Goal: Task Accomplishment & Management: Manage account settings

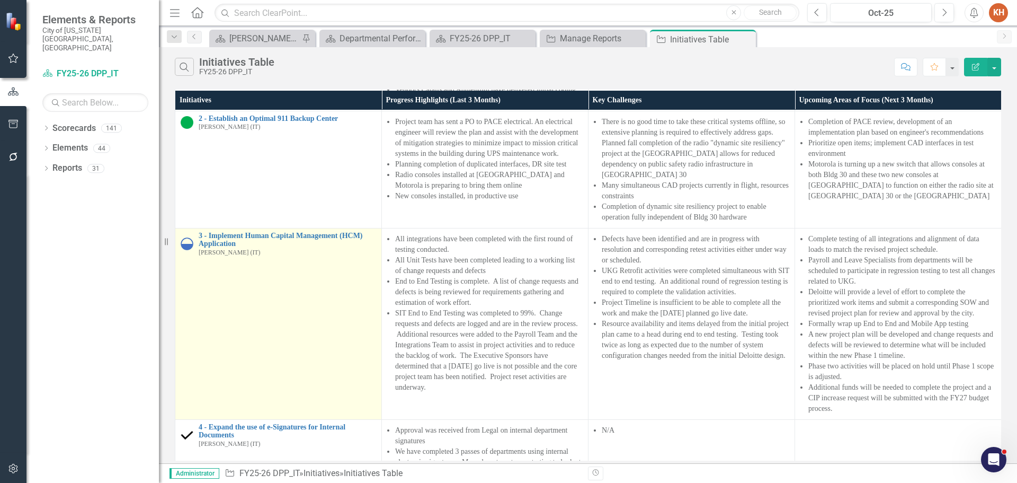
scroll to position [265, 0]
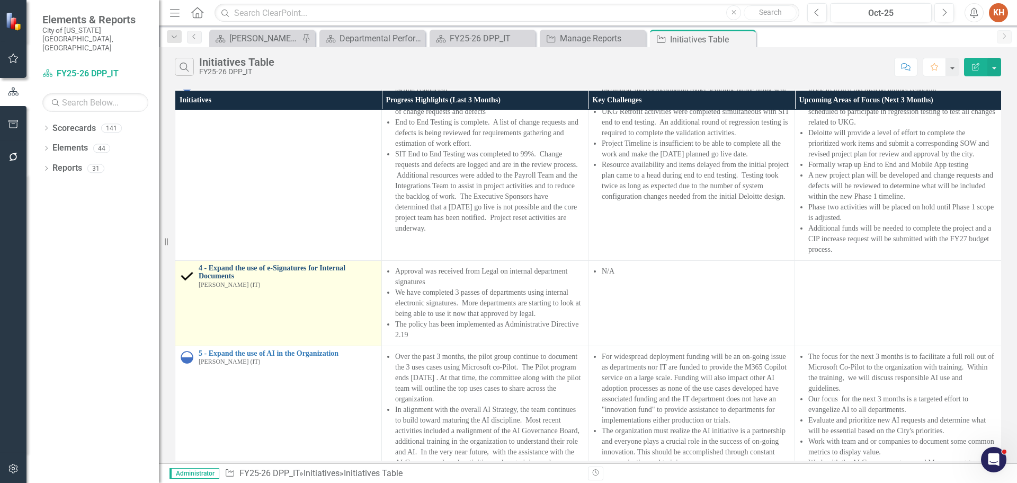
click at [331, 264] on link "4 - Expand the use of e-Signatures for Internal Documents" at bounding box center [287, 272] width 177 height 16
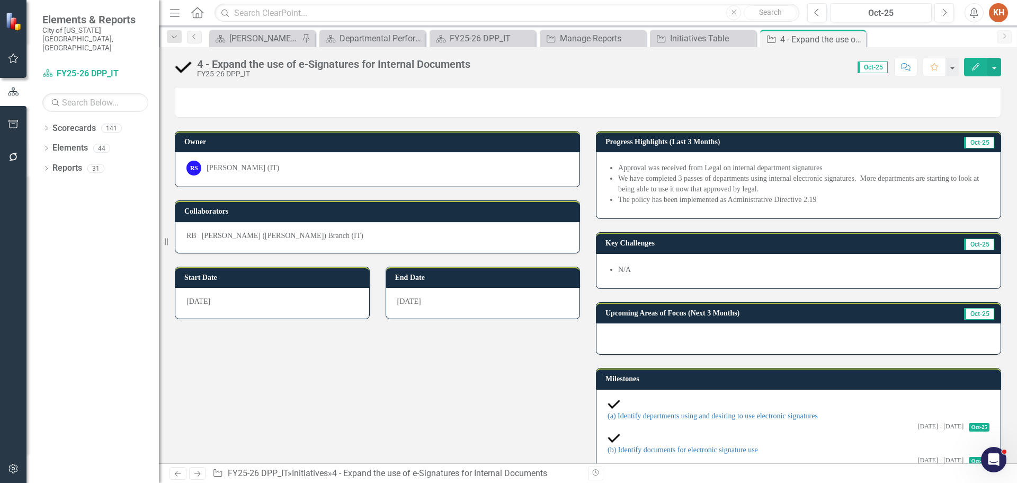
click at [704, 48] on div "4 - Expand the use of e-Signatures for Internal Documents FY25-26 DPP_IT Score:…" at bounding box center [588, 63] width 858 height 32
click at [707, 42] on div "Initiatives Table" at bounding box center [705, 38] width 70 height 13
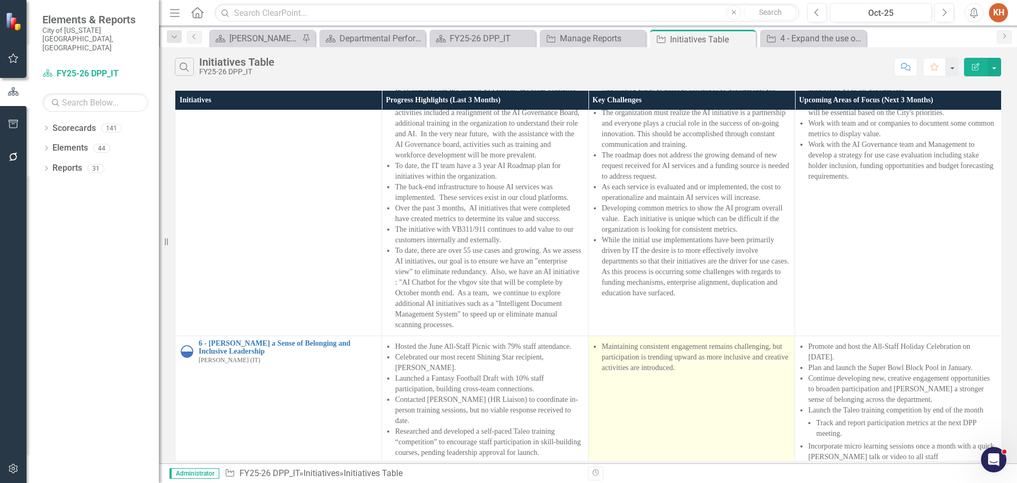
scroll to position [736, 0]
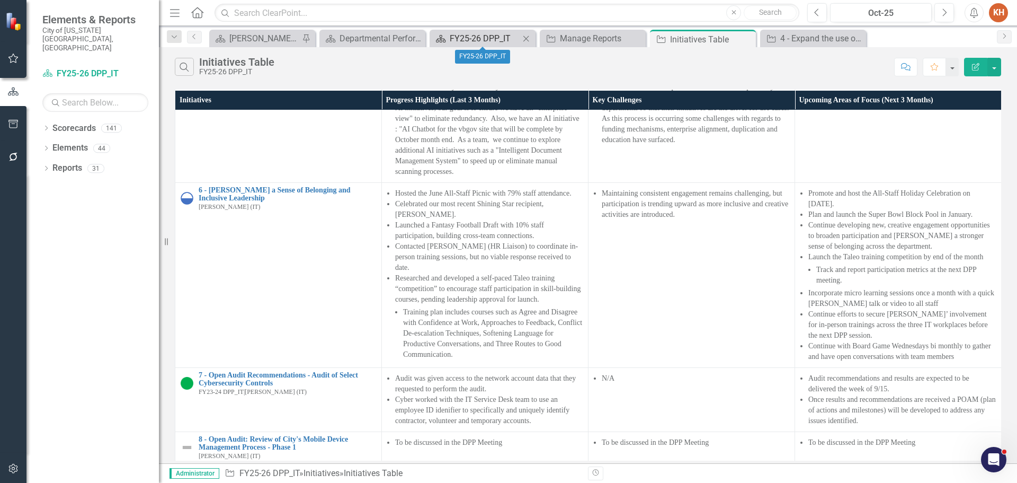
click at [479, 39] on div "FY25-26 DPP_IT" at bounding box center [485, 38] width 70 height 13
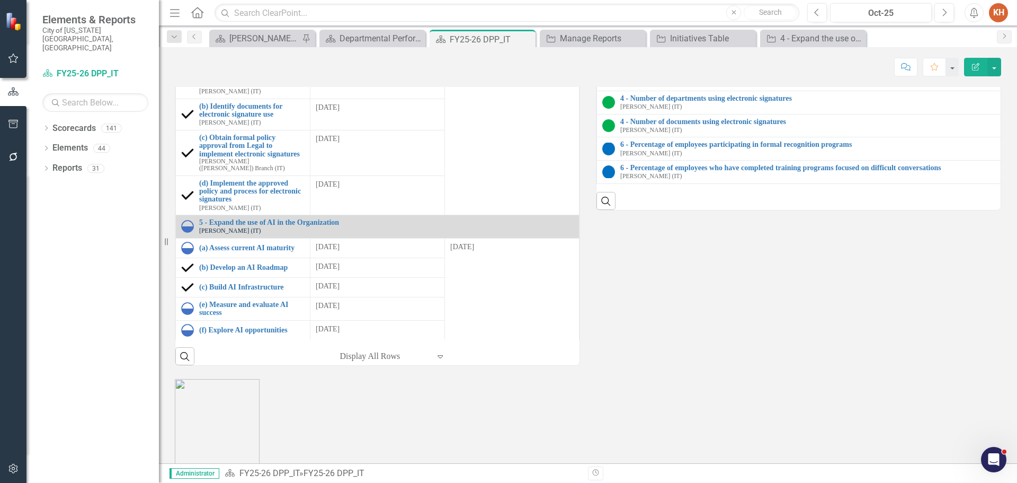
scroll to position [1324, 0]
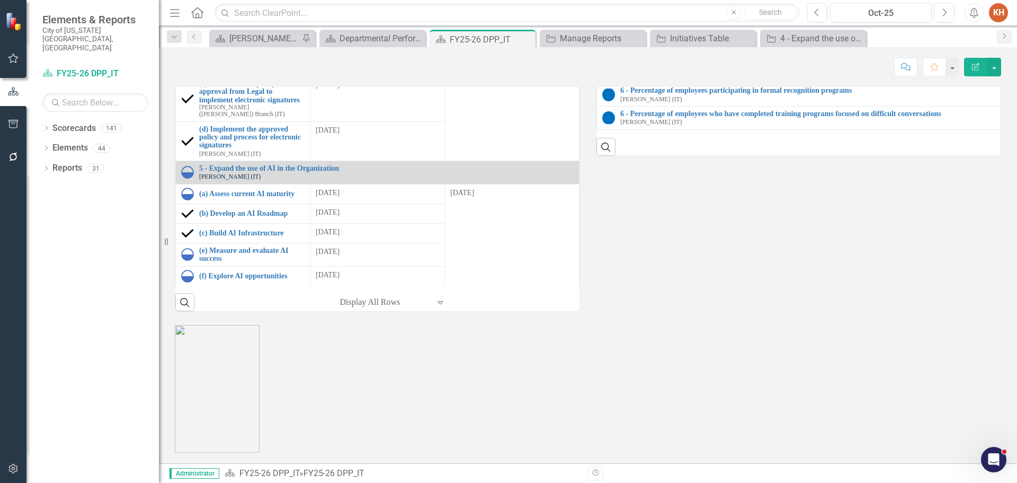
click at [717, 48] on link "4 - Number of departments using electronic signatures" at bounding box center [1016, 44] width 793 height 8
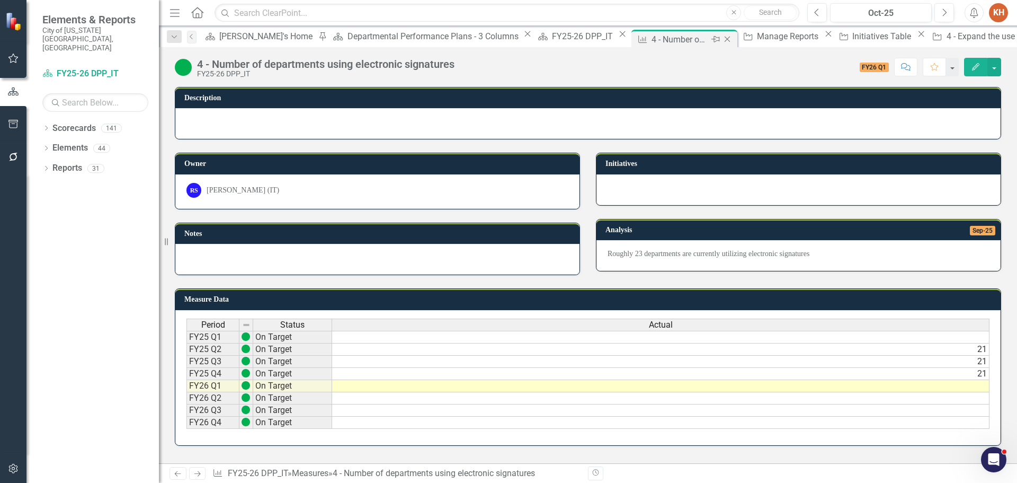
click at [722, 39] on icon "Close" at bounding box center [727, 39] width 11 height 8
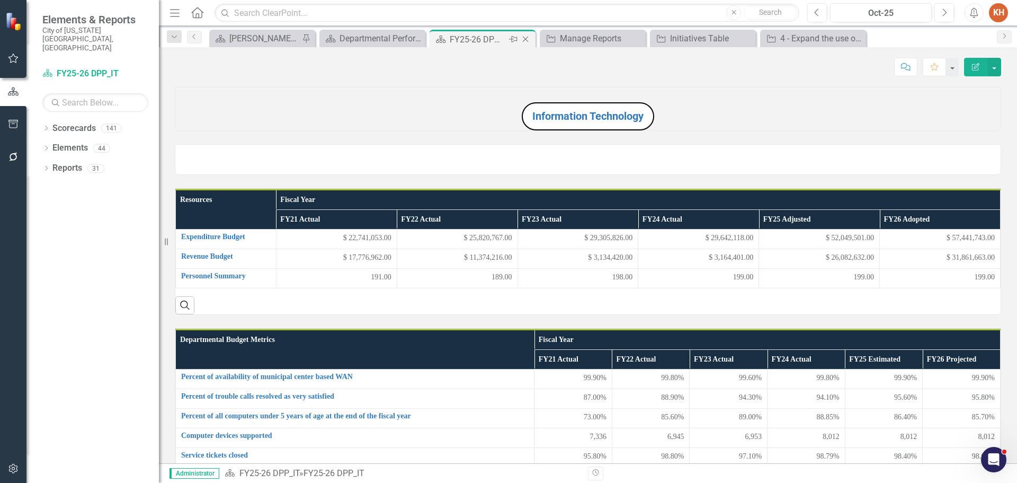
click at [492, 39] on div "FY25-26 DPP_IT" at bounding box center [478, 39] width 57 height 13
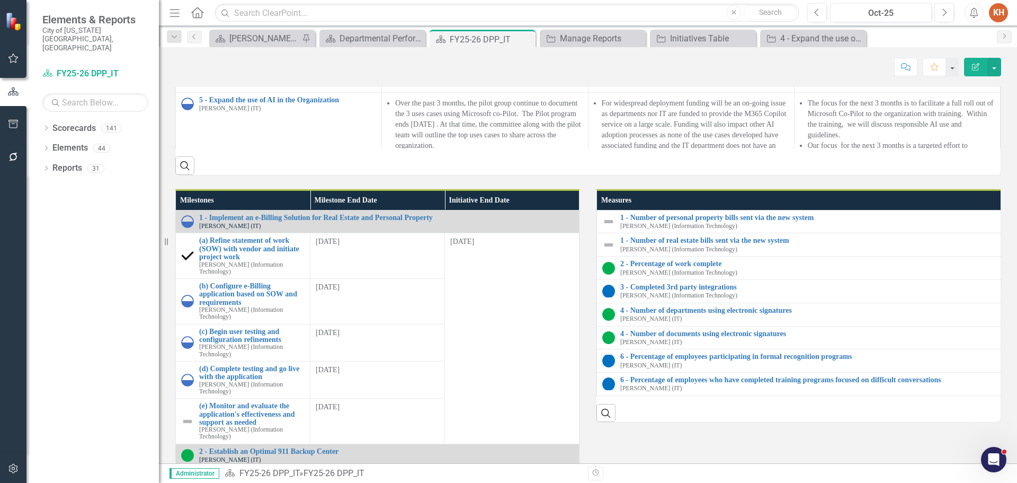
scroll to position [162, 0]
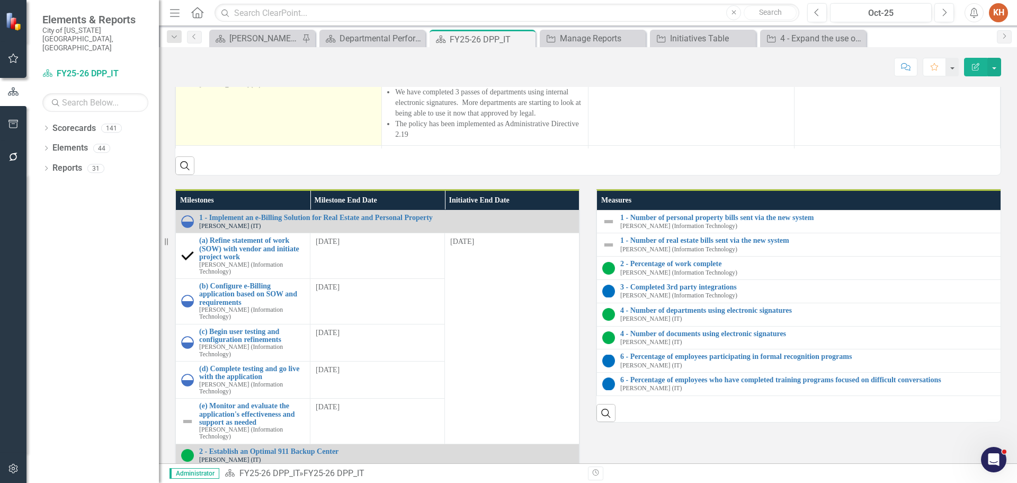
click at [259, 80] on link "4 - Expand the use of e-Signatures for Internal Documents" at bounding box center [287, 72] width 177 height 16
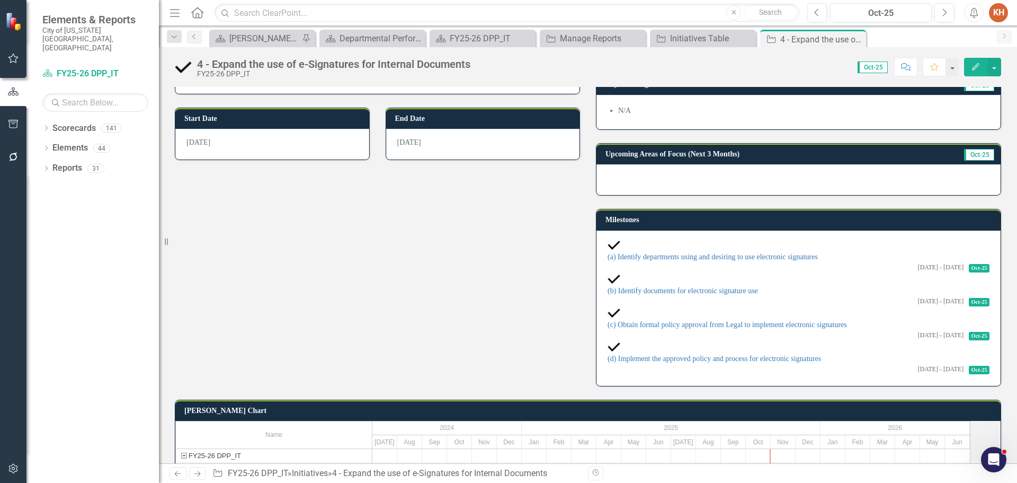
scroll to position [212, 0]
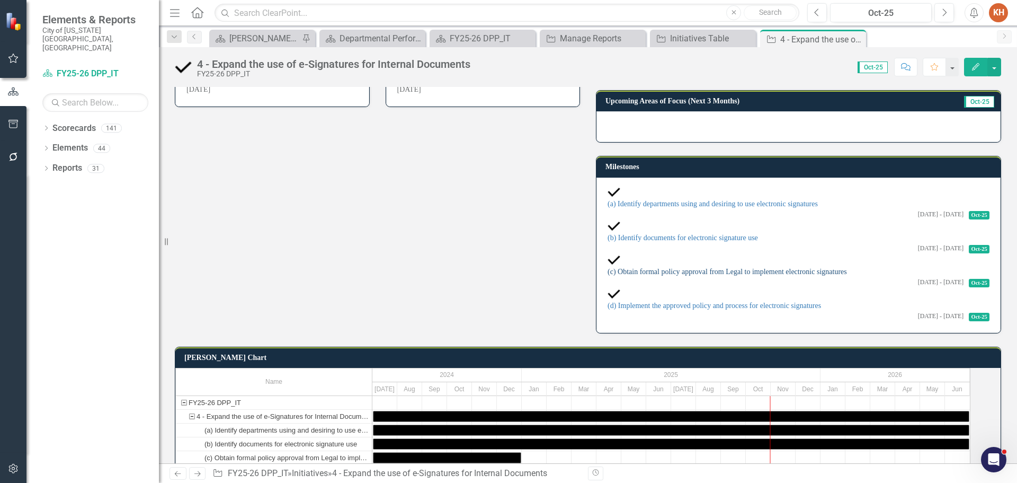
click at [712, 268] on link "(c) Obtain formal policy approval from Legal to implement electronic signatures" at bounding box center [727, 272] width 239 height 8
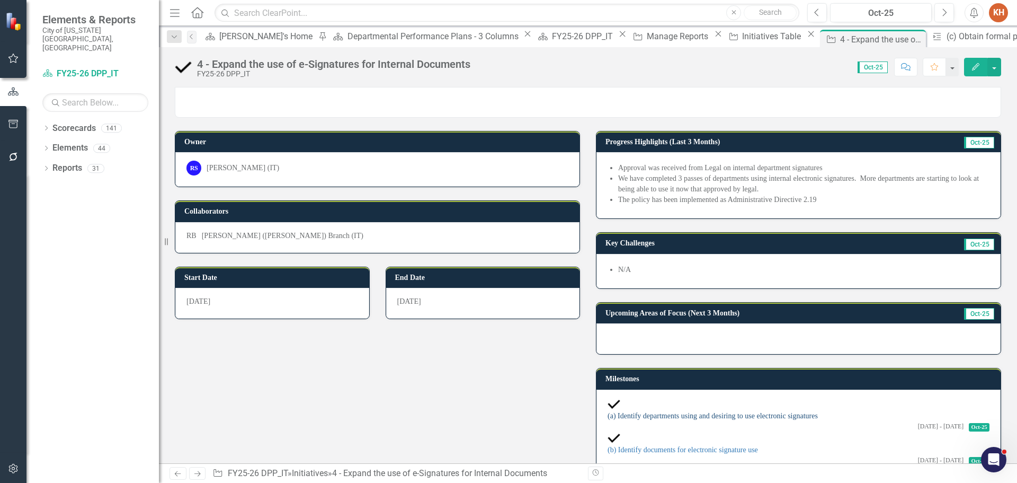
click at [693, 413] on link "(a) Identify departments using and desiring to use electronic signatures" at bounding box center [713, 416] width 210 height 8
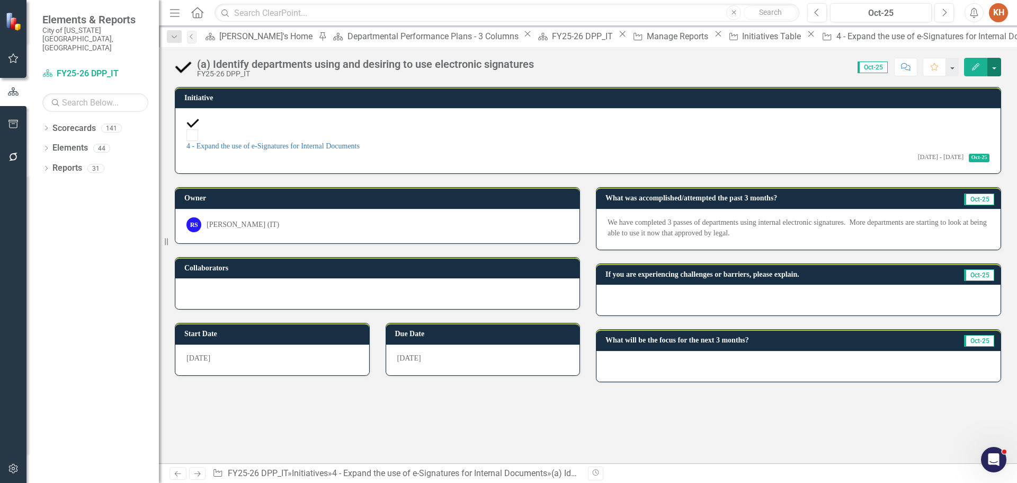
click at [992, 64] on button "button" at bounding box center [995, 67] width 14 height 19
click at [971, 84] on link "Edit Edit Milestone" at bounding box center [958, 87] width 86 height 20
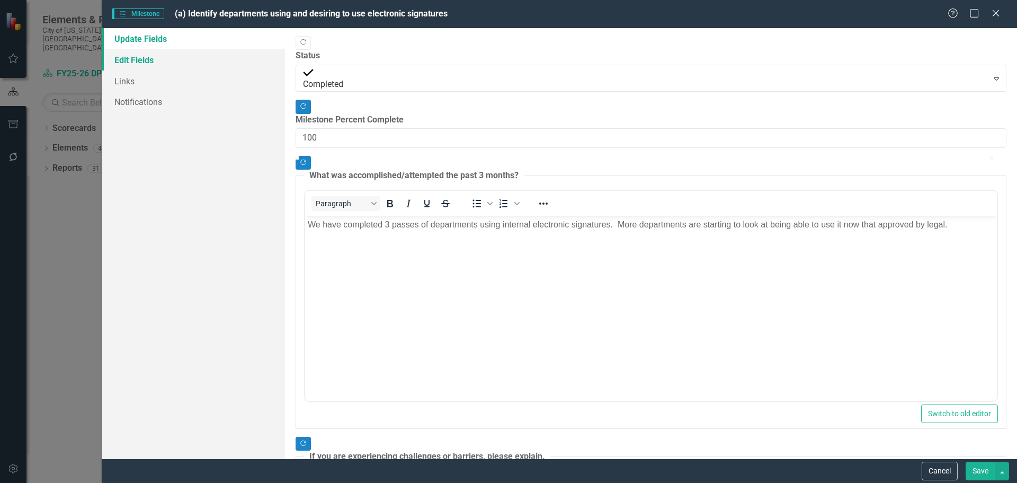
click at [195, 60] on link "Edit Fields" at bounding box center [193, 59] width 183 height 21
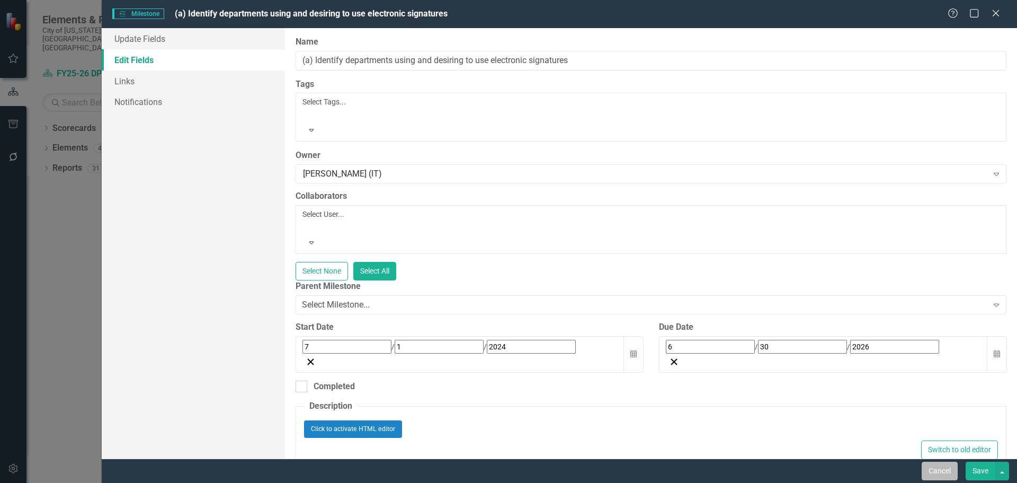
click at [937, 469] on button "Cancel" at bounding box center [940, 470] width 36 height 19
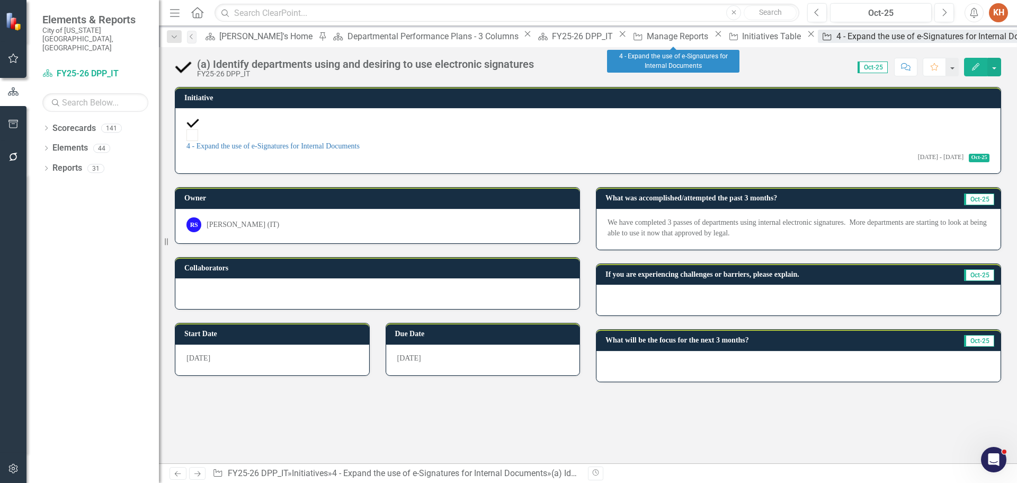
click at [837, 38] on div "4 - Expand the use of e-Signatures for Internal Documents" at bounding box center [946, 36] width 218 height 13
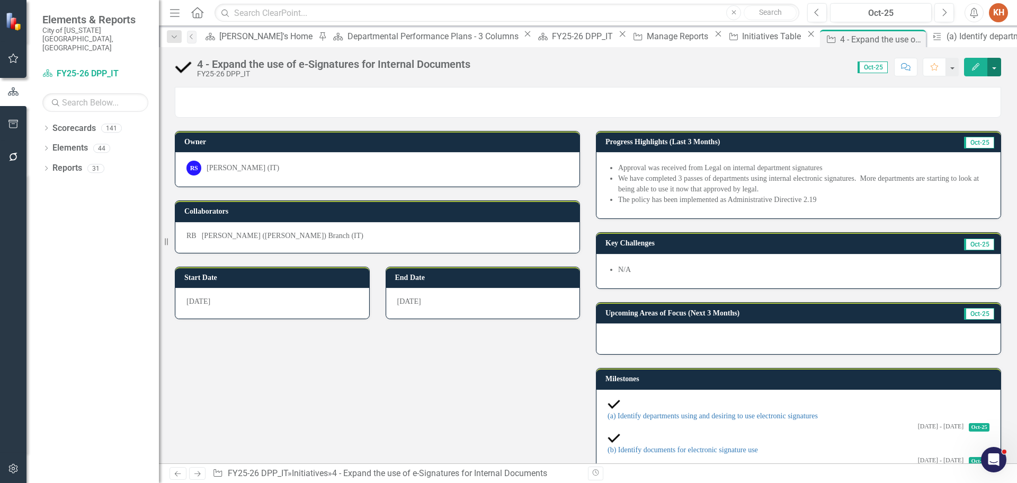
click at [998, 68] on button "button" at bounding box center [995, 67] width 14 height 19
click at [956, 86] on link "Edit Edit Initiative" at bounding box center [958, 87] width 86 height 20
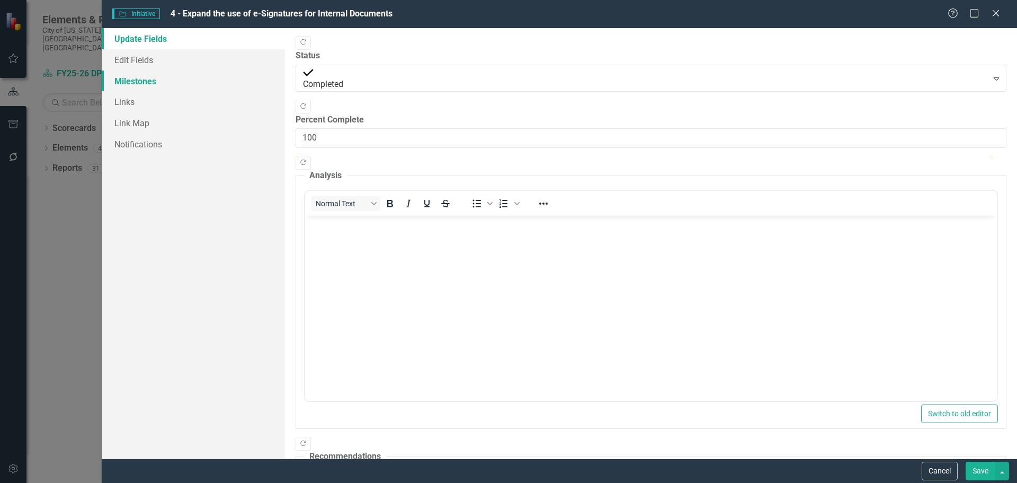
click at [149, 83] on link "Milestones" at bounding box center [193, 80] width 183 height 21
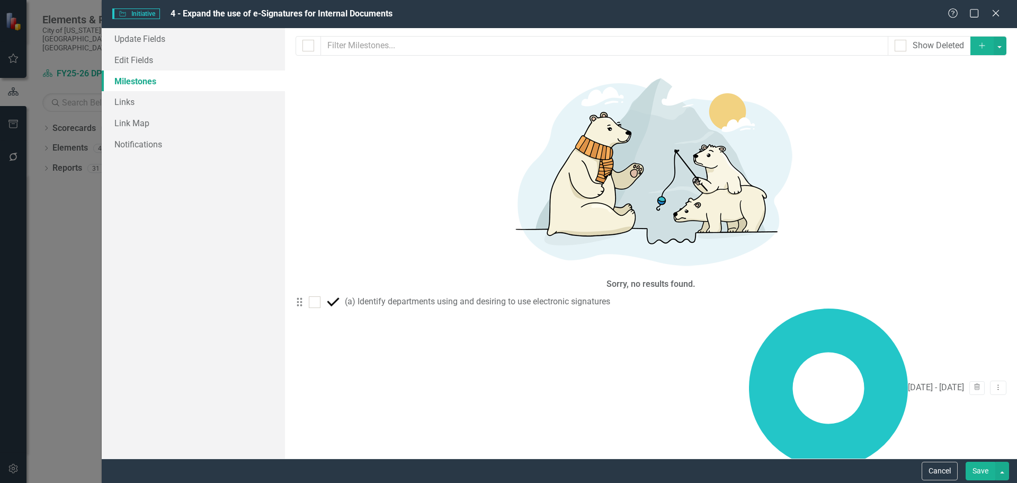
click at [981, 49] on icon "Add" at bounding box center [982, 45] width 10 height 7
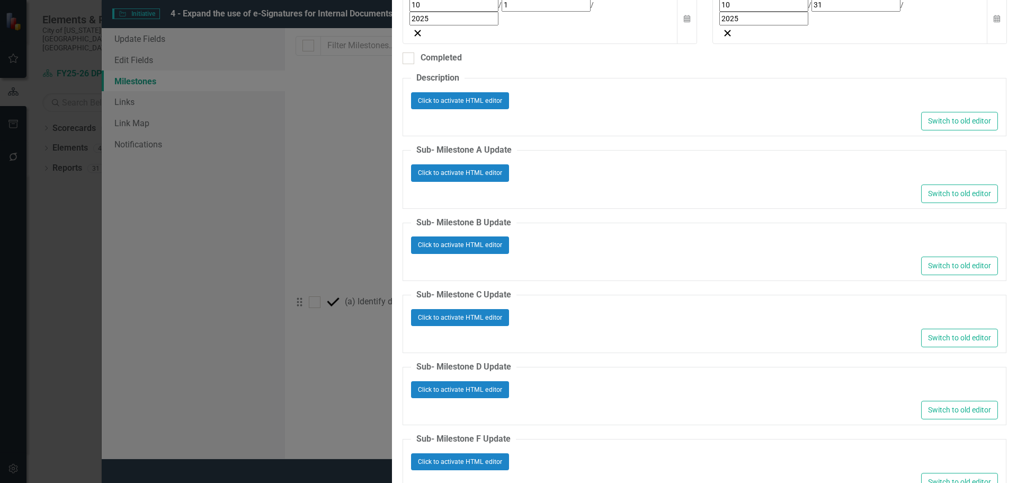
type input "Internal"
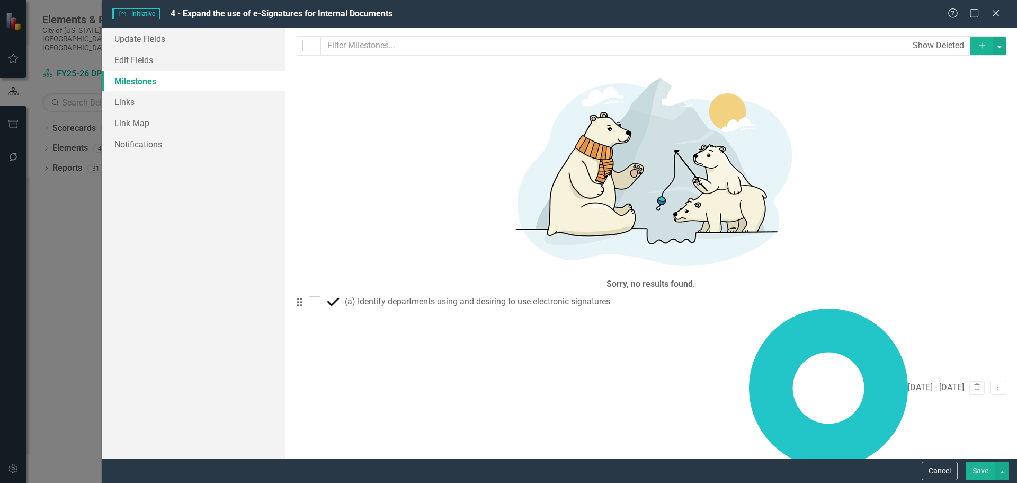
click at [973, 465] on button "Save" at bounding box center [981, 470] width 30 height 19
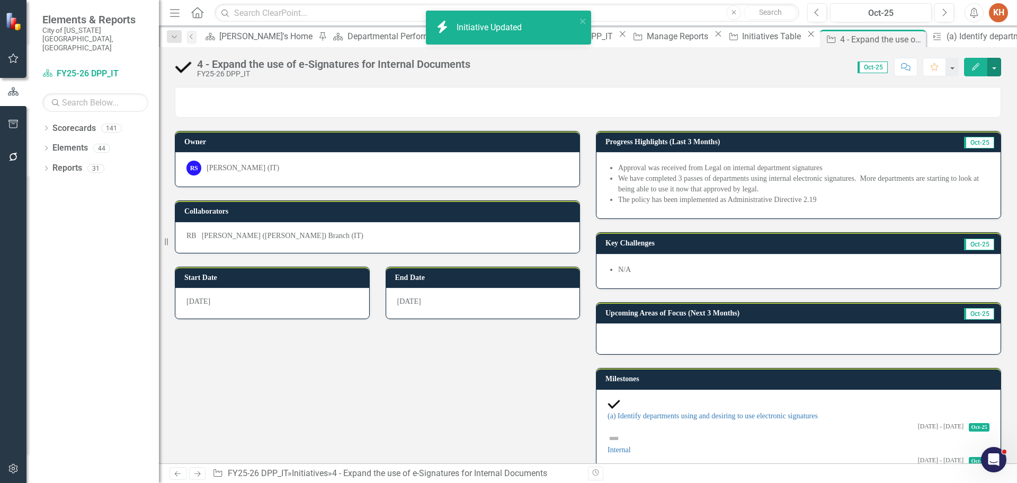
scroll to position [106, 0]
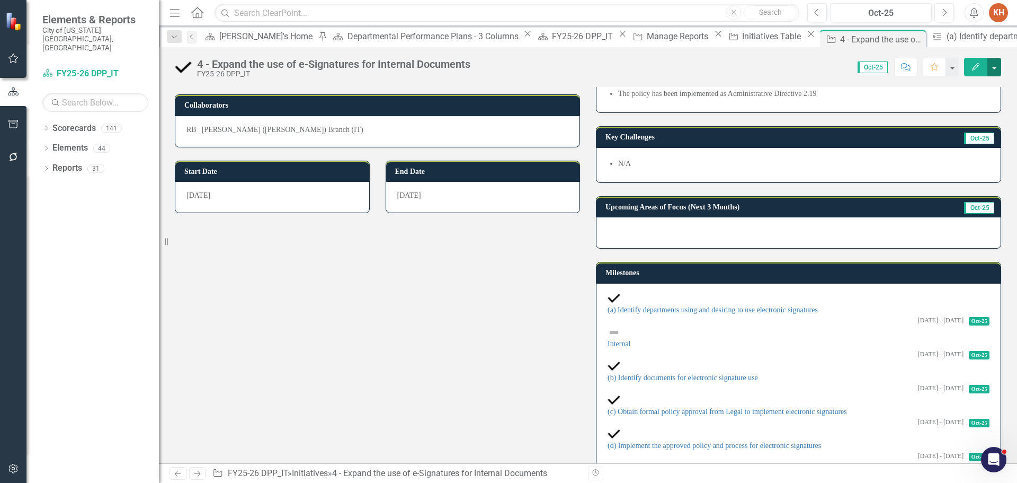
click at [993, 68] on button "button" at bounding box center [995, 67] width 14 height 19
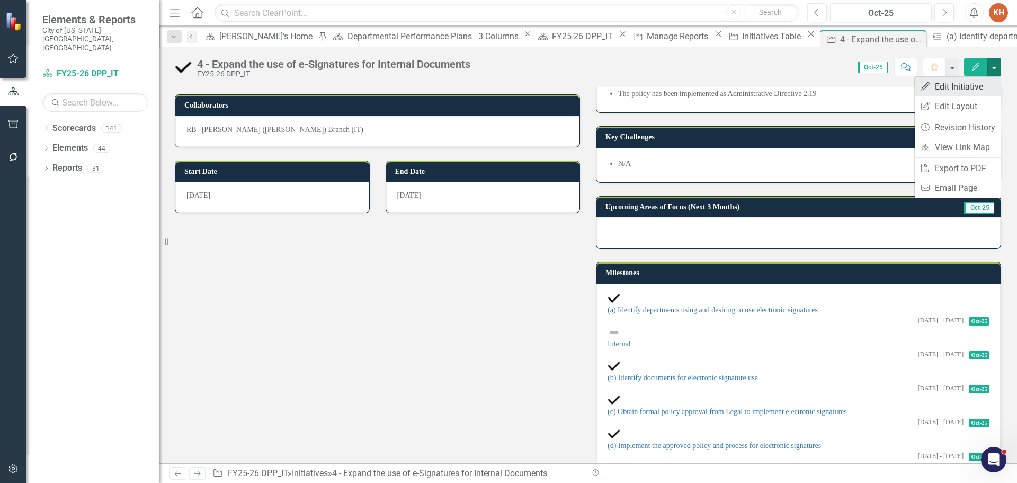
click at [964, 88] on link "Edit Edit Initiative" at bounding box center [958, 87] width 86 height 20
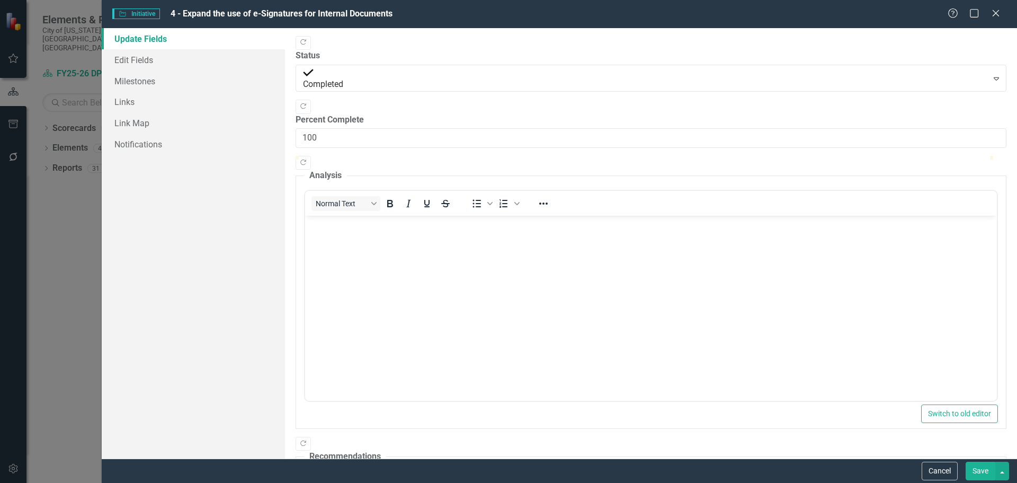
scroll to position [0, 0]
click at [148, 87] on link "Milestones" at bounding box center [193, 80] width 183 height 21
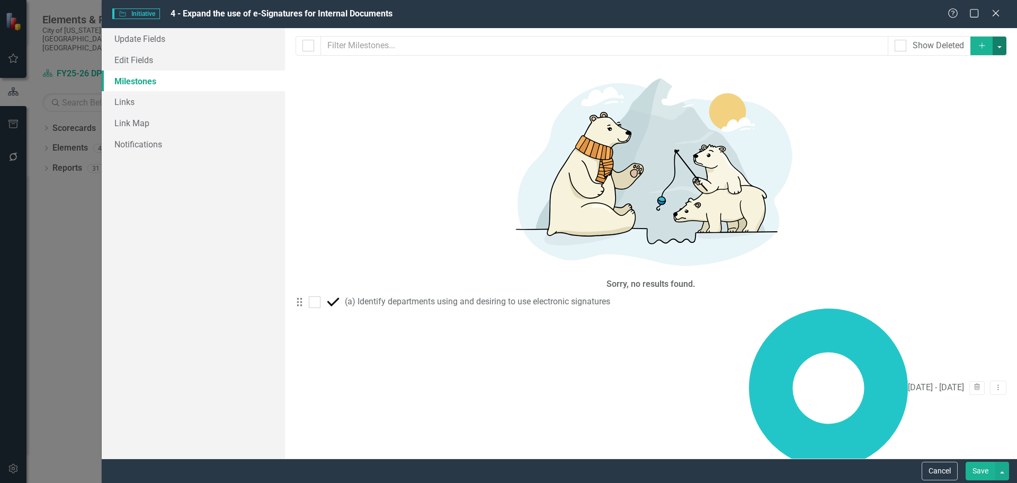
click at [997, 48] on button "button" at bounding box center [1000, 46] width 14 height 19
click at [982, 42] on icon "Add" at bounding box center [982, 45] width 10 height 7
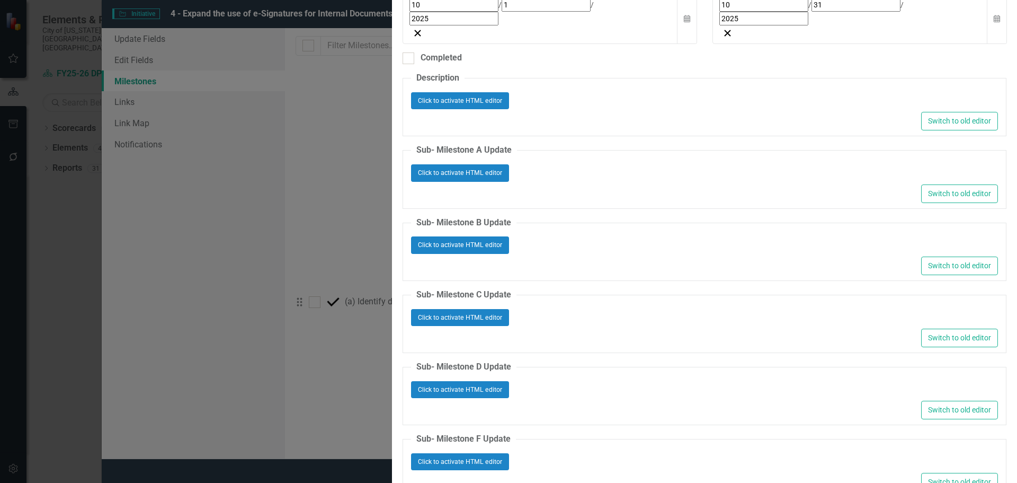
type input "External"
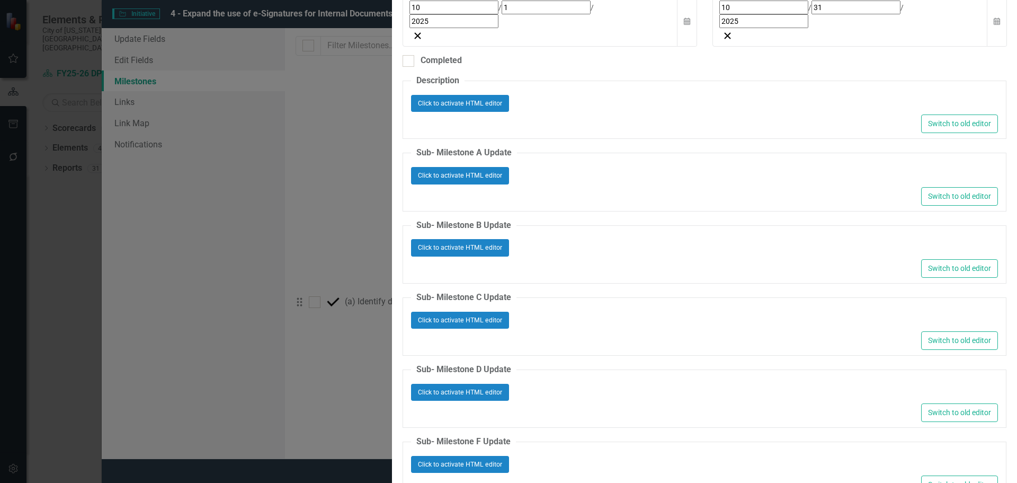
type input "[PERSON_NAME]"
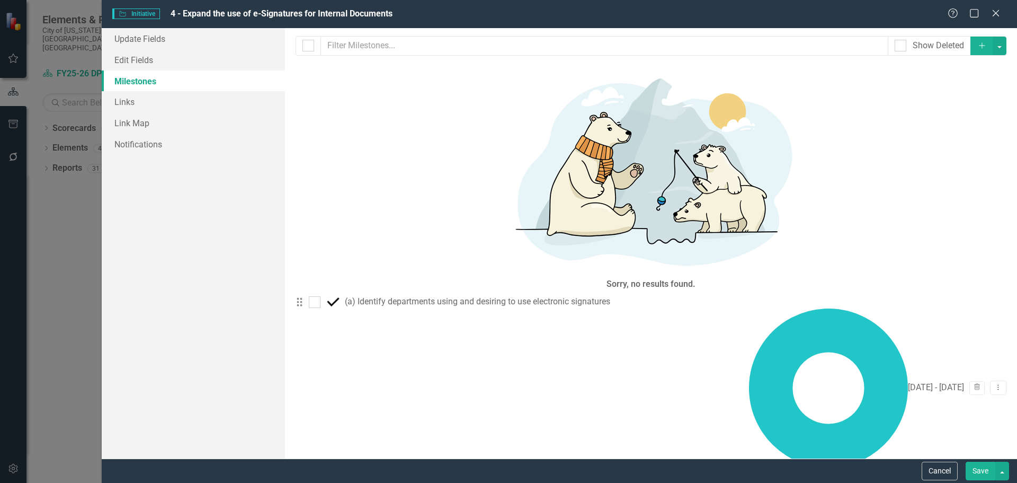
click at [944, 162] on link "Edit Edit Milestone" at bounding box center [948, 160] width 100 height 20
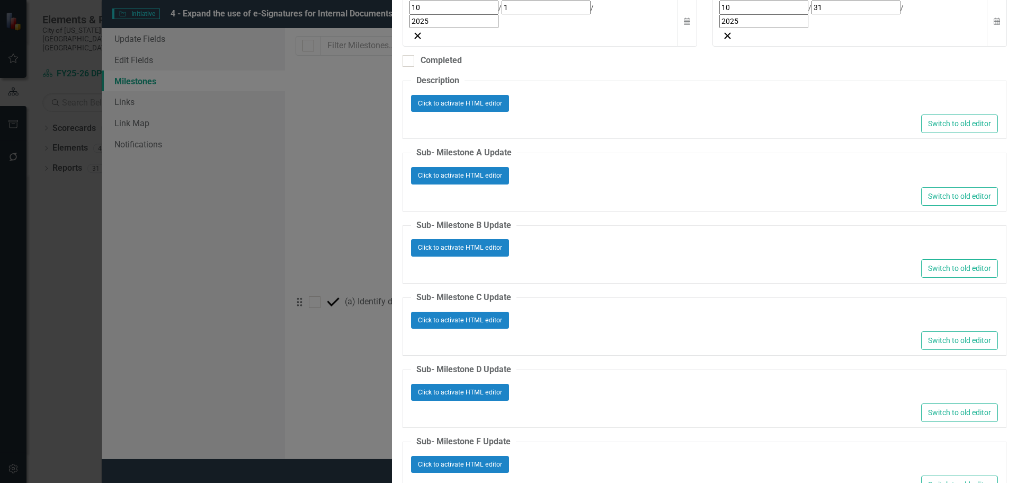
type input "[PERSON_NAME]"
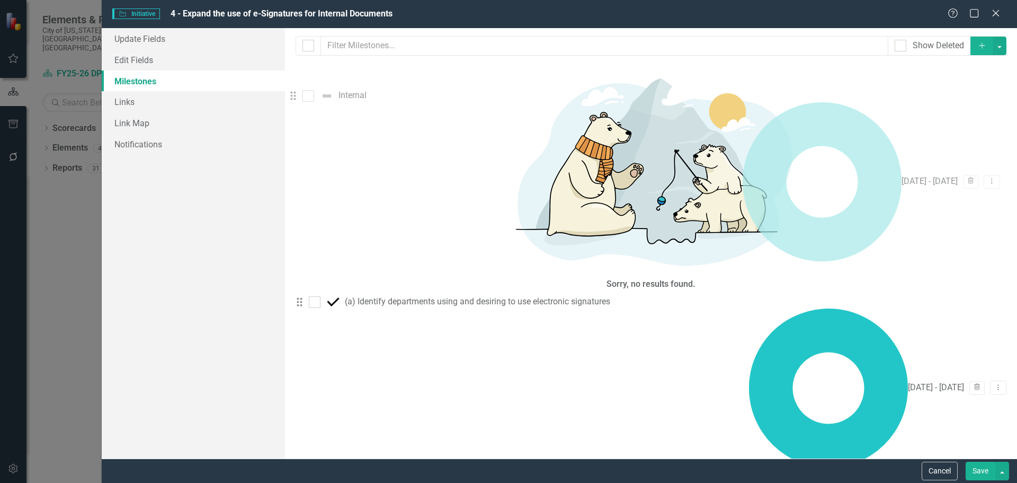
drag, startPoint x: 307, startPoint y: 146, endPoint x: 301, endPoint y: 106, distance: 40.2
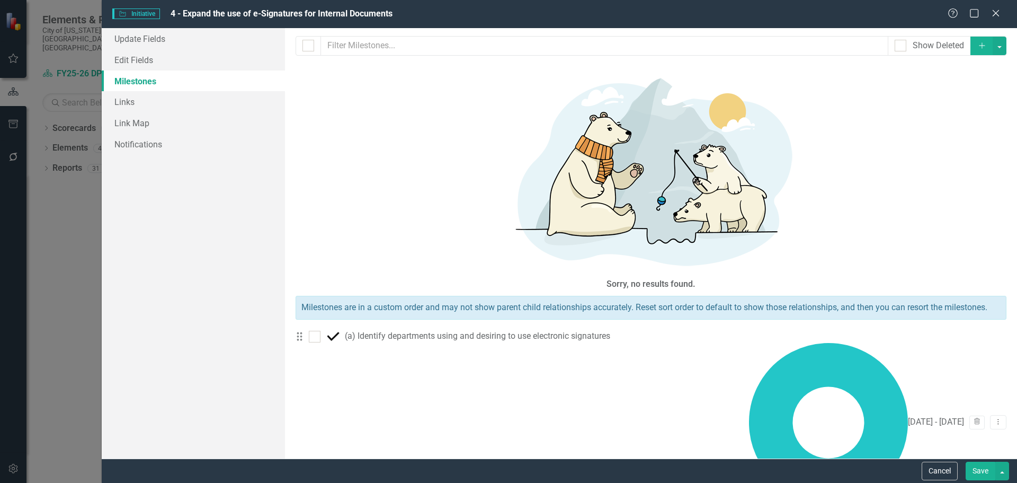
click at [984, 469] on button "Save" at bounding box center [981, 470] width 30 height 19
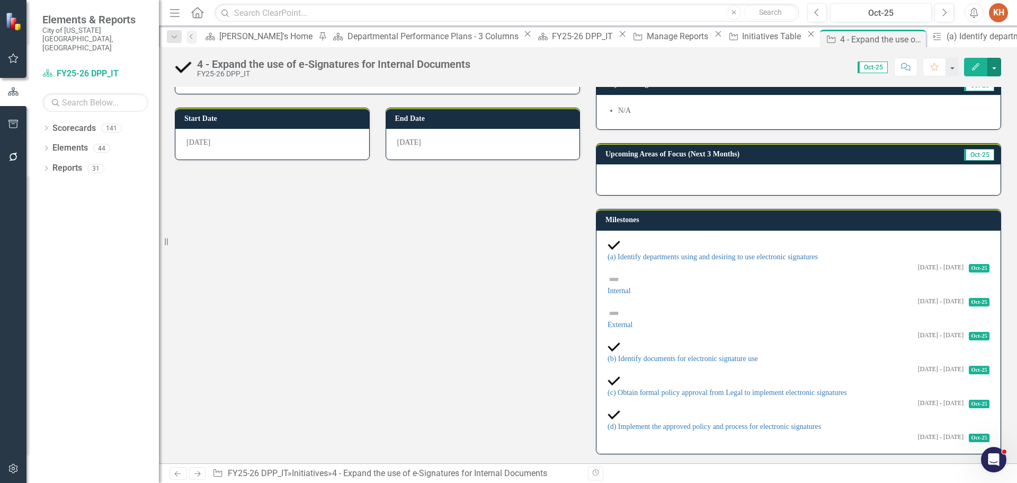
scroll to position [212, 0]
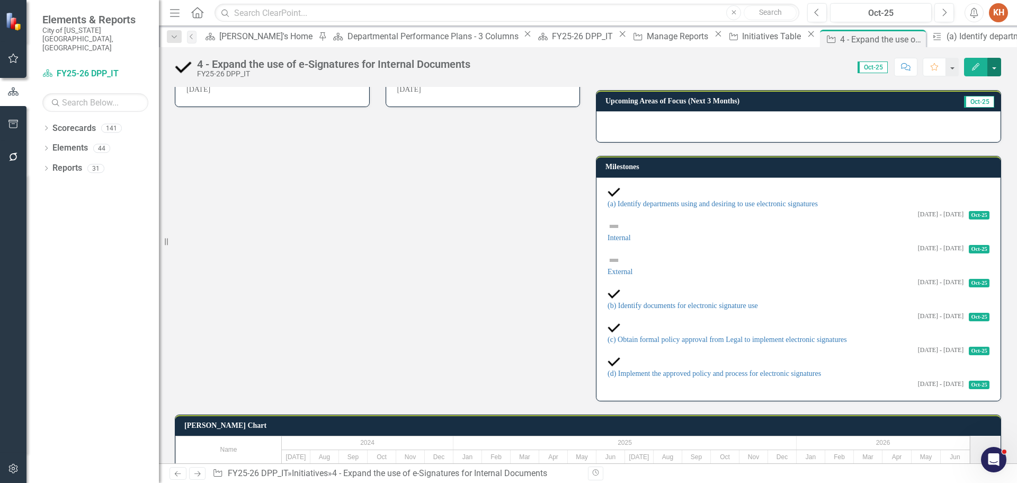
click at [998, 67] on button "button" at bounding box center [995, 67] width 14 height 19
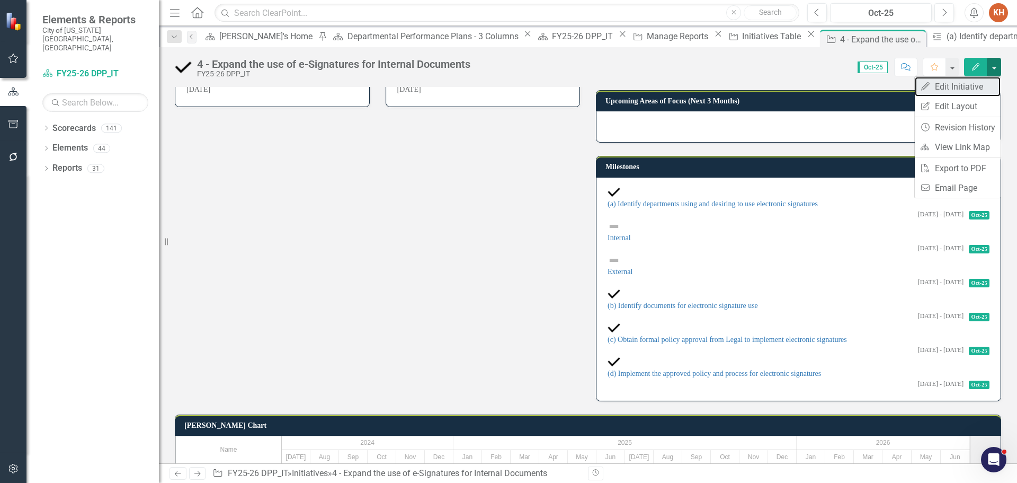
click at [967, 86] on link "Edit Edit Initiative" at bounding box center [958, 87] width 86 height 20
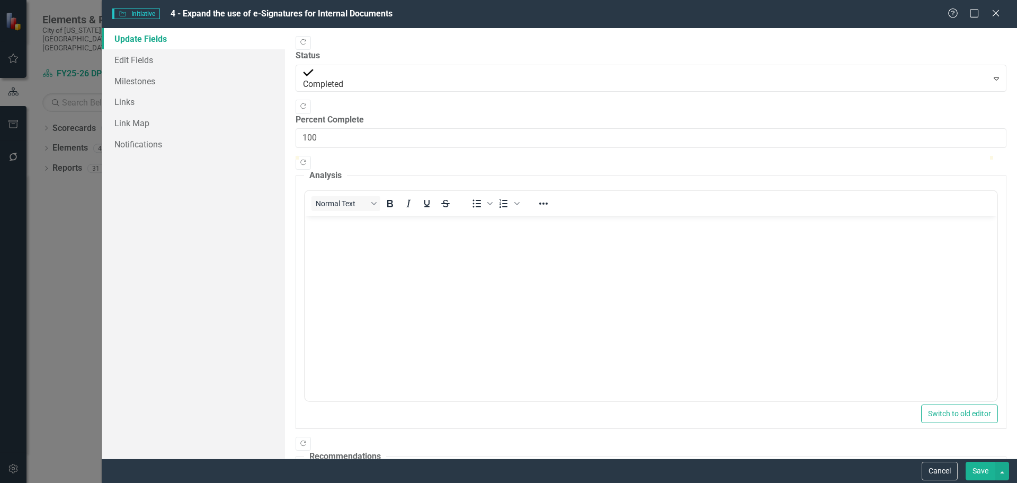
scroll to position [0, 0]
click at [157, 85] on link "Milestones" at bounding box center [193, 80] width 183 height 21
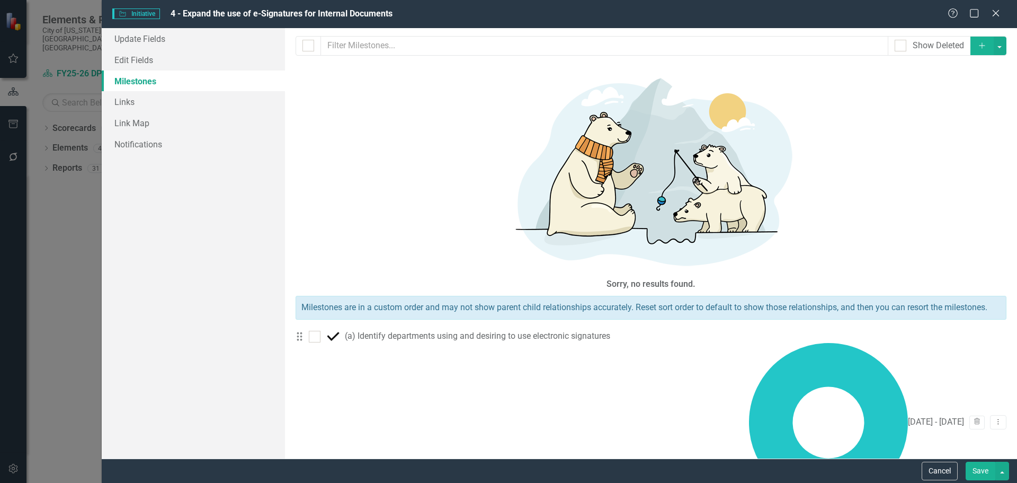
click at [977, 50] on button "Add" at bounding box center [982, 46] width 23 height 19
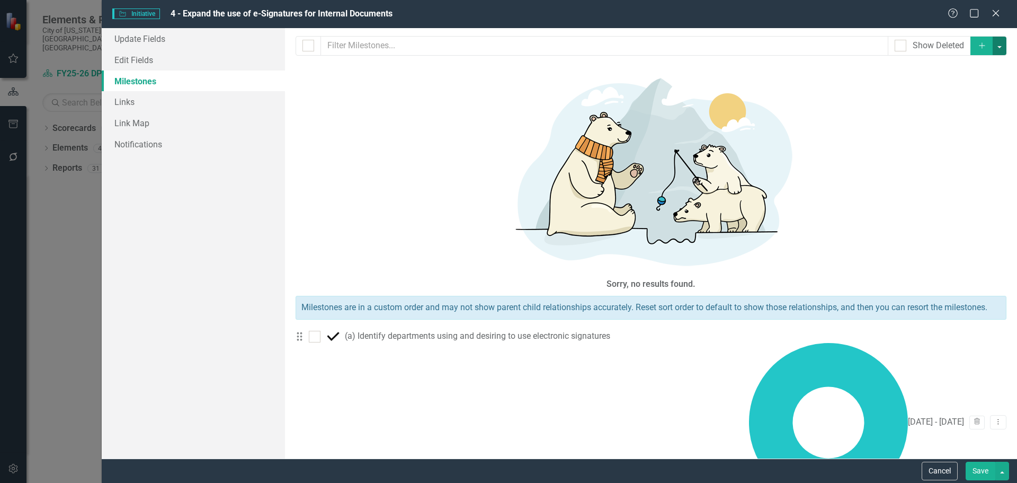
click at [999, 49] on button "button" at bounding box center [1000, 46] width 14 height 19
click at [914, 83] on link "Add Multiple Add Multiple" at bounding box center [943, 85] width 125 height 20
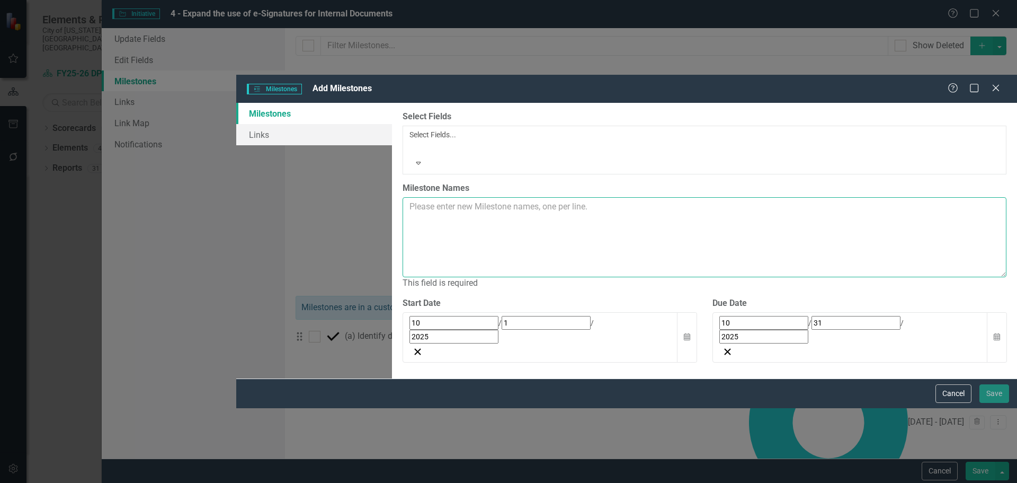
click at [557, 197] on textarea "Milestone Names" at bounding box center [705, 237] width 604 height 80
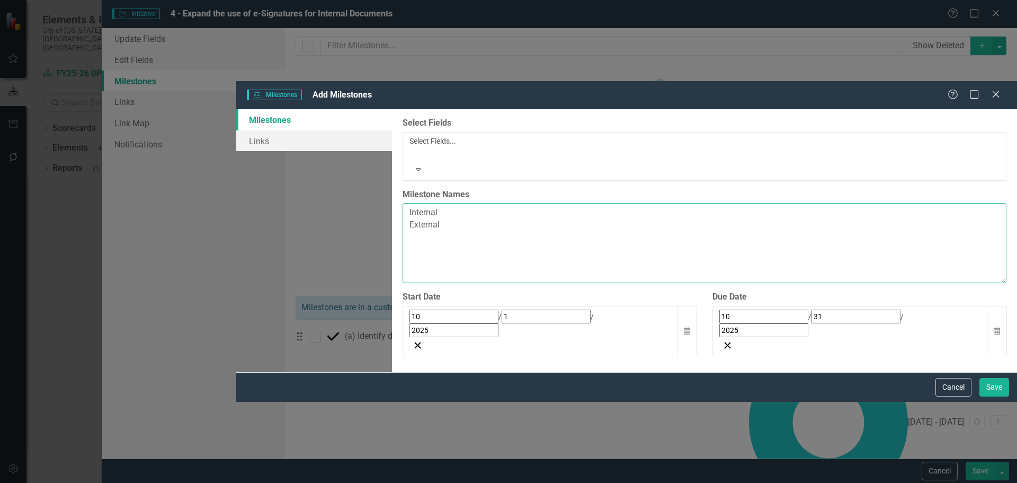
paste textarea "Internal External"
type textarea "Internal External Internal External Internal External"
click at [994, 396] on button "Save" at bounding box center [995, 387] width 30 height 19
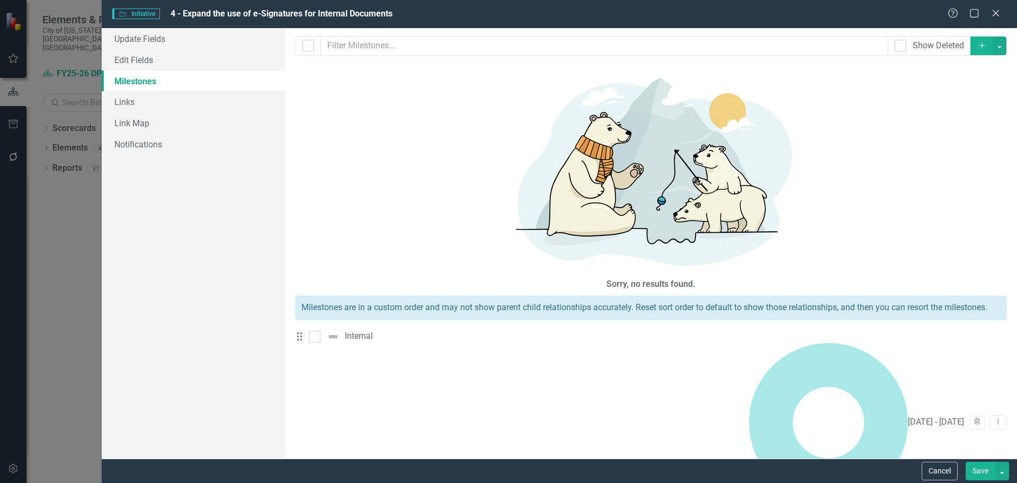
click at [321, 331] on div at bounding box center [315, 337] width 12 height 12
click at [316, 331] on input "checkbox" at bounding box center [312, 334] width 7 height 7
checkbox input "true"
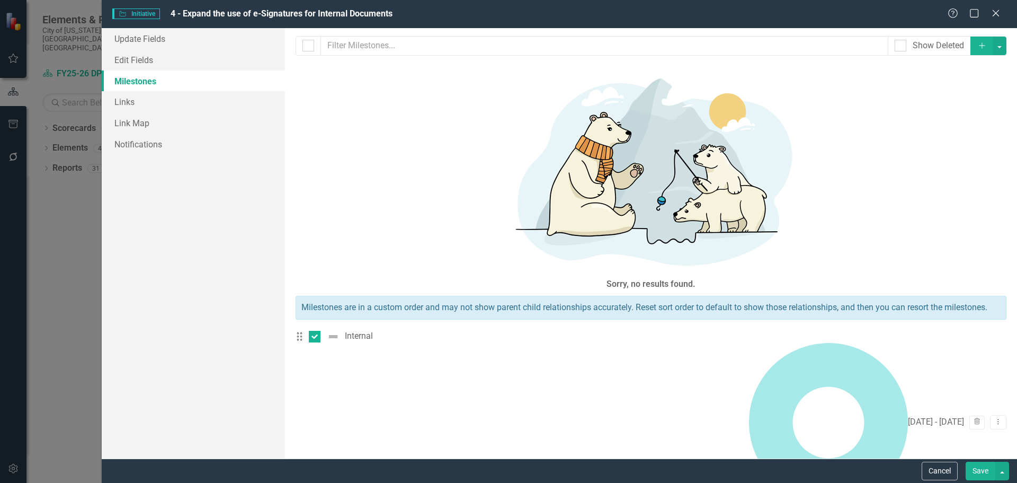
checkbox input "true"
click at [993, 47] on button "button" at bounding box center [1000, 46] width 14 height 19
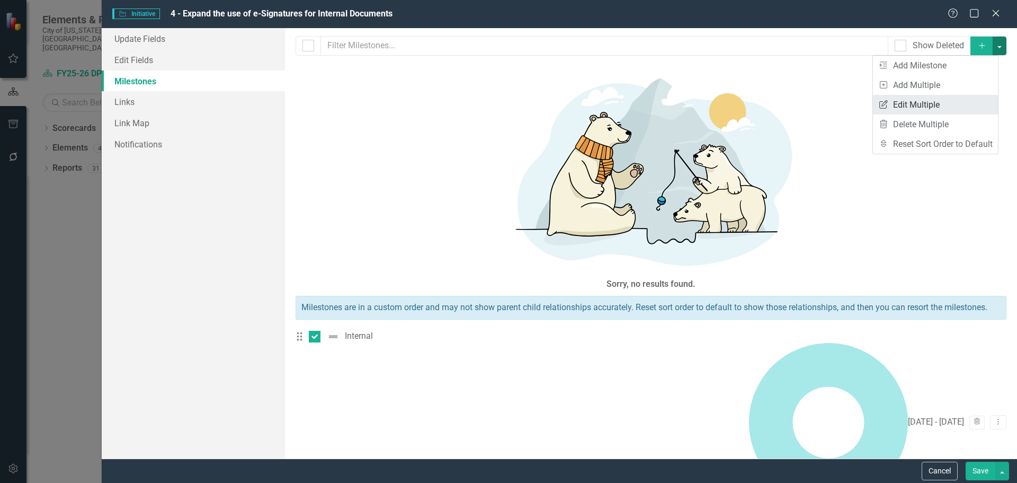
click at [953, 105] on link "Edit Multiple Edit Multiple" at bounding box center [935, 105] width 125 height 20
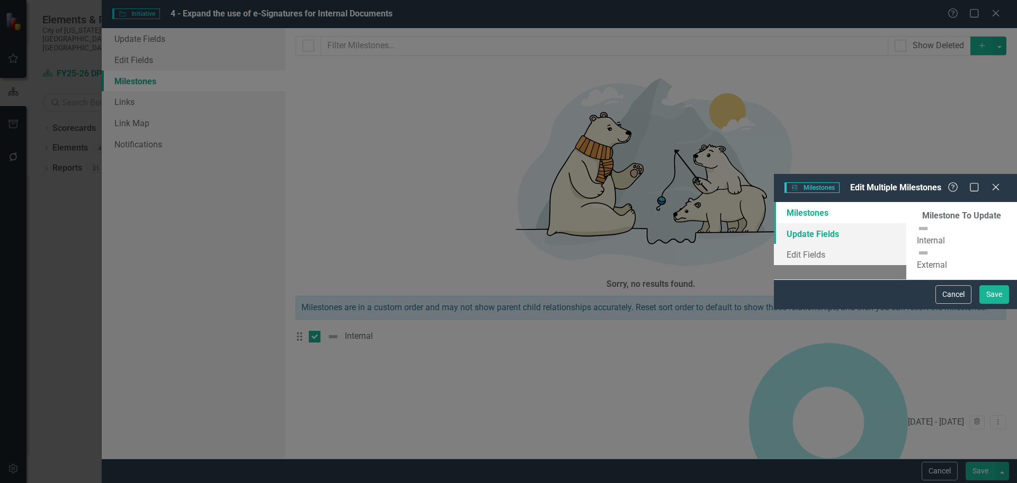
click at [774, 223] on link "Update Fields" at bounding box center [840, 233] width 132 height 21
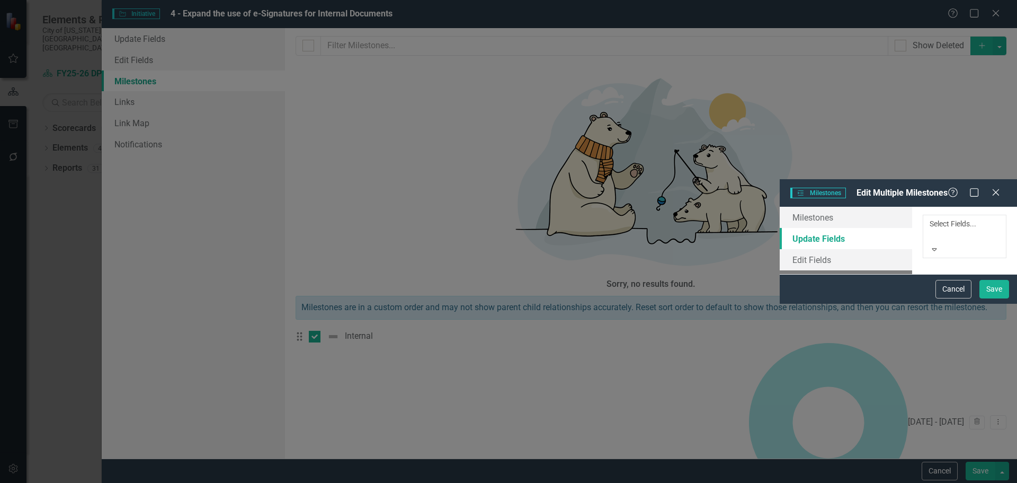
click at [931, 230] on div at bounding box center [932, 236] width 2 height 13
click at [780, 249] on link "Edit Fields" at bounding box center [846, 259] width 132 height 21
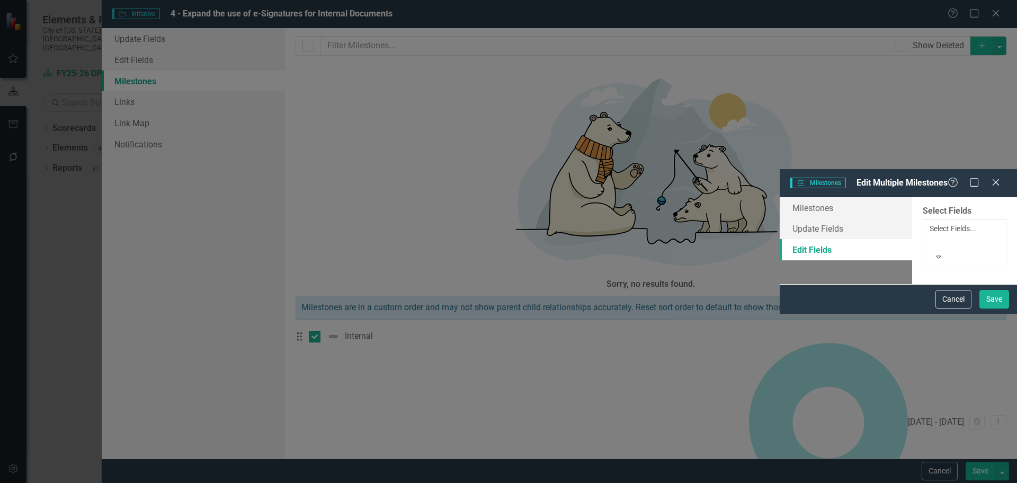
click at [931, 235] on div at bounding box center [932, 241] width 2 height 13
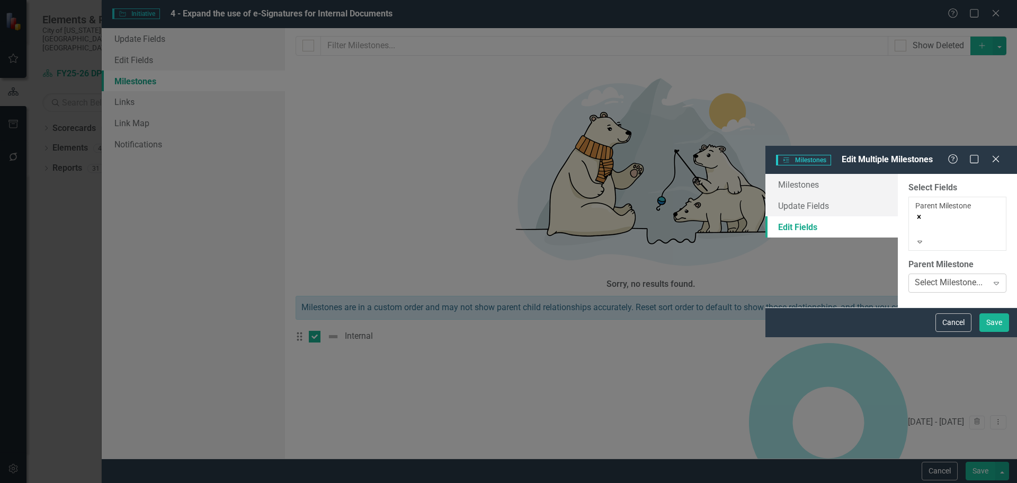
click at [915, 277] on div "Select Milestone..." at bounding box center [949, 283] width 68 height 12
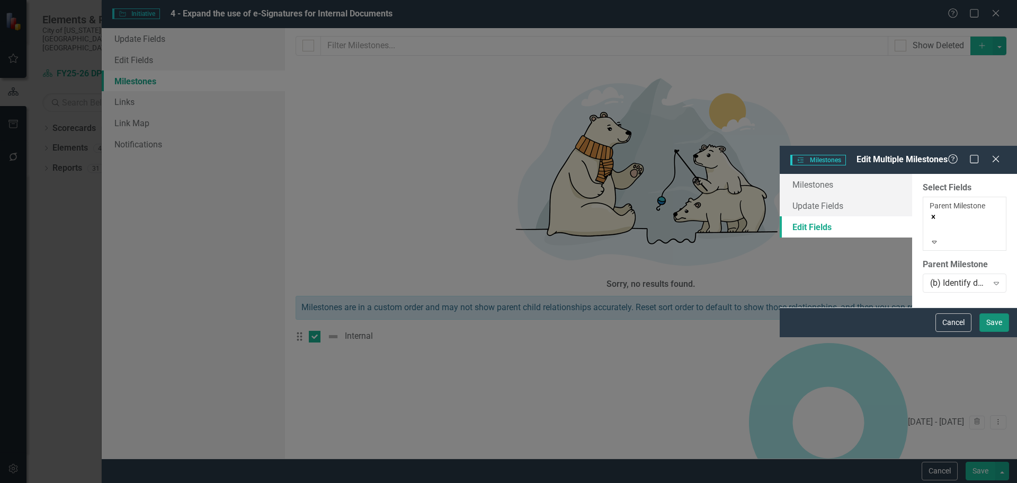
click at [999, 332] on button "Save" at bounding box center [995, 322] width 30 height 19
checkbox input "false"
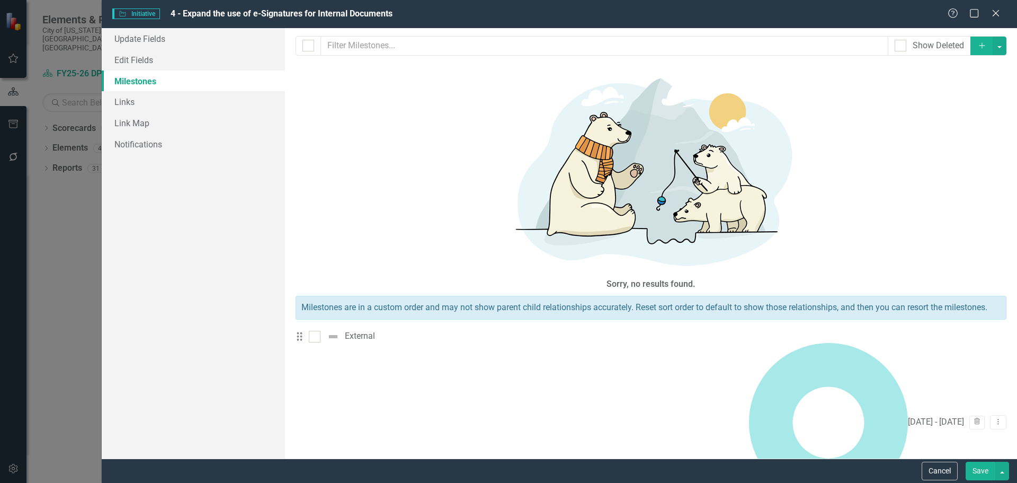
checkbox input "true"
click at [993, 47] on button "button" at bounding box center [1000, 46] width 14 height 19
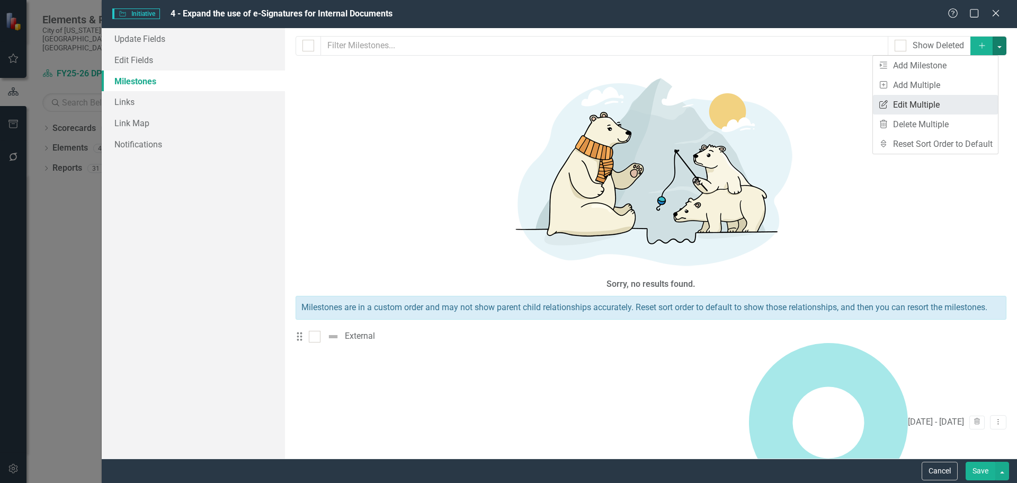
click at [958, 110] on link "Edit Multiple Edit Multiple" at bounding box center [935, 105] width 125 height 20
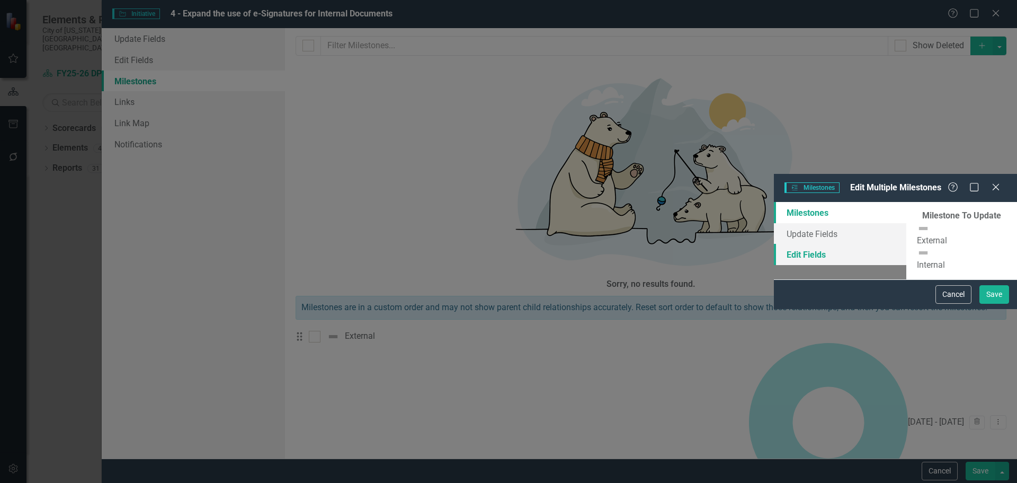
click at [774, 244] on link "Edit Fields" at bounding box center [840, 254] width 132 height 21
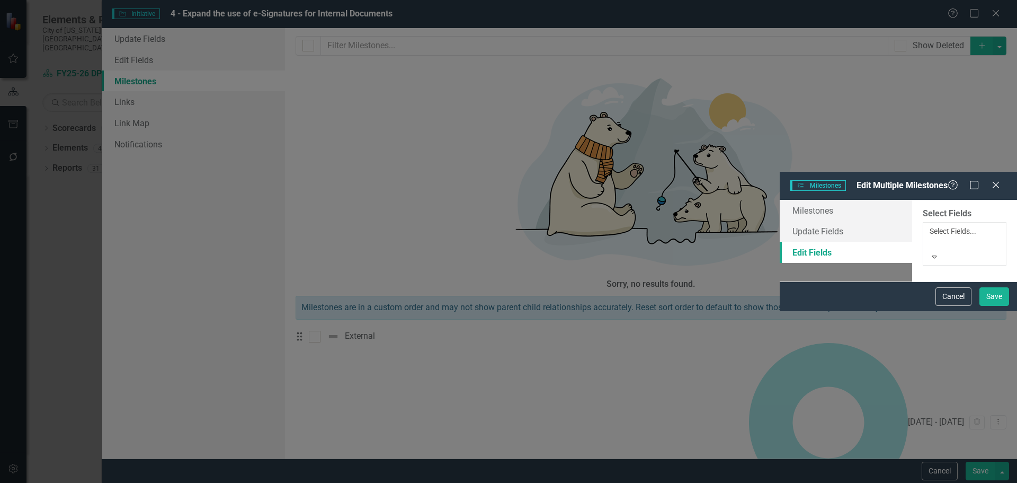
click at [931, 237] on div at bounding box center [932, 243] width 2 height 13
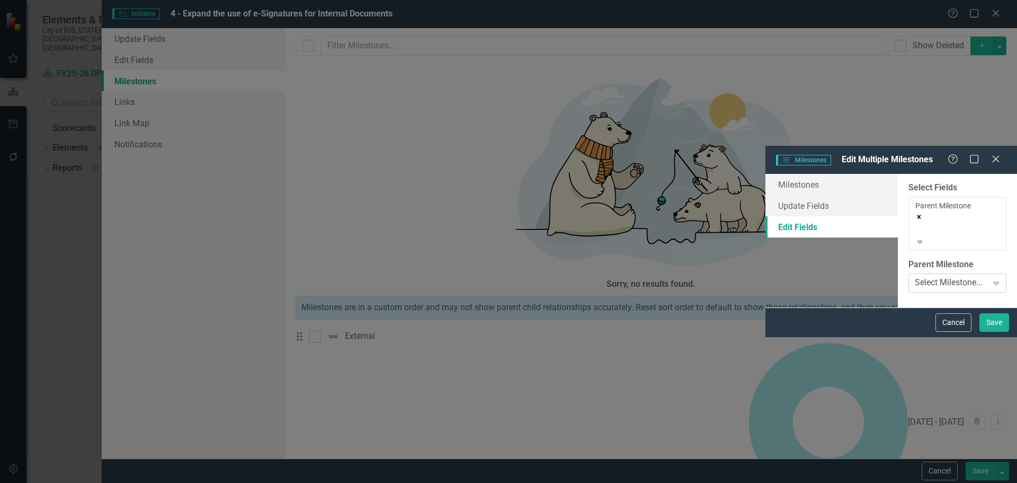
click at [915, 277] on div "Select Milestone..." at bounding box center [949, 283] width 68 height 12
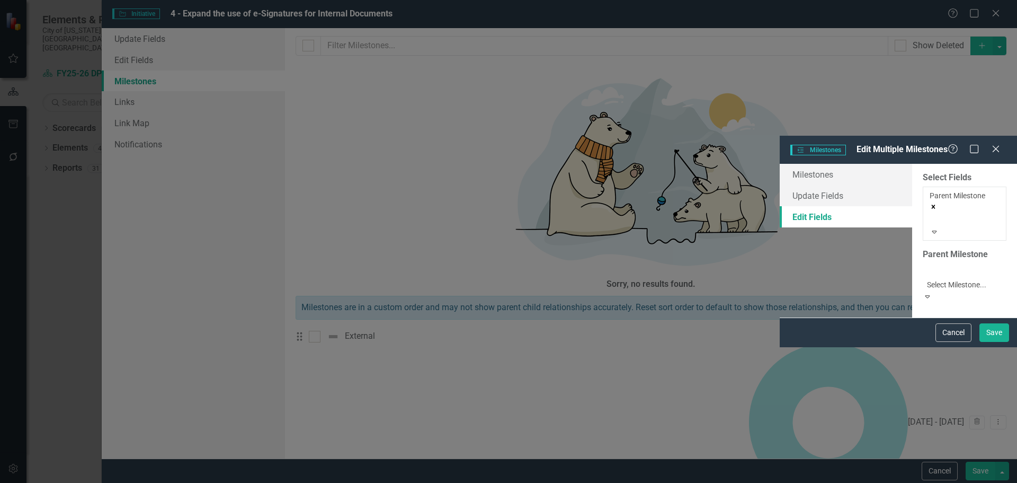
scroll to position [32, 0]
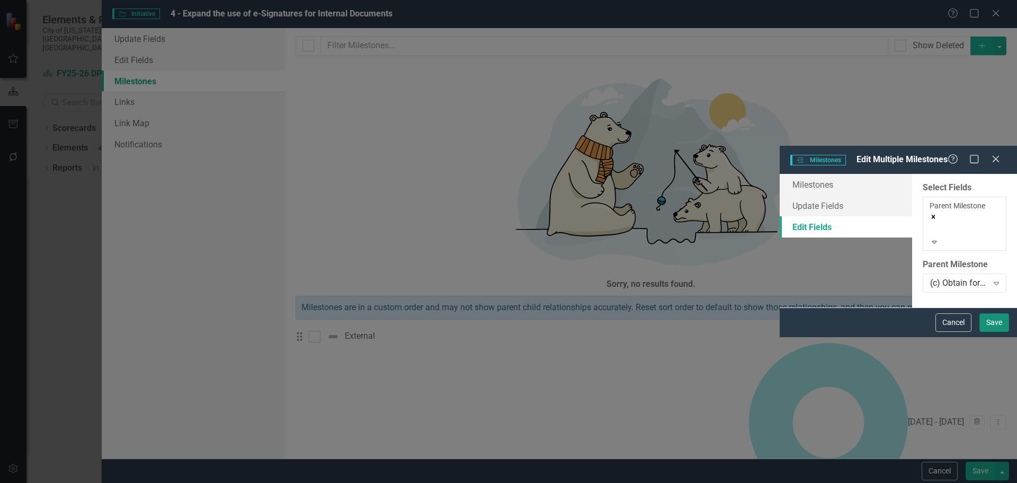
click at [986, 332] on button "Save" at bounding box center [995, 322] width 30 height 19
checkbox input "false"
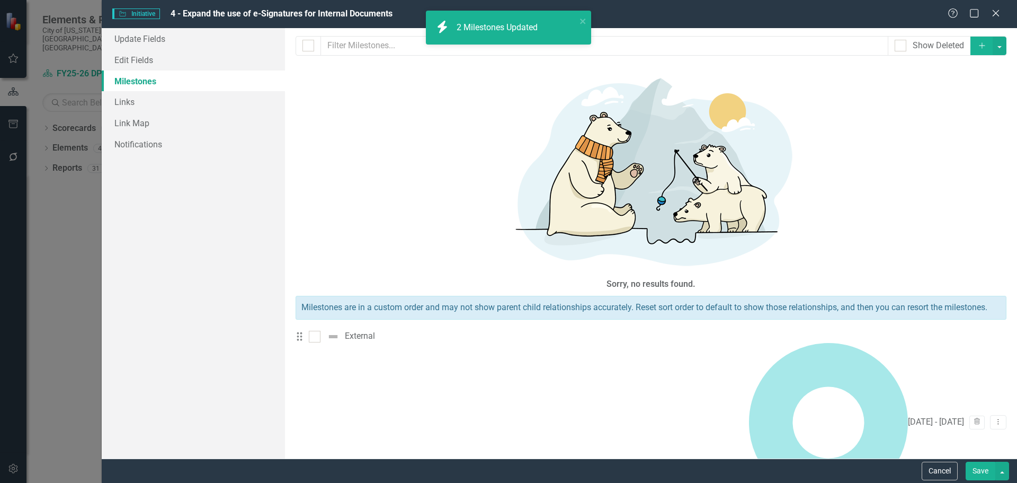
drag, startPoint x: 320, startPoint y: 257, endPoint x: 322, endPoint y: 263, distance: 5.5
checkbox input "true"
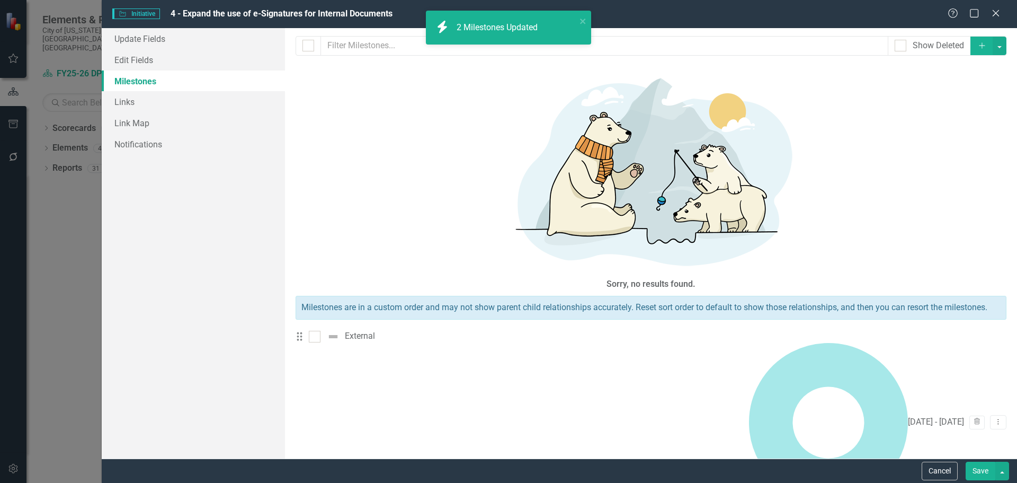
checkbox input "true"
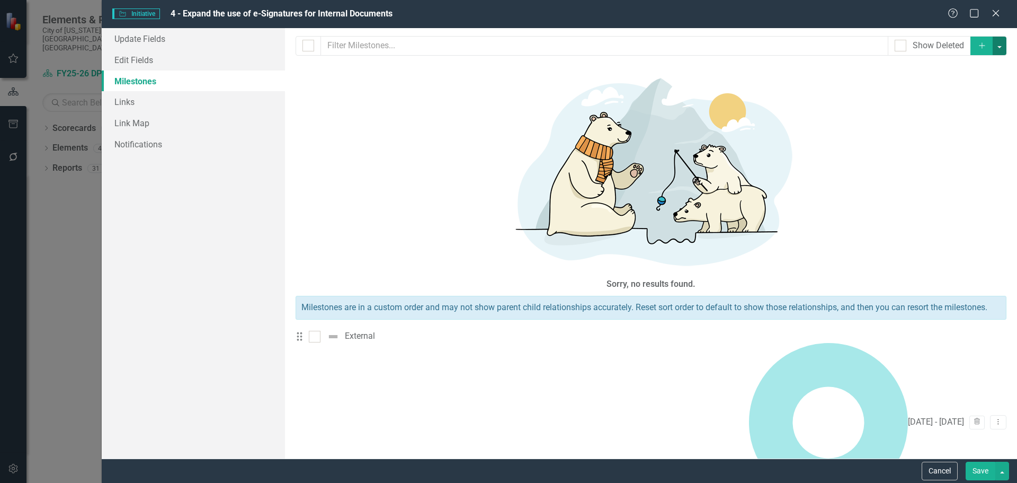
click at [993, 44] on button "button" at bounding box center [1000, 46] width 14 height 19
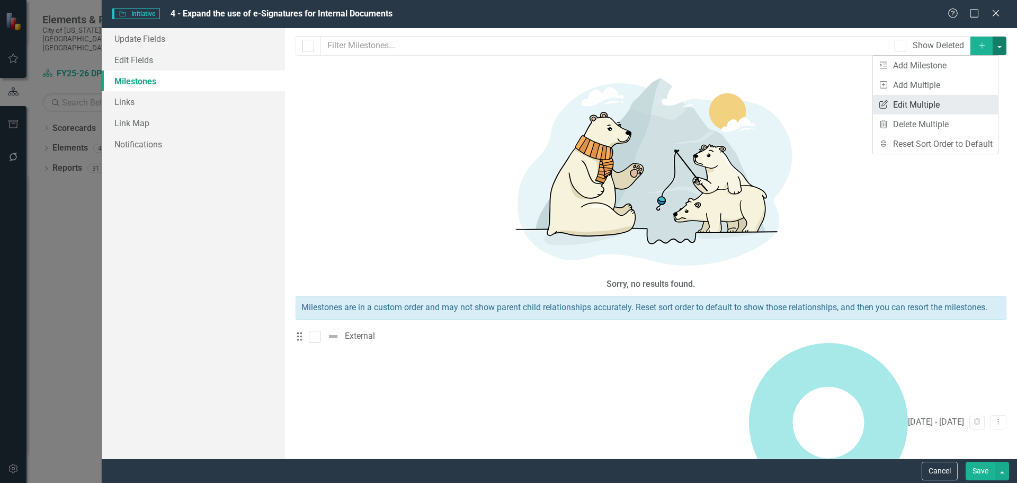
click at [941, 103] on link "Edit Multiple Edit Multiple" at bounding box center [935, 105] width 125 height 20
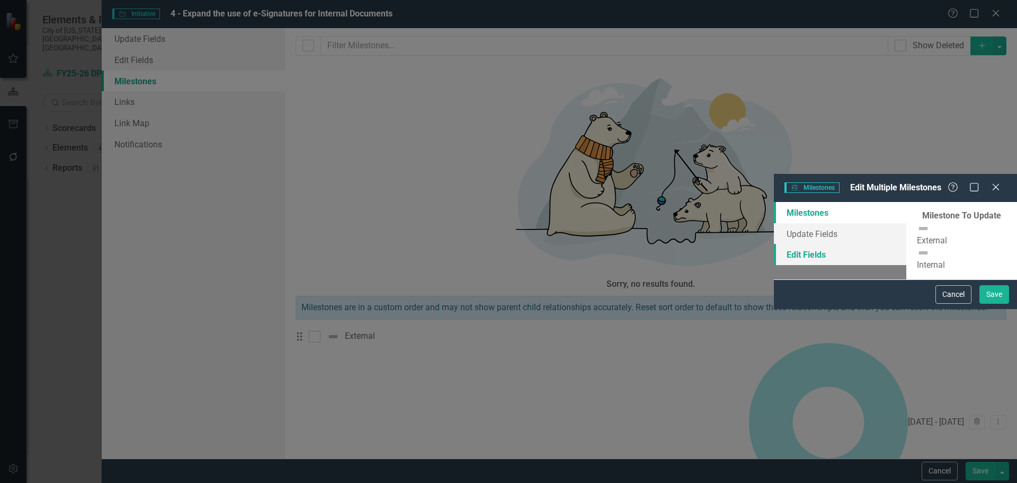
click at [774, 244] on link "Edit Fields" at bounding box center [840, 254] width 132 height 21
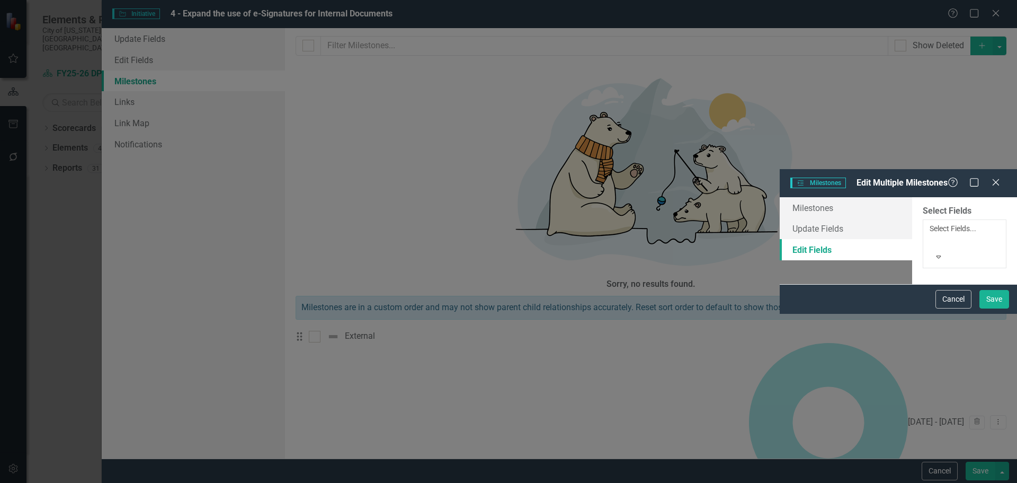
click at [931, 235] on div at bounding box center [932, 241] width 2 height 13
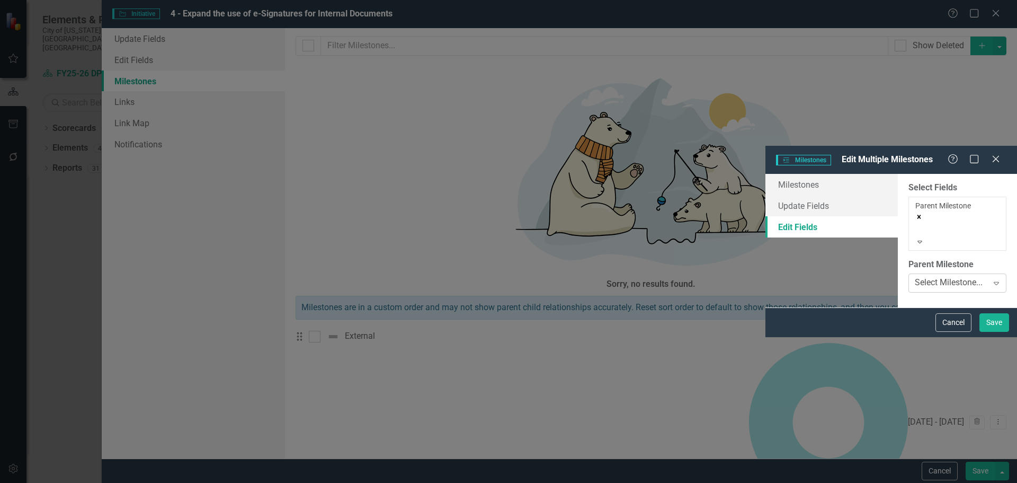
click at [915, 277] on div "Select Milestone..." at bounding box center [949, 283] width 68 height 12
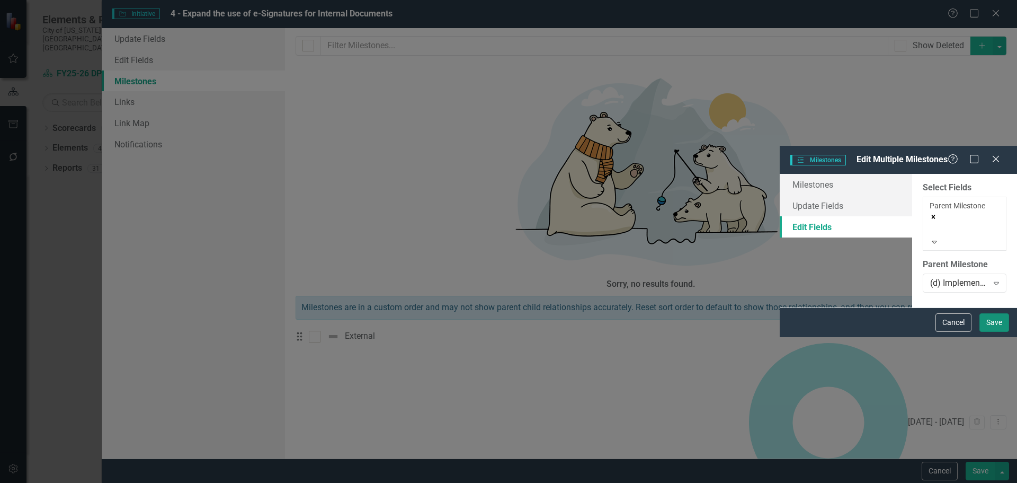
click at [985, 332] on button "Save" at bounding box center [995, 322] width 30 height 19
checkbox input "false"
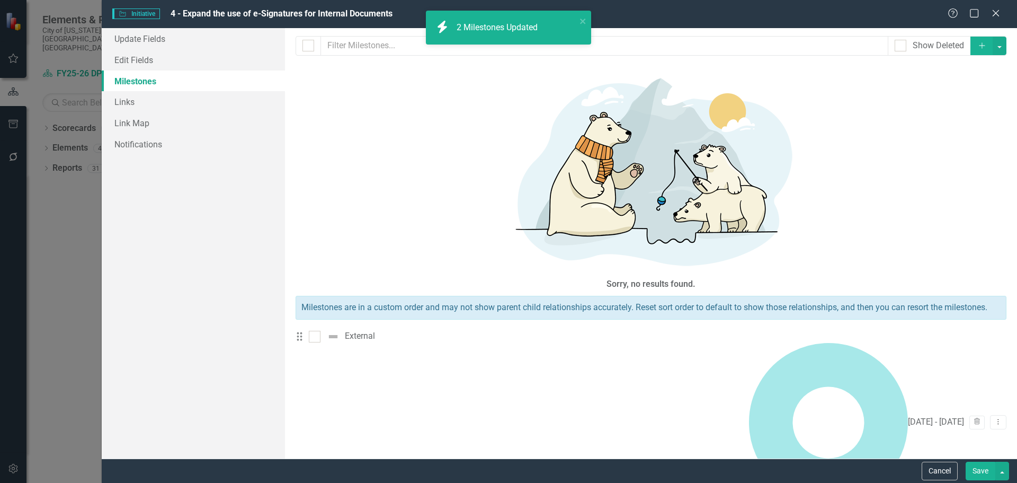
click at [984, 470] on button "Save" at bounding box center [981, 470] width 30 height 19
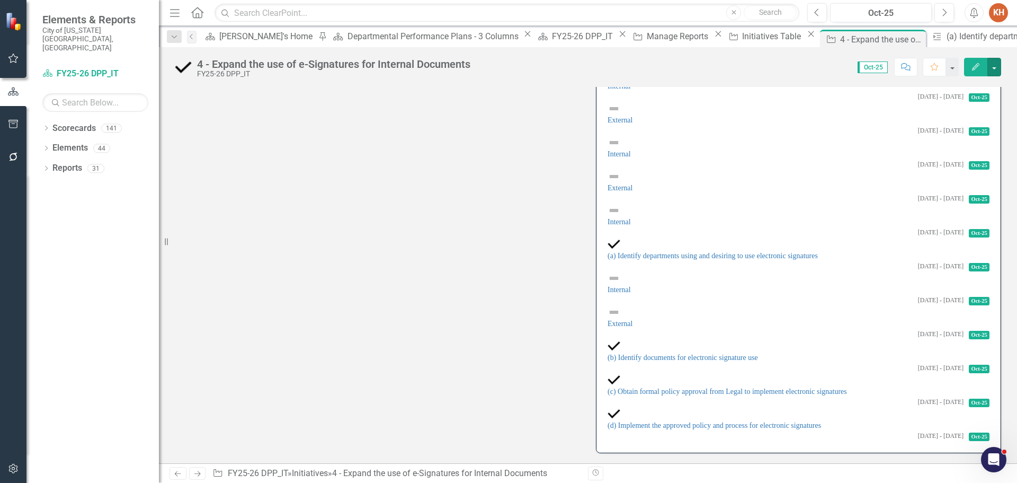
scroll to position [257, 0]
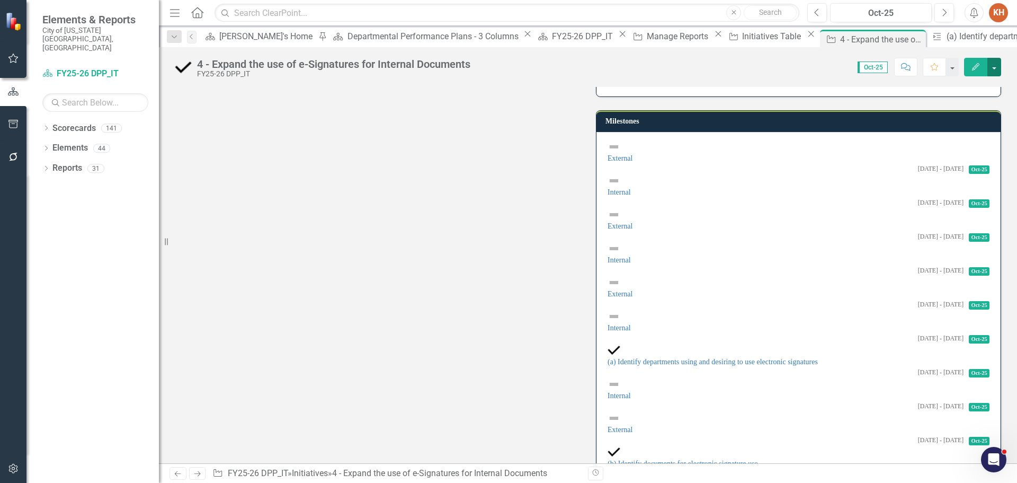
click at [995, 64] on button "button" at bounding box center [995, 67] width 14 height 19
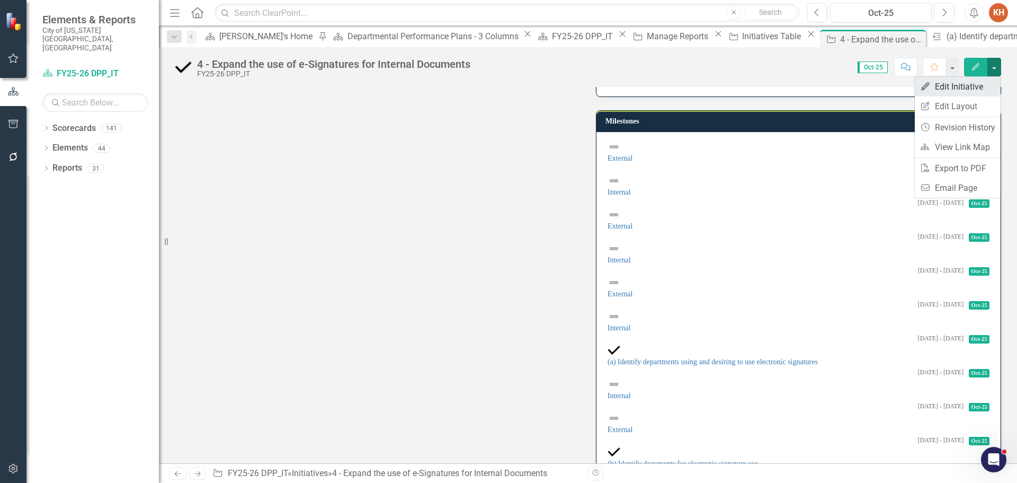
click at [953, 82] on link "Edit Edit Initiative" at bounding box center [958, 87] width 86 height 20
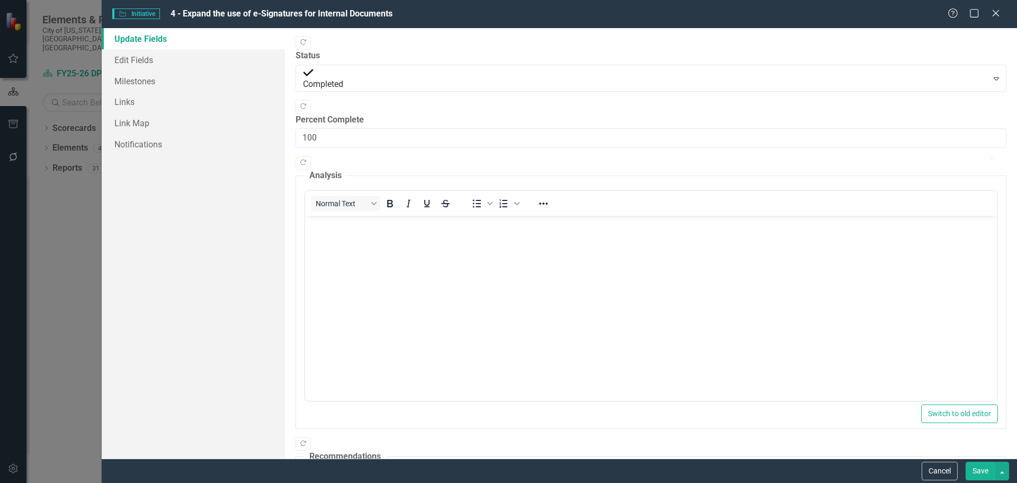
scroll to position [0, 0]
click at [152, 84] on link "Milestones" at bounding box center [193, 80] width 183 height 21
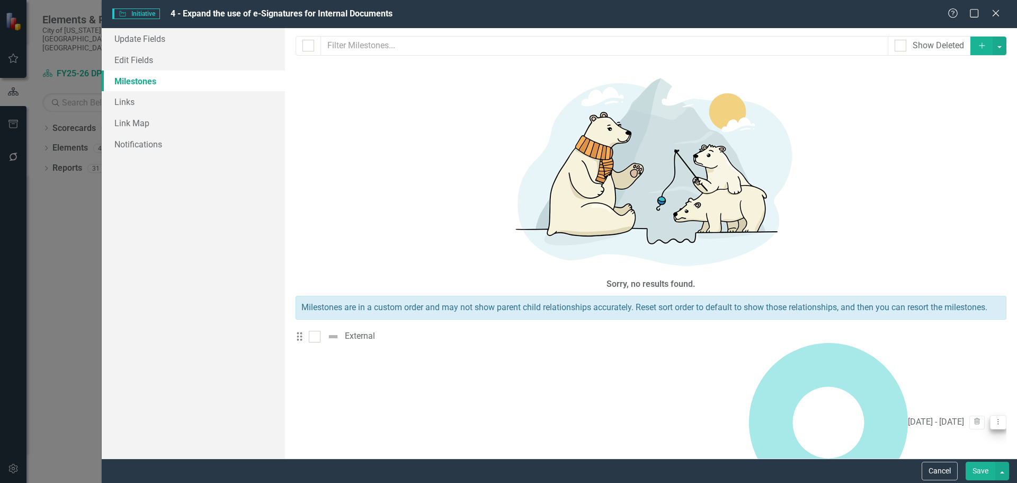
click at [990, 415] on button "Dropdown Menu" at bounding box center [998, 422] width 16 height 14
click at [954, 136] on link "Edit Edit Milestone" at bounding box center [940, 140] width 100 height 20
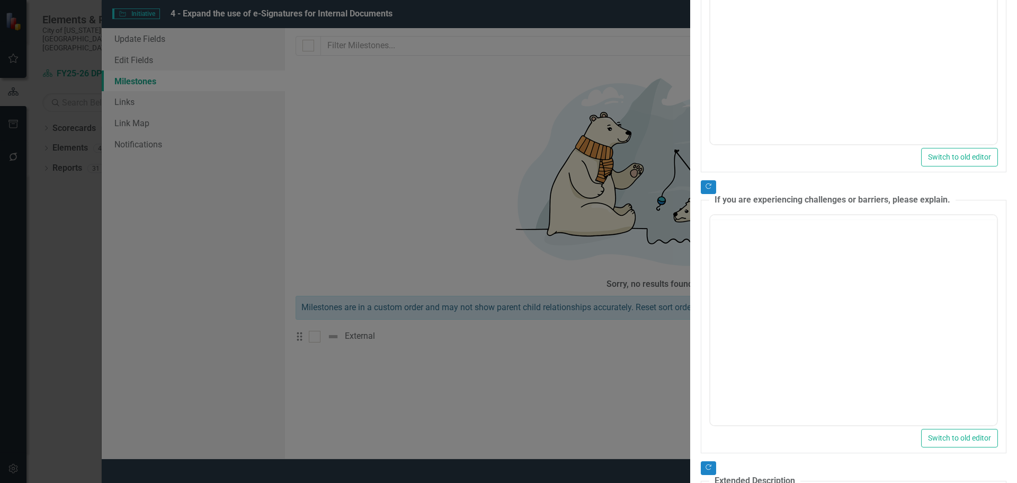
type input "0"
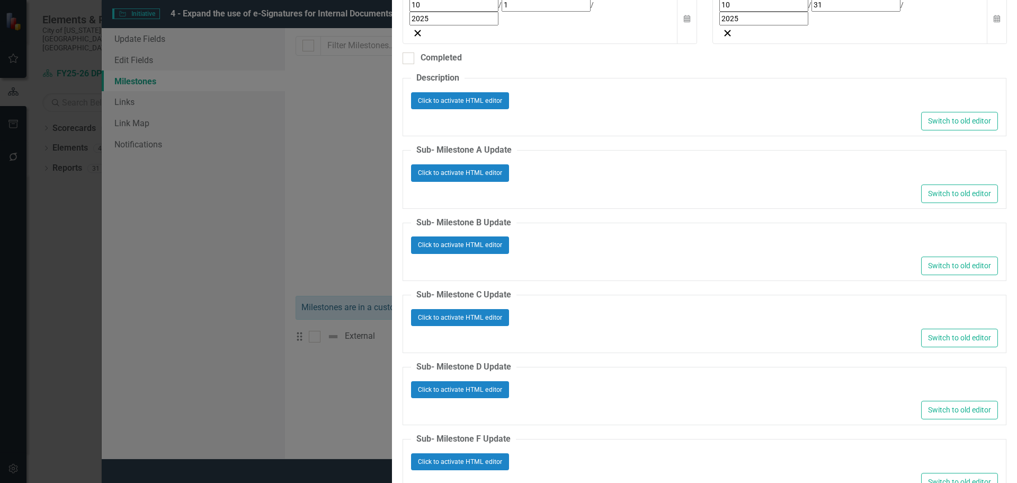
type input "0"
type input "External"
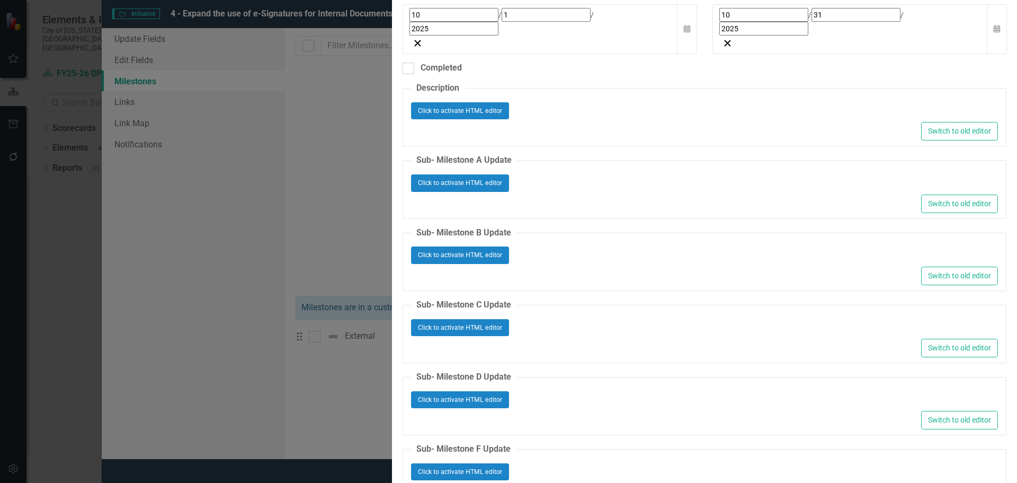
scroll to position [50, 0]
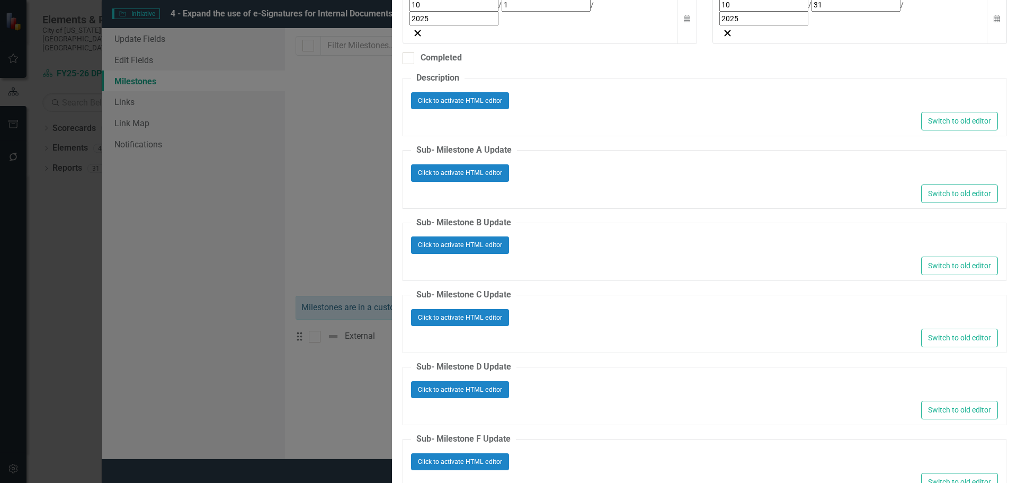
drag, startPoint x: 977, startPoint y: 470, endPoint x: 554, endPoint y: 171, distance: 518.0
click at [554, 171] on form "Milestones Milestone External Help Maximize Close Update Fields Edit Fields Lin…" at bounding box center [626, 241] width 781 height 1167
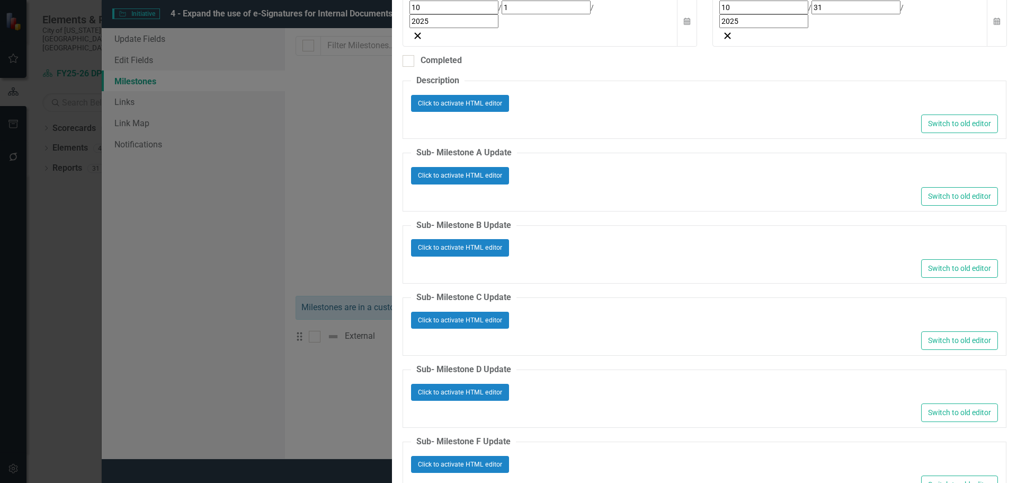
type input "[PERSON_NAME] sp"
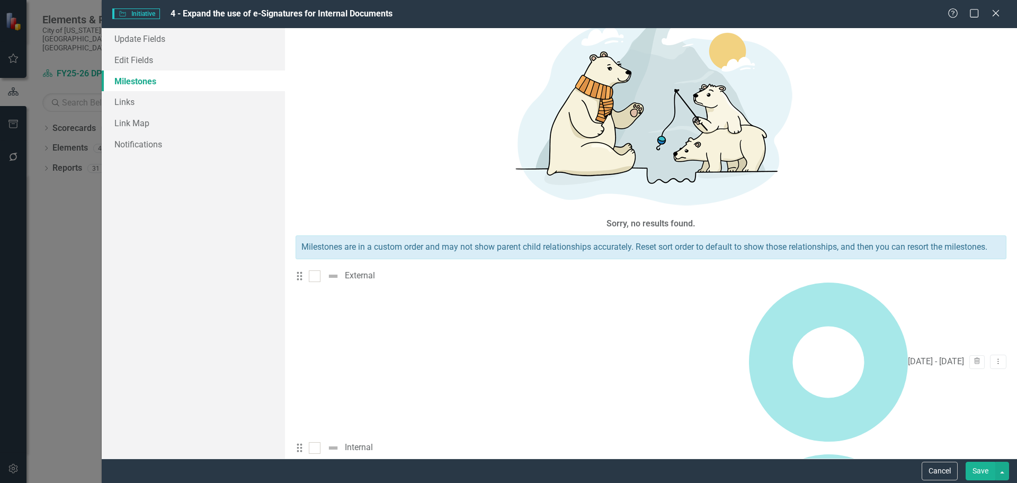
scroll to position [7, 0]
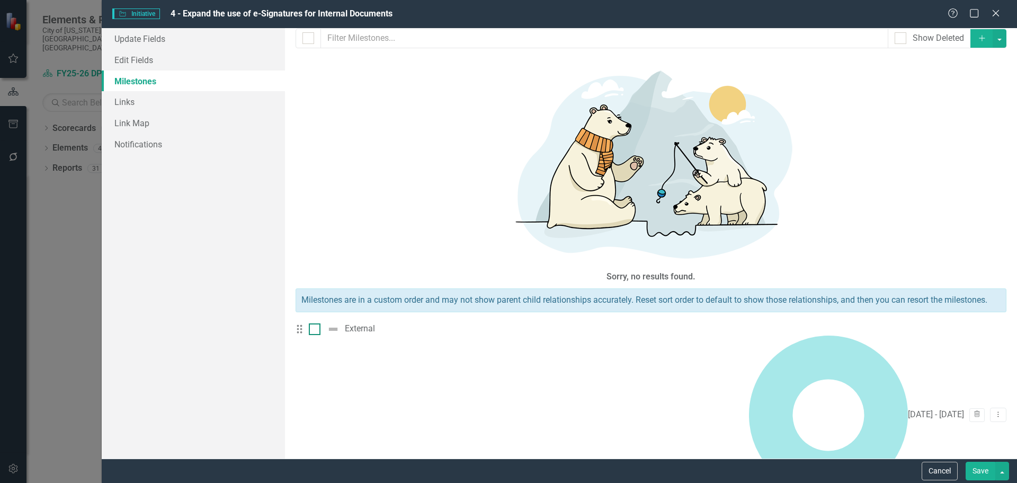
click at [321, 323] on div at bounding box center [315, 329] width 12 height 12
click at [316, 323] on input "checkbox" at bounding box center [312, 326] width 7 height 7
checkbox input "true"
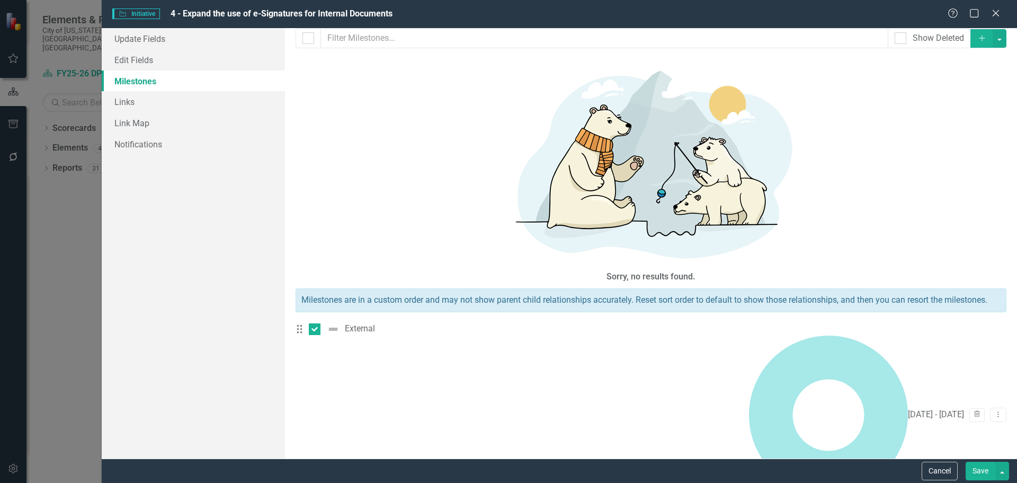
checkbox input "true"
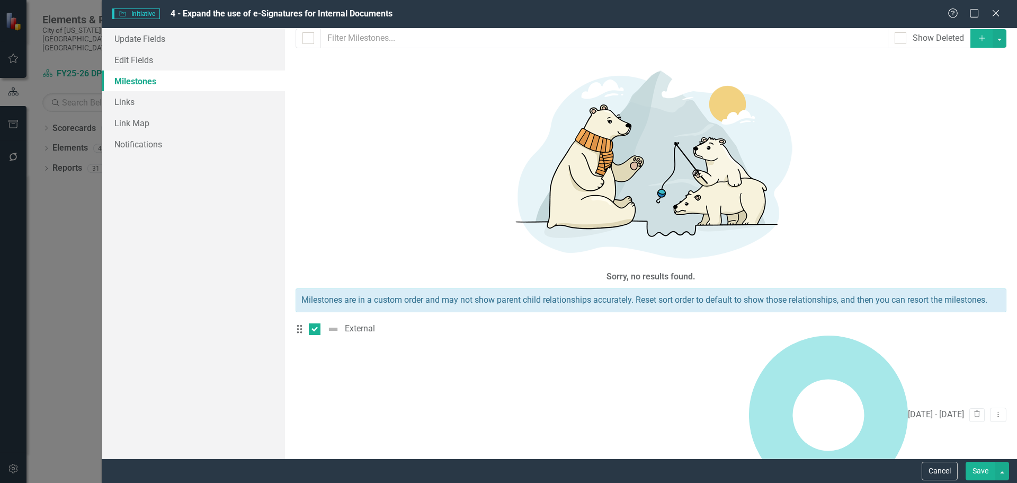
checkbox input "true"
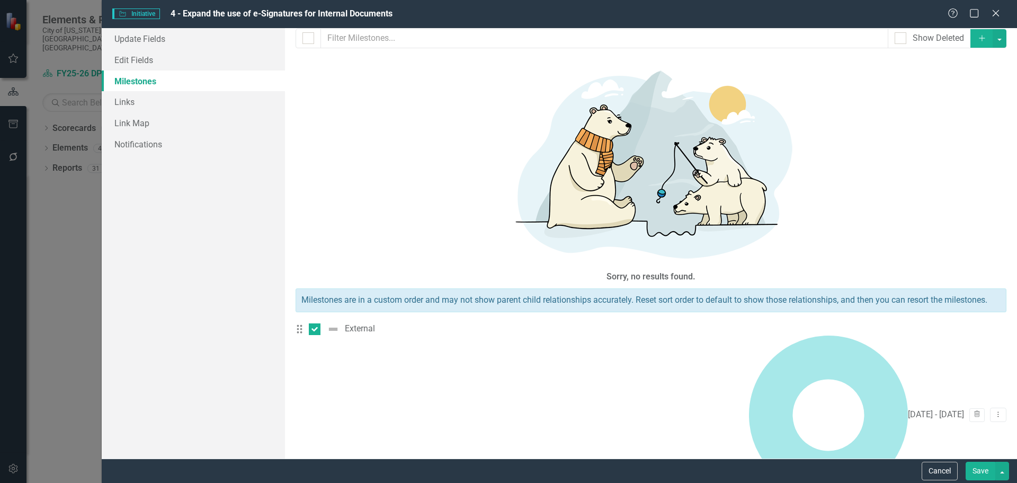
checkbox input "true"
click at [993, 40] on button "button" at bounding box center [1000, 38] width 14 height 19
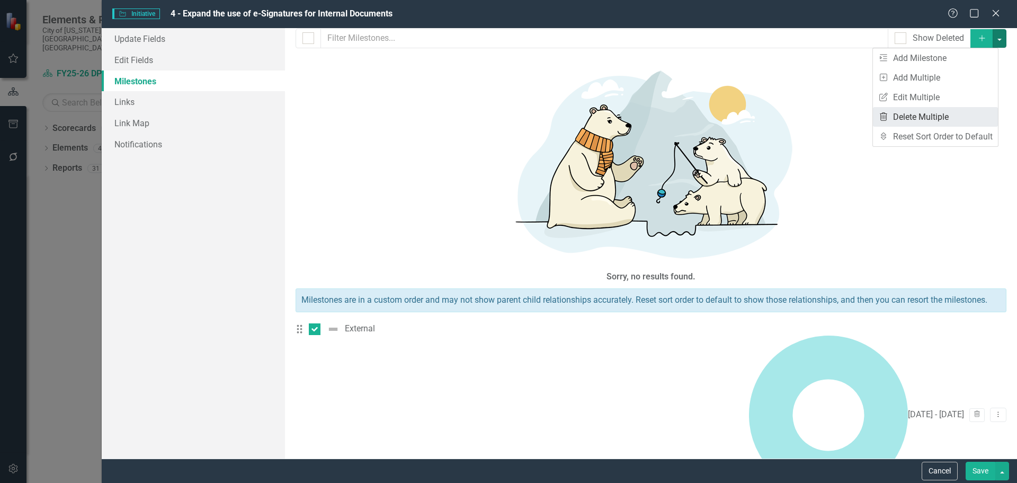
click at [933, 121] on link "Trash Delete Multiple" at bounding box center [935, 117] width 125 height 20
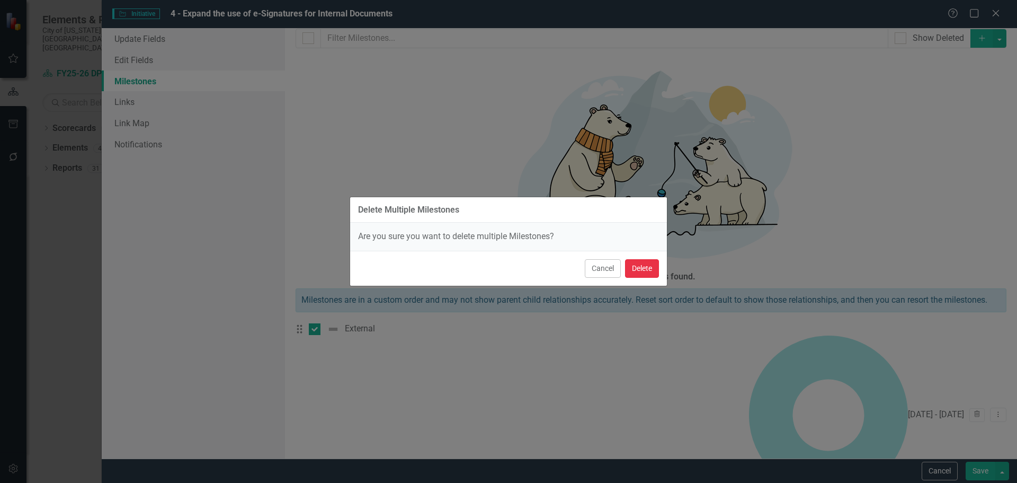
click at [636, 268] on button "Delete" at bounding box center [642, 268] width 34 height 19
checkbox input "false"
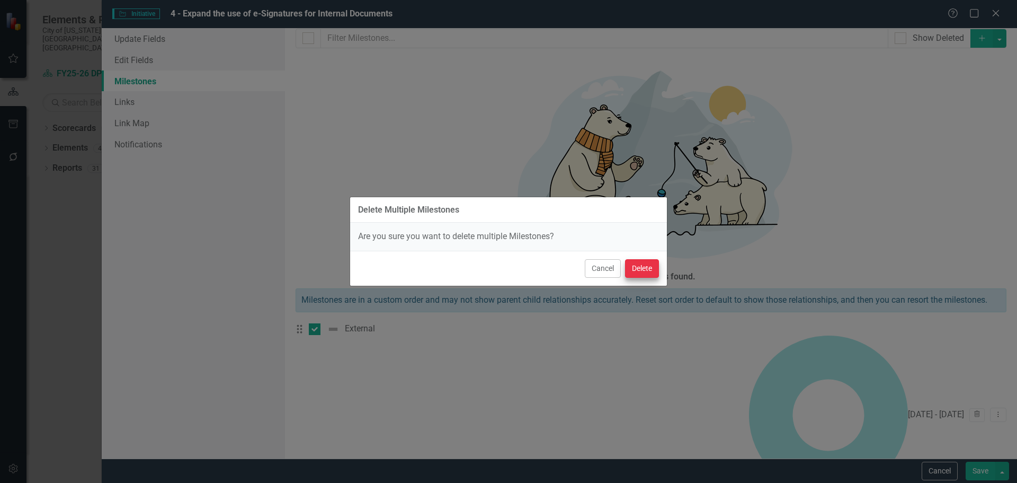
checkbox input "false"
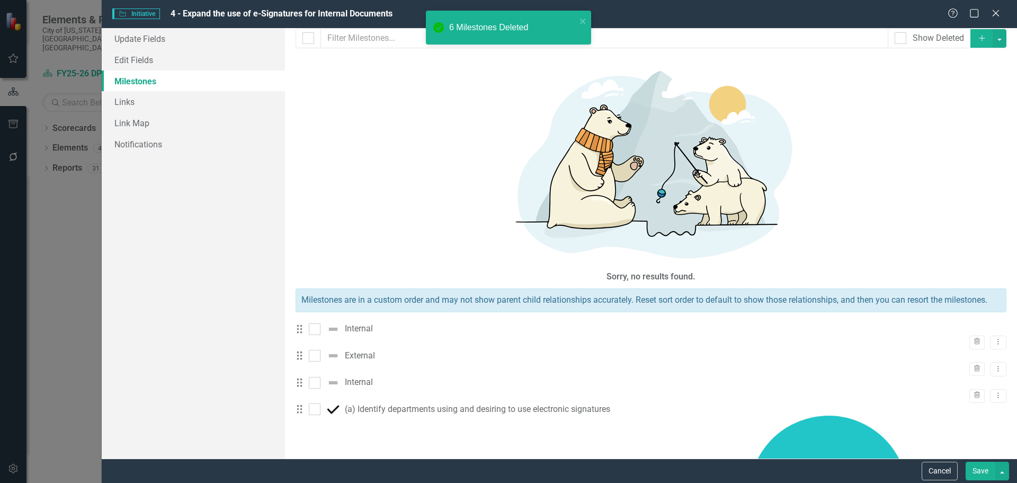
scroll to position [0, 0]
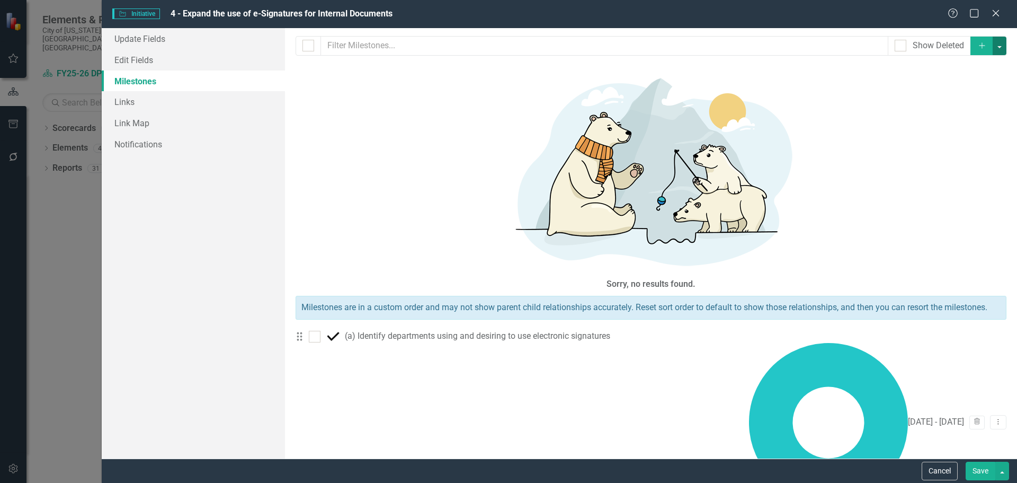
click at [999, 50] on button "button" at bounding box center [1000, 46] width 14 height 19
click at [961, 68] on link "Milestone Add Milestone" at bounding box center [943, 66] width 125 height 20
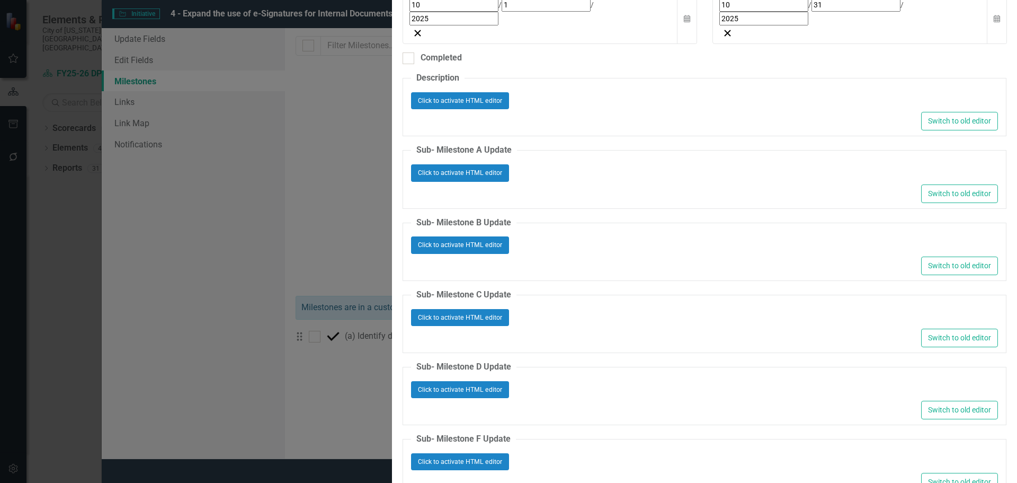
type input "External"
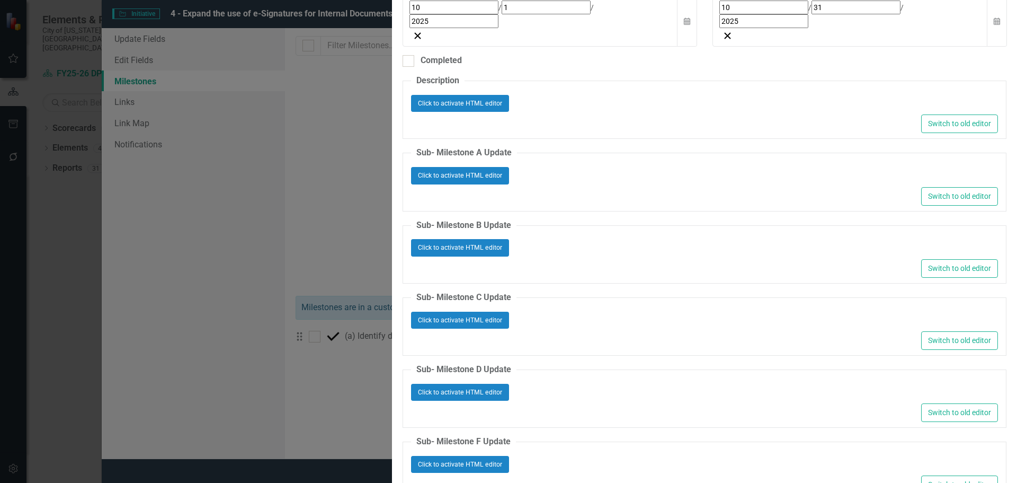
type input "spell"
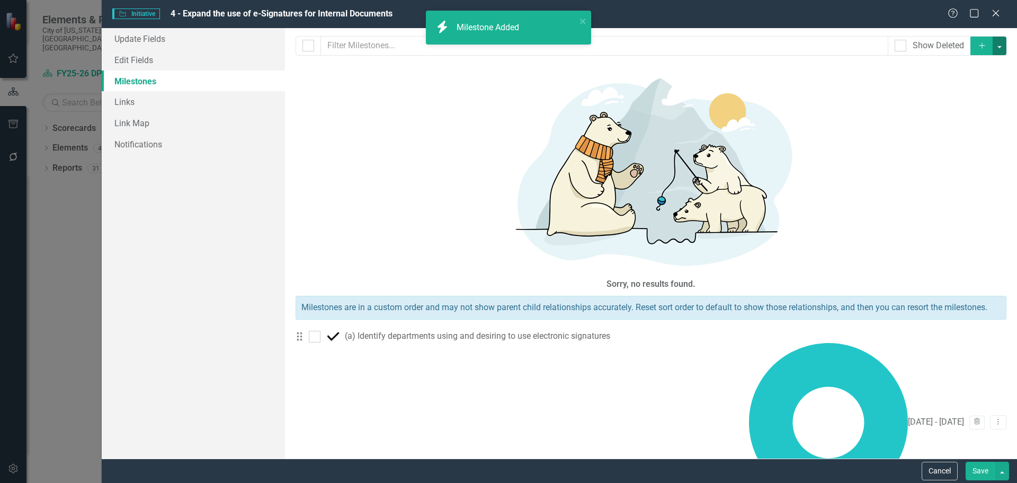
click at [1000, 49] on button "button" at bounding box center [1000, 46] width 14 height 19
click at [972, 66] on link "Milestone Add Milestone" at bounding box center [943, 66] width 125 height 20
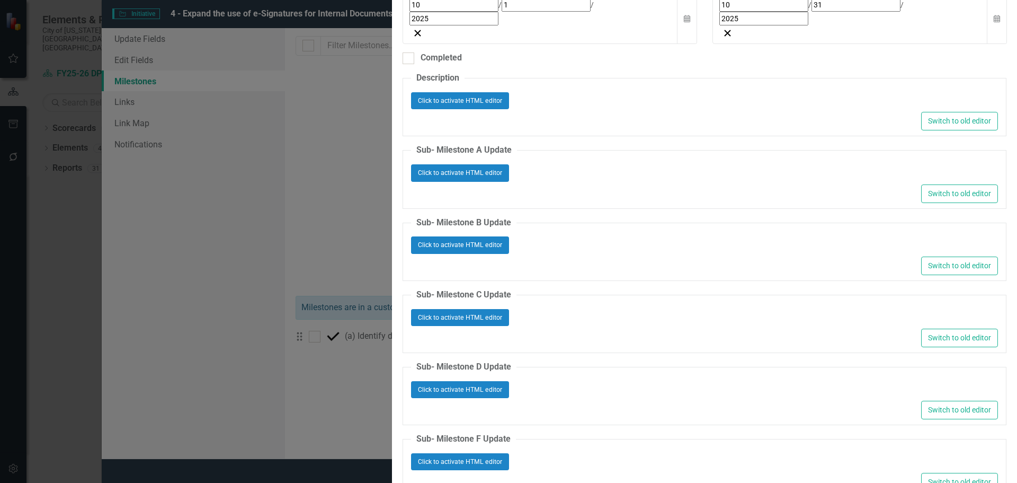
type input "Internal"
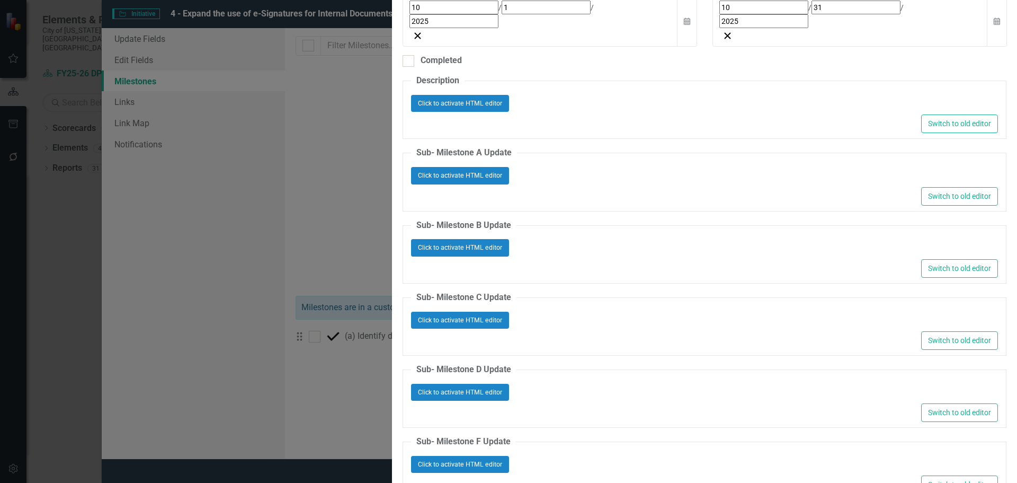
type input "spell"
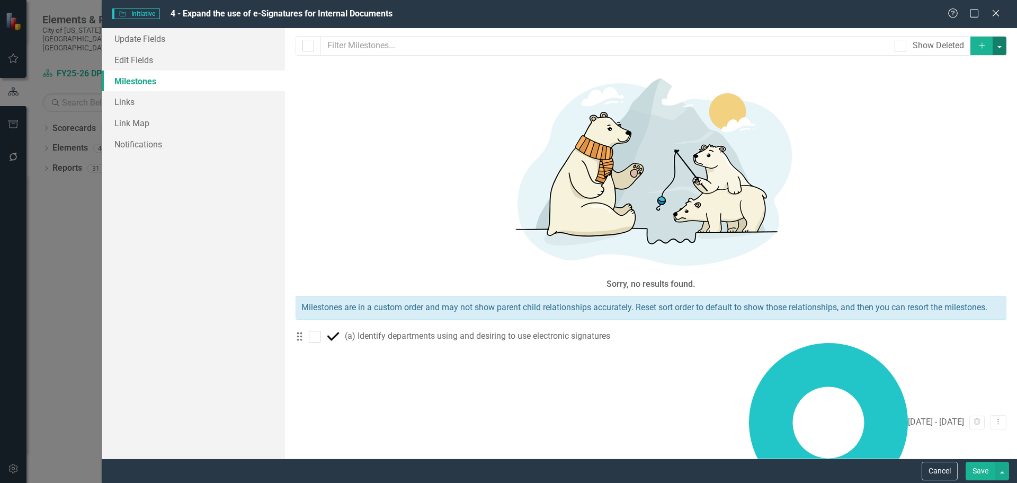
click at [999, 45] on button "button" at bounding box center [1000, 46] width 14 height 19
click at [915, 68] on link "Milestone Add Milestone" at bounding box center [943, 66] width 125 height 20
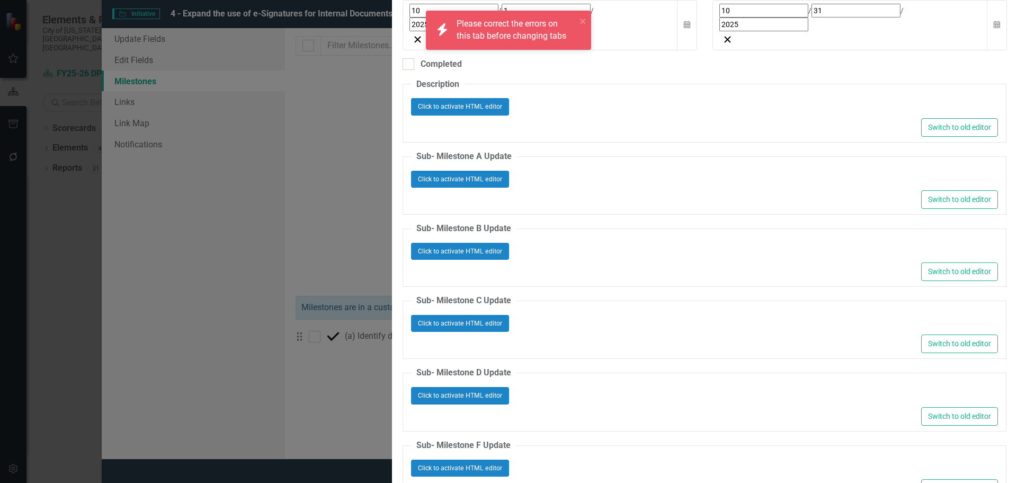
click at [438, 59] on div "icon.bolt Please correct the errors on this tab before changing tabs" at bounding box center [509, 34] width 170 height 52
type input "e"
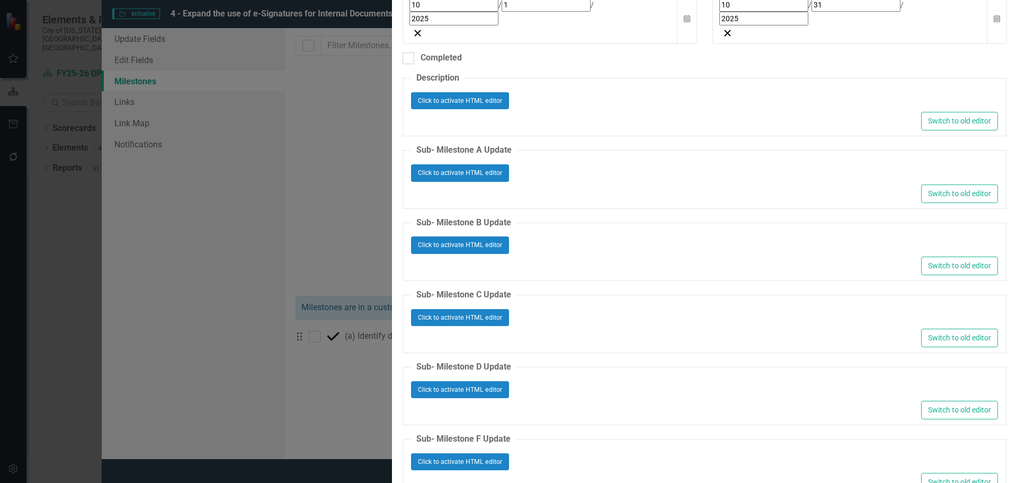
type input "External"
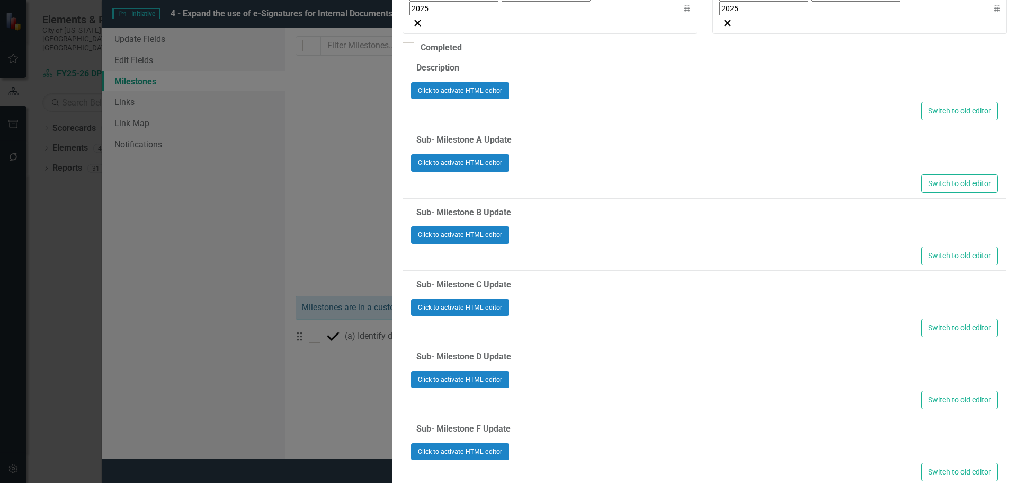
type input "spell"
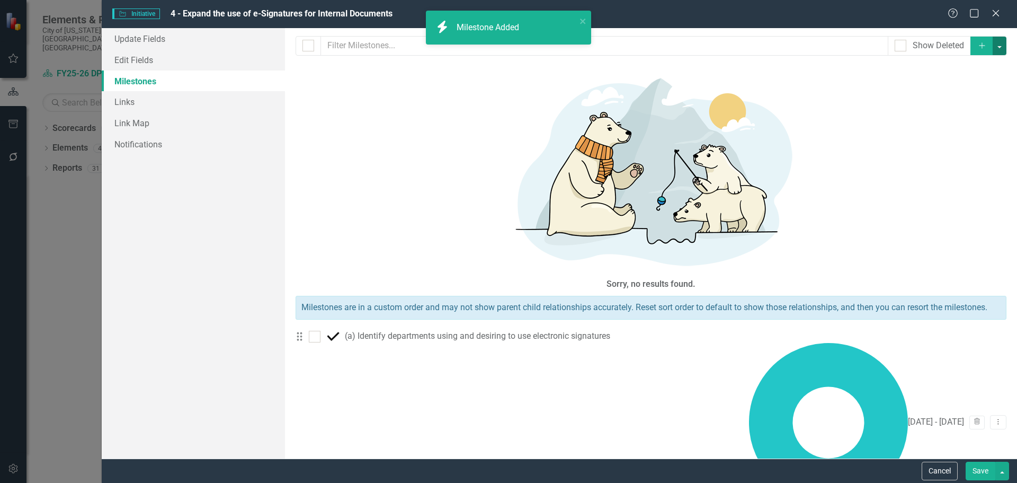
click at [997, 47] on button "button" at bounding box center [1000, 46] width 14 height 19
click at [965, 65] on link "Milestone Add Milestone" at bounding box center [943, 66] width 125 height 20
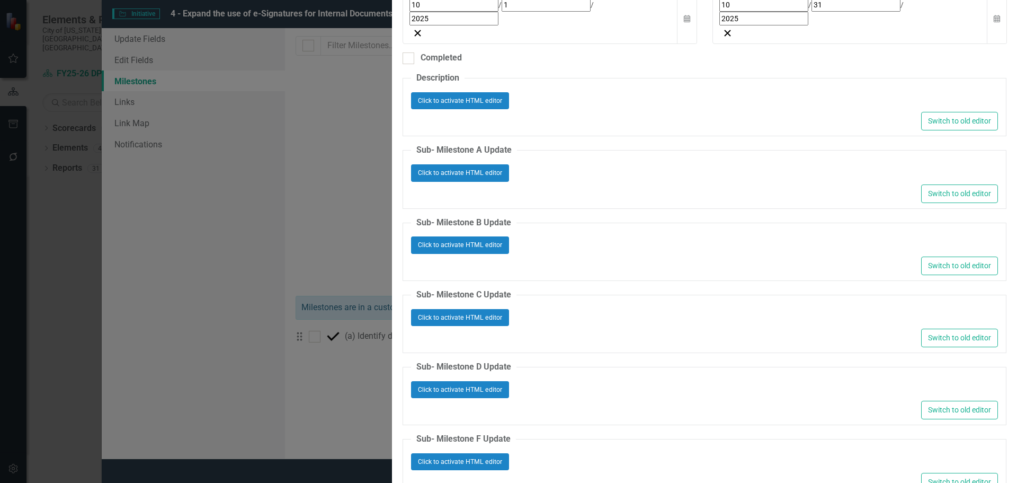
type input "Internal"
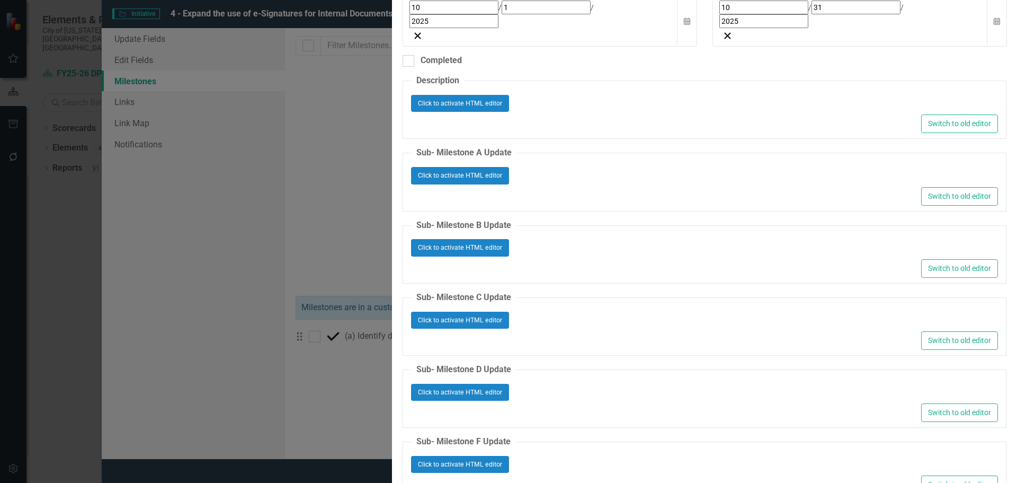
type input "spell"
click at [114, 482] on span "[PERSON_NAME] man (IT)" at bounding box center [57, 488] width 114 height 10
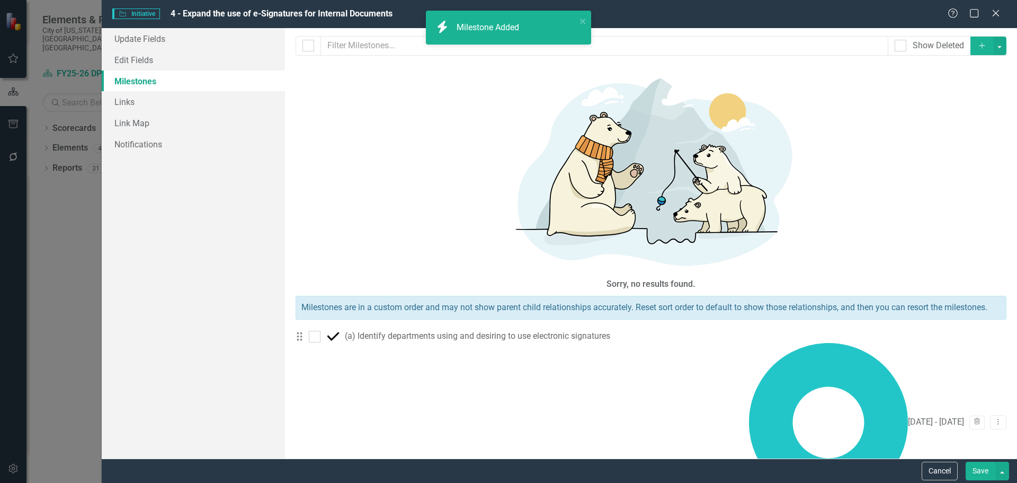
click at [983, 43] on icon "Add" at bounding box center [982, 45] width 10 height 7
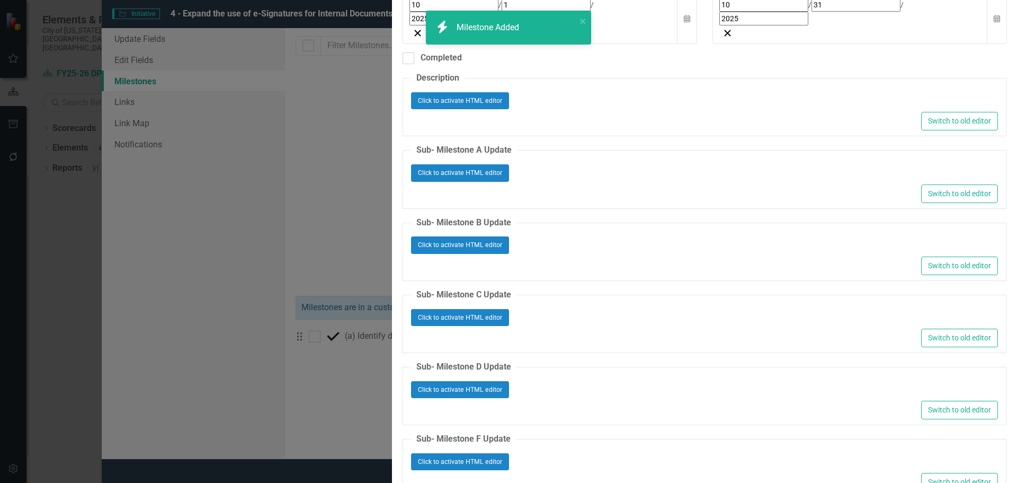
type input "0"
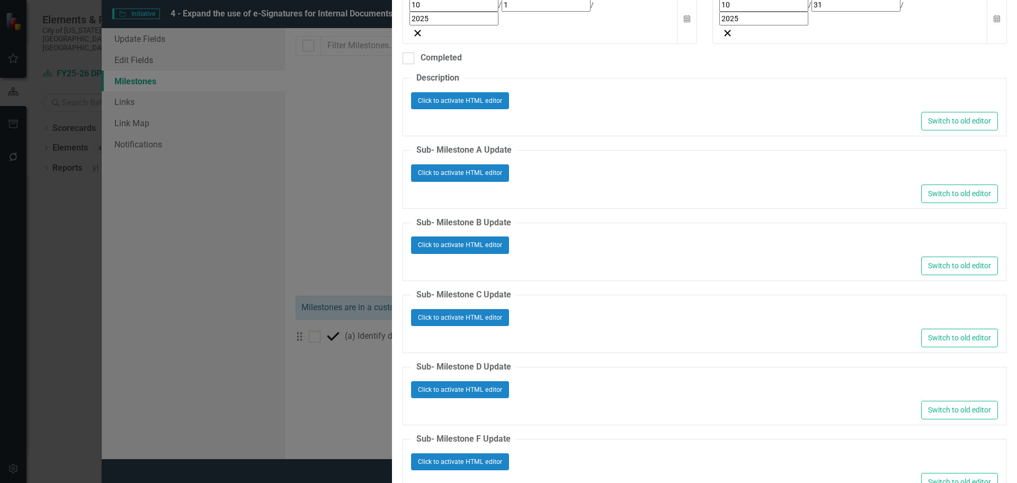
type input "External"
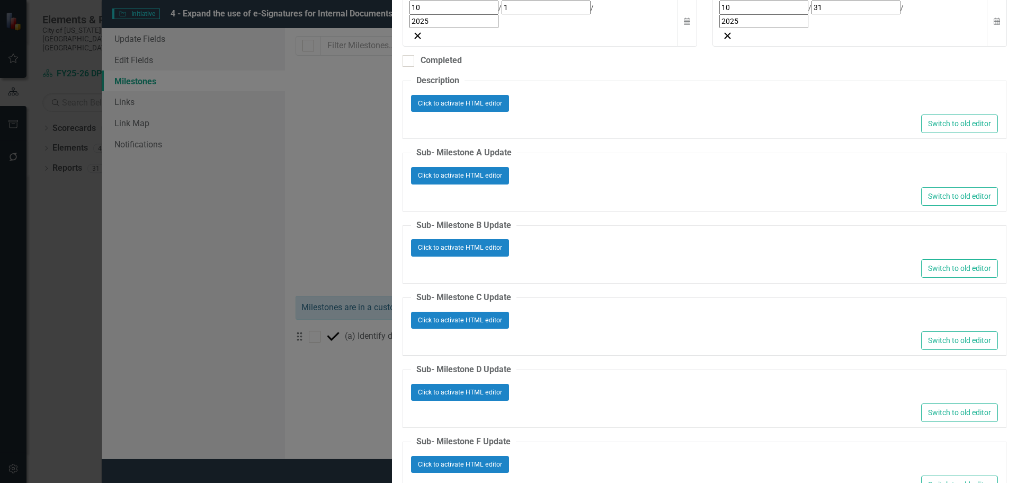
type input "spell"
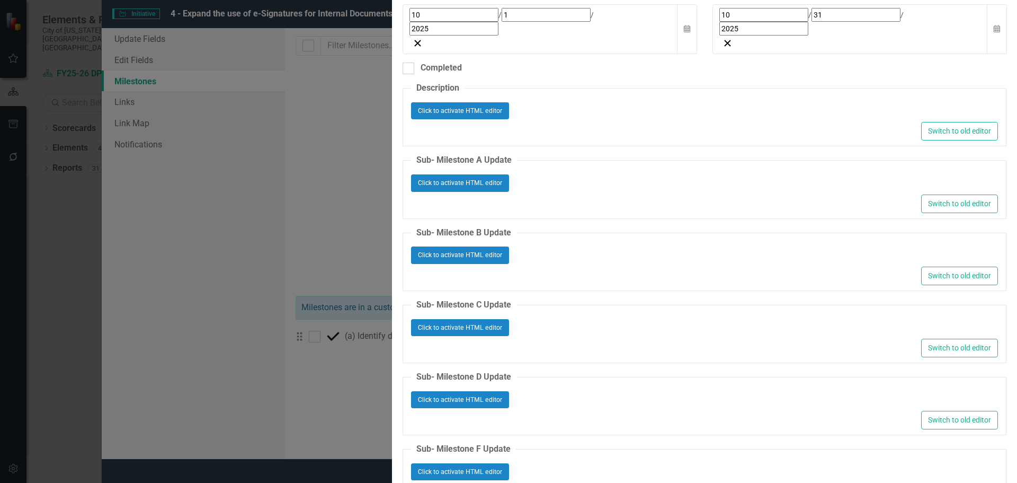
scroll to position [32, 0]
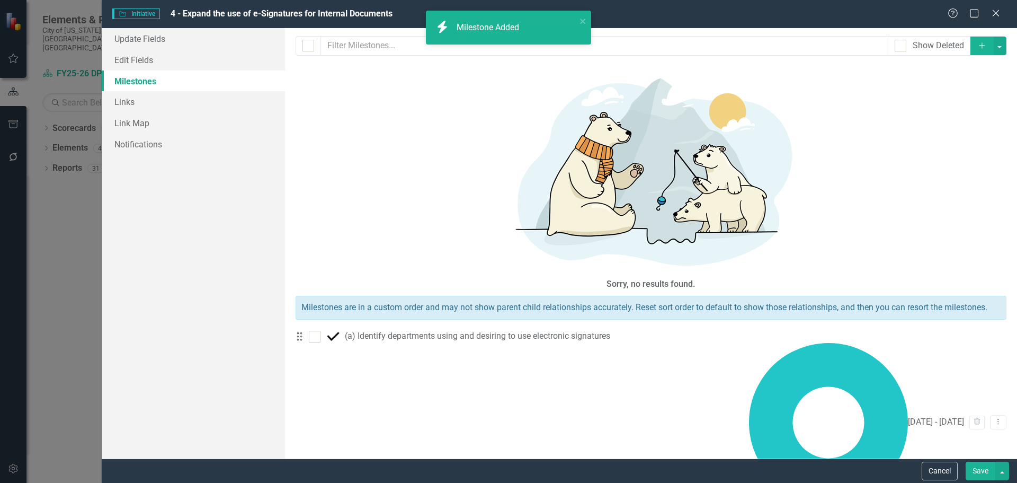
click at [977, 46] on icon "Add" at bounding box center [982, 45] width 10 height 7
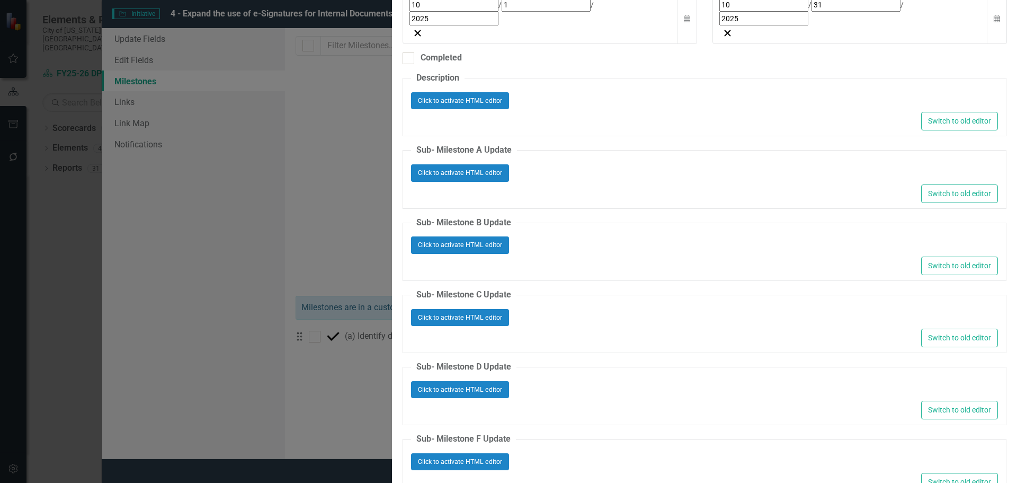
type input "Internal"
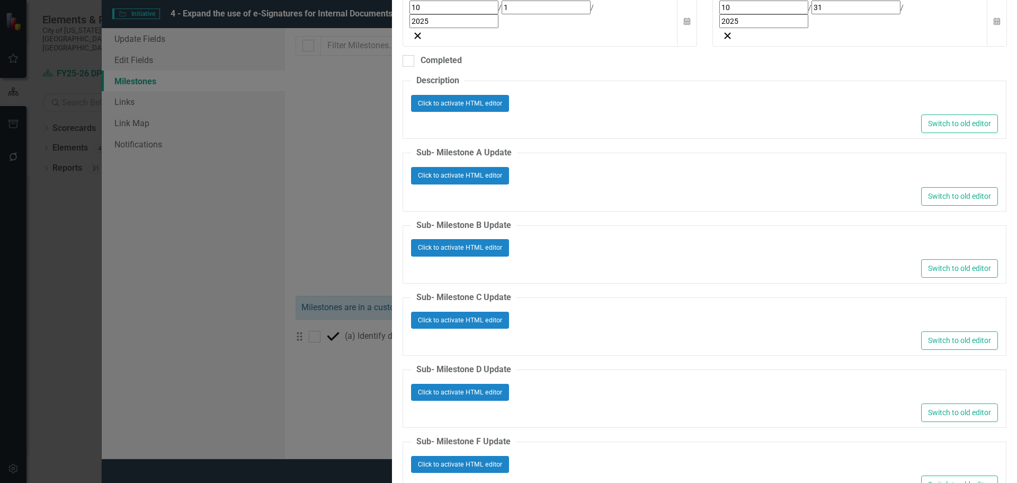
type input "spell"
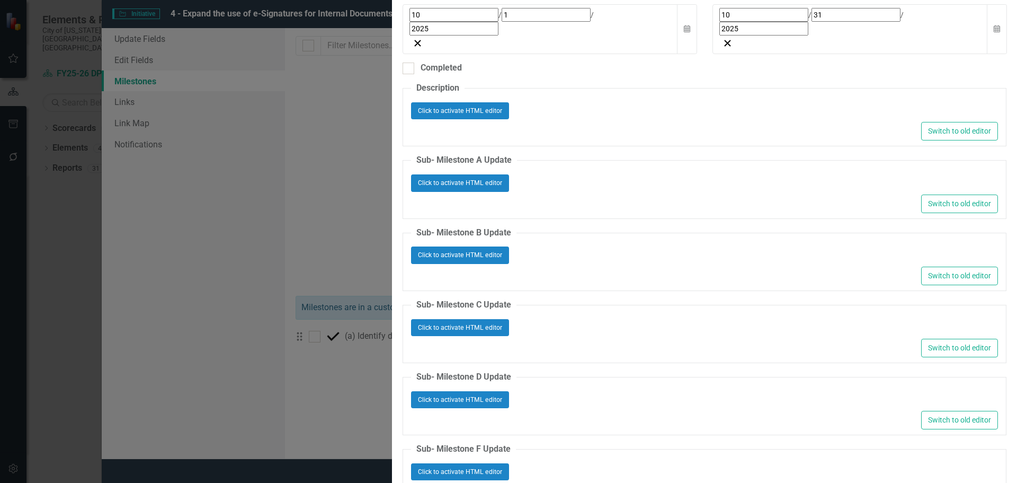
scroll to position [50, 0]
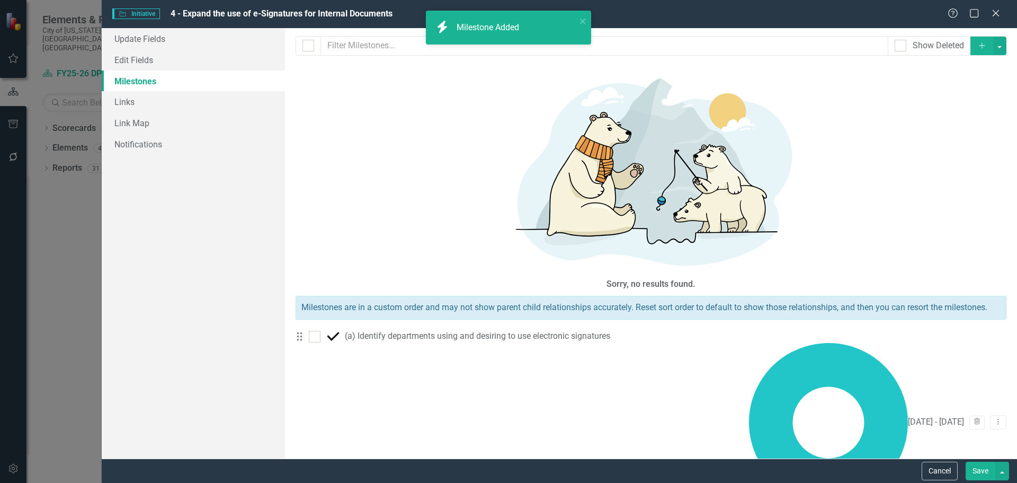
scroll to position [60, 0]
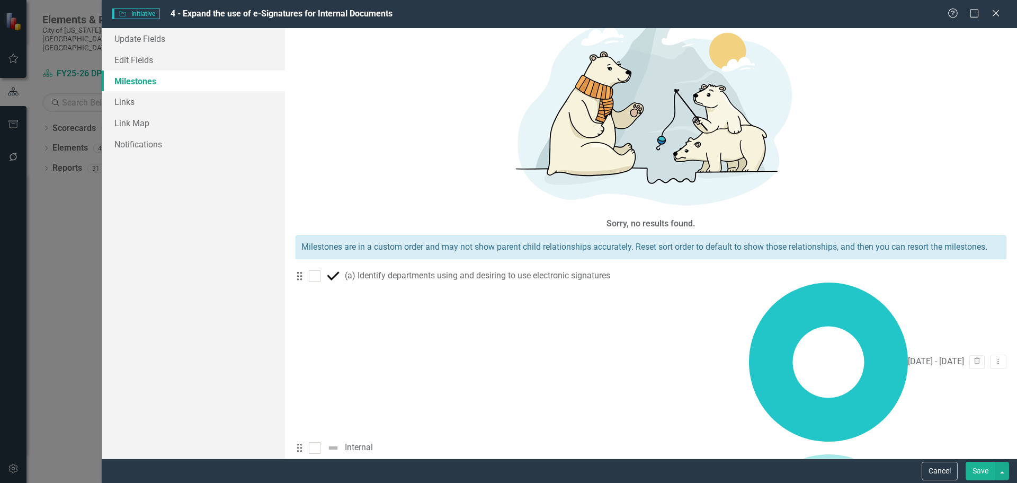
click at [980, 469] on button "Save" at bounding box center [981, 470] width 30 height 19
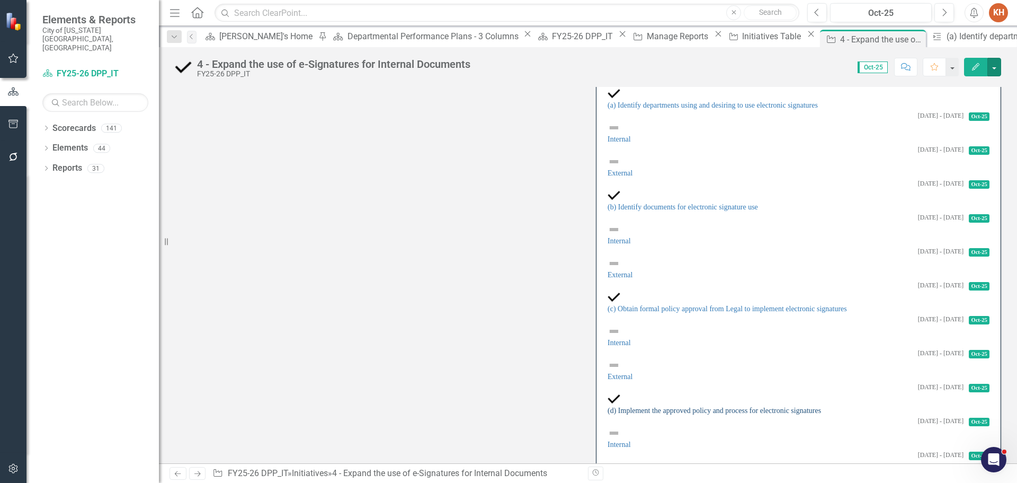
scroll to position [257, 0]
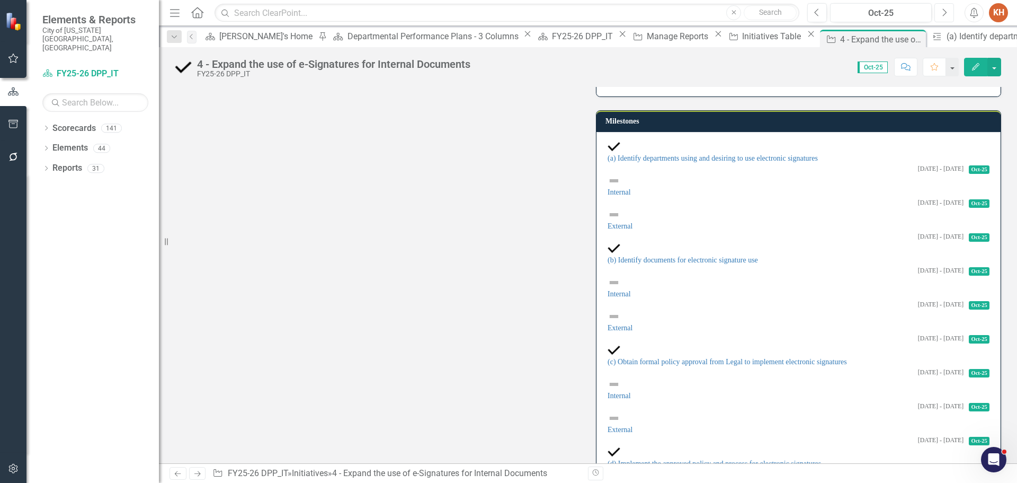
click at [948, 11] on button "Next" at bounding box center [945, 12] width 20 height 19
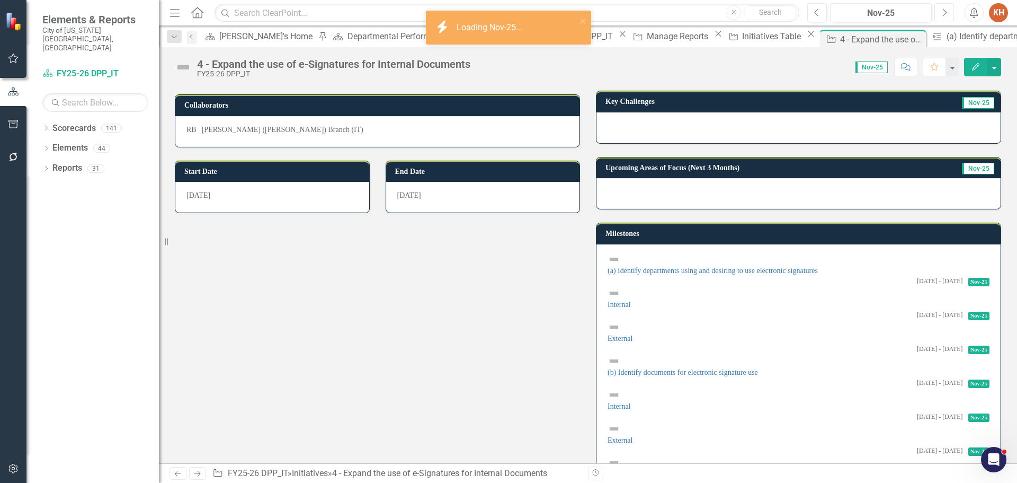
scroll to position [212, 0]
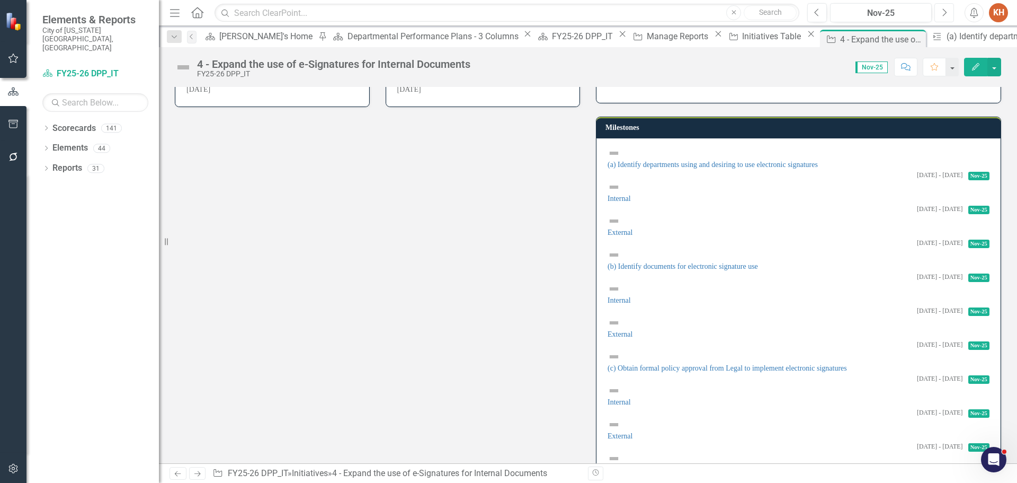
click at [946, 15] on icon "Next" at bounding box center [944, 13] width 6 height 10
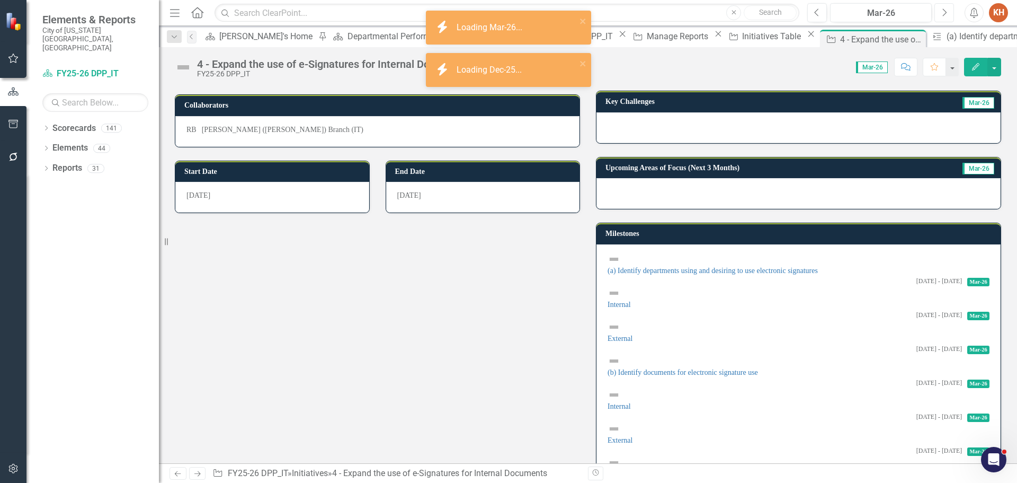
scroll to position [212, 0]
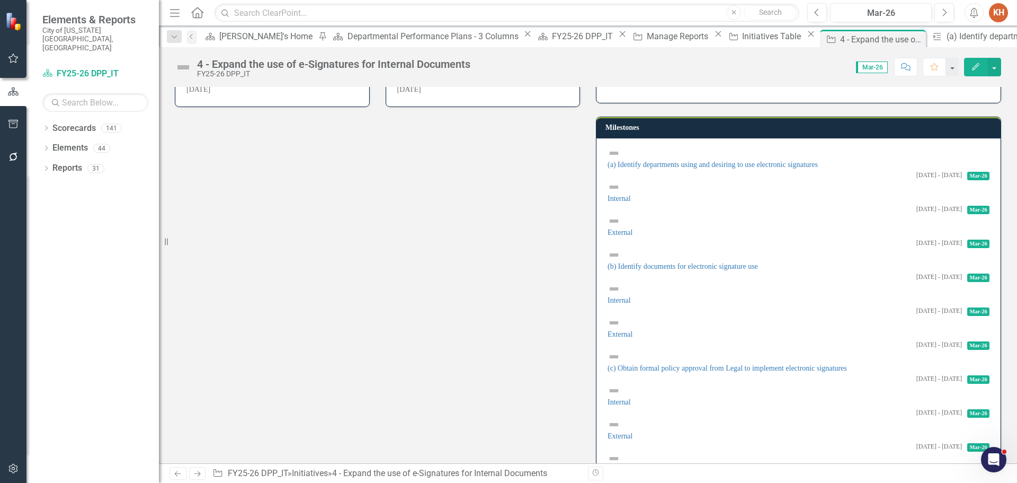
click at [614, 158] on img at bounding box center [614, 153] width 13 height 13
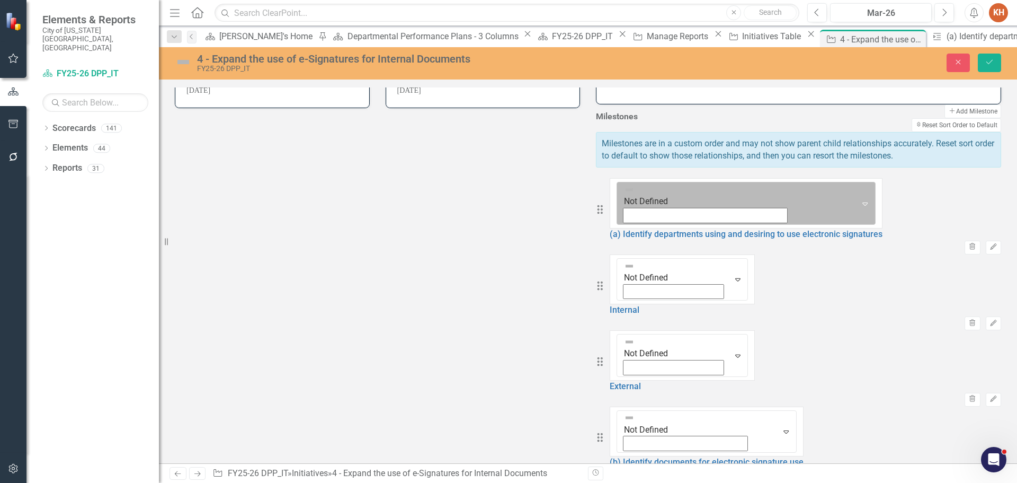
click at [639, 211] on div "Not Defined" at bounding box center [737, 203] width 237 height 42
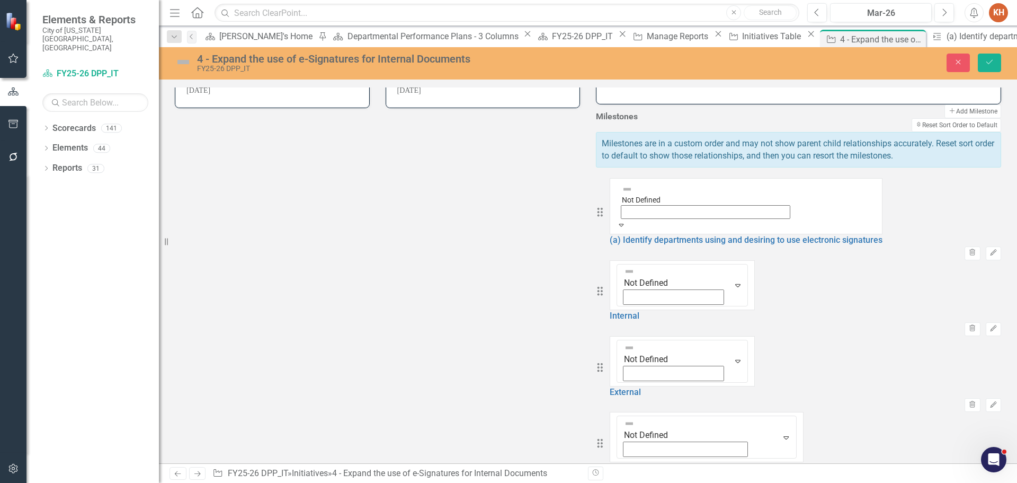
click at [635, 266] on img at bounding box center [629, 271] width 11 height 11
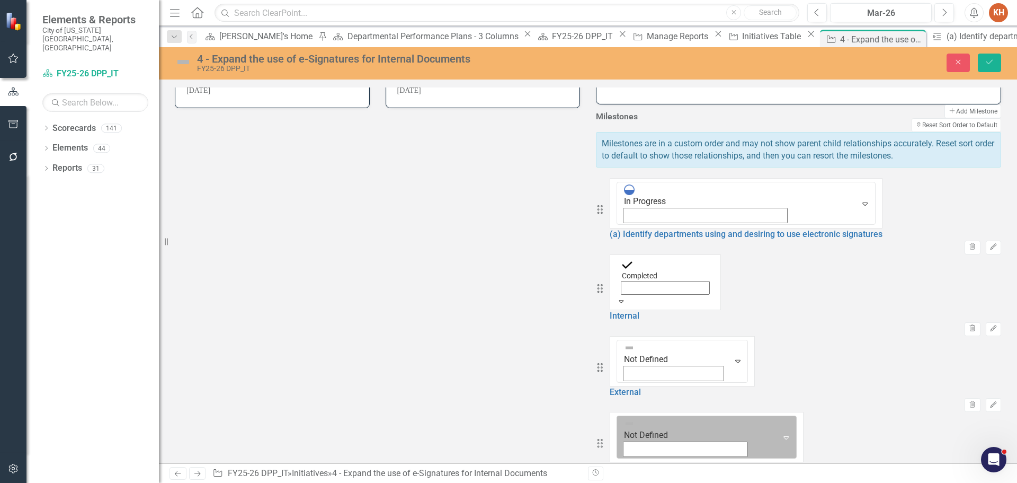
click at [777, 416] on div "Expand" at bounding box center [786, 437] width 19 height 42
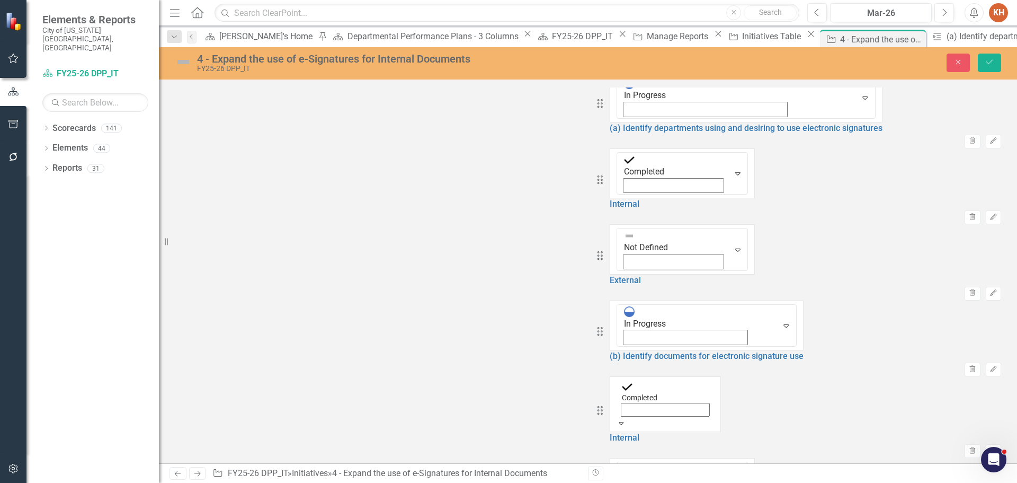
scroll to position [371, 0]
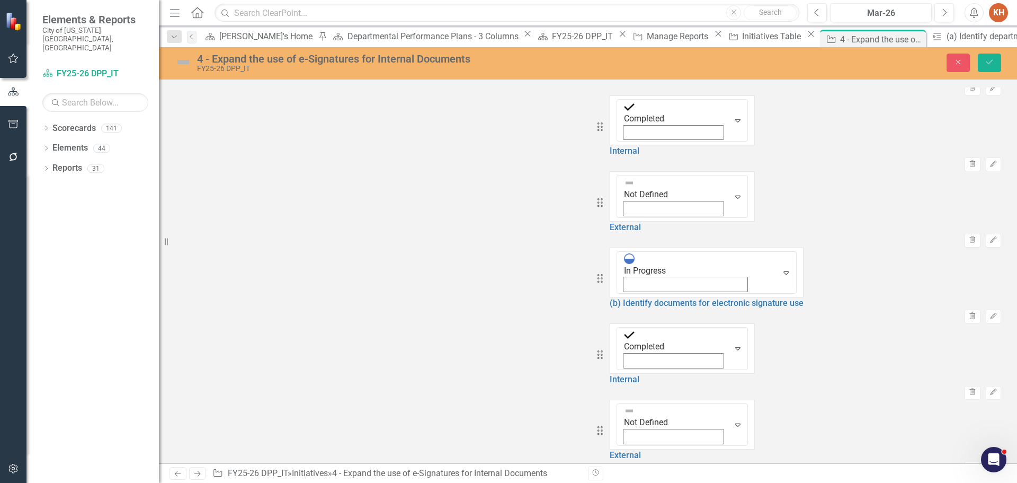
click at [627, 481] on img at bounding box center [627, 486] width 11 height 11
drag, startPoint x: 648, startPoint y: 163, endPoint x: 650, endPoint y: 173, distance: 10.1
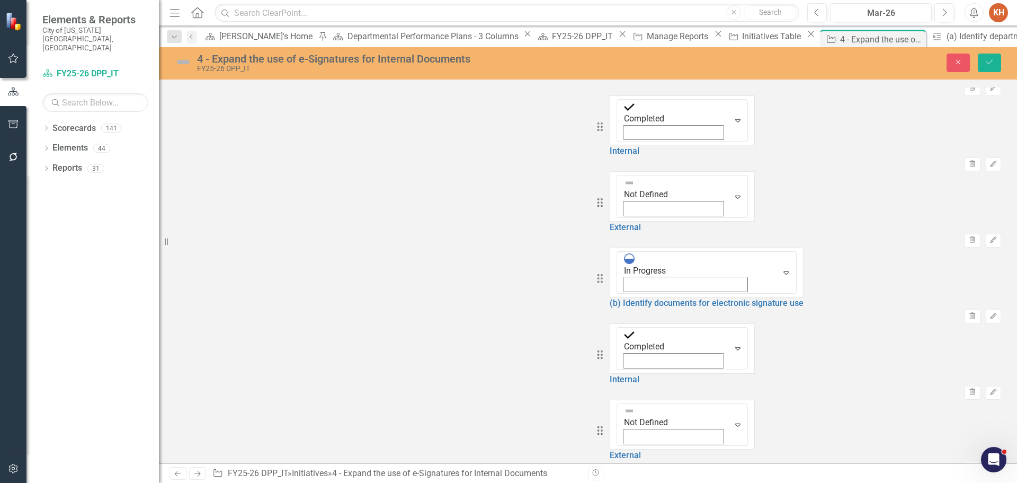
drag, startPoint x: 661, startPoint y: 248, endPoint x: 663, endPoint y: 254, distance: 6.4
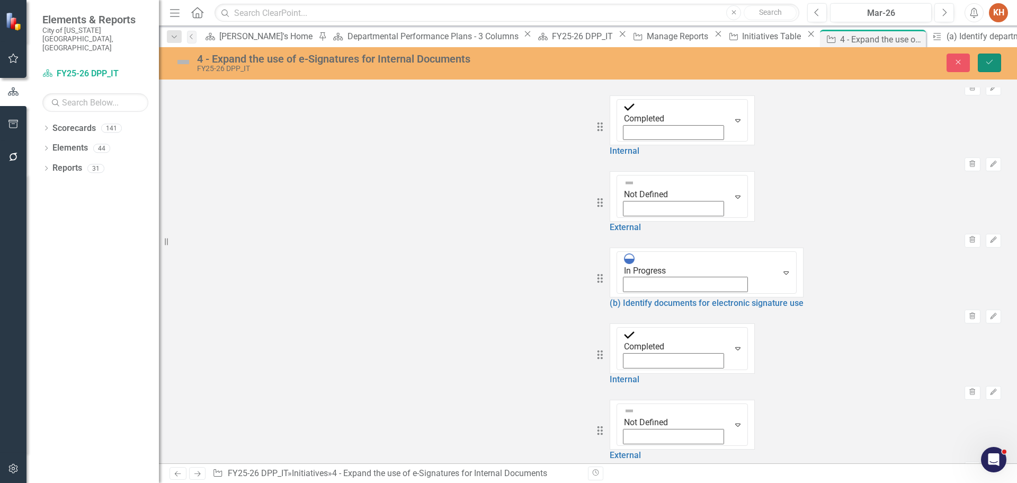
click at [988, 65] on icon "Save" at bounding box center [990, 61] width 10 height 7
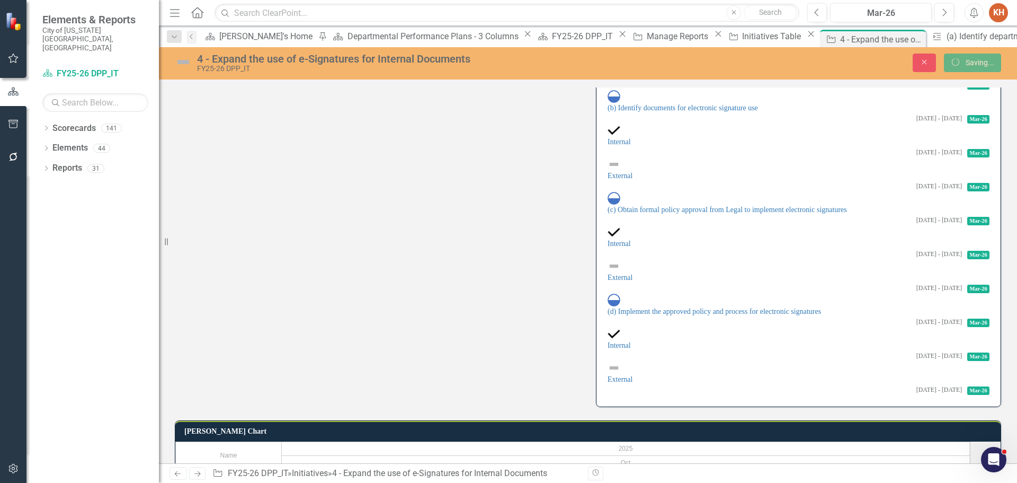
scroll to position [367, 0]
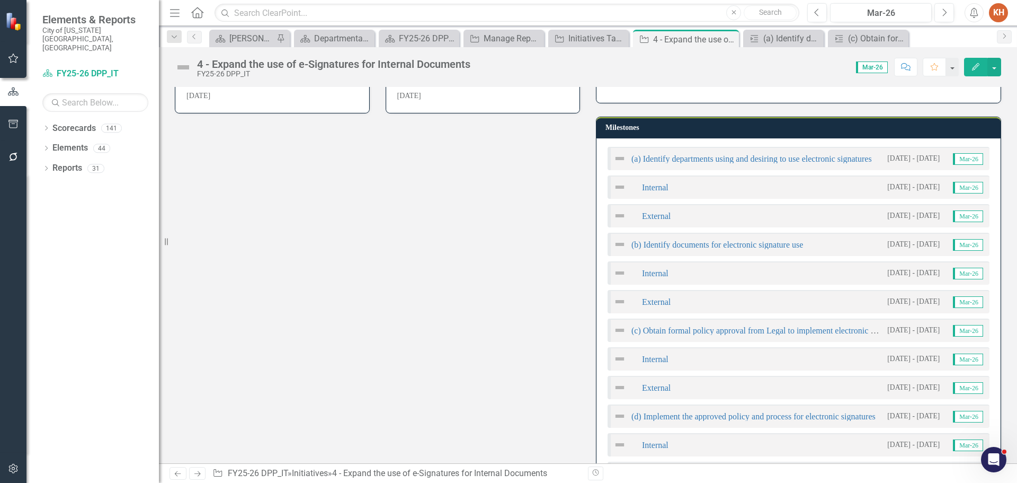
scroll to position [159, 0]
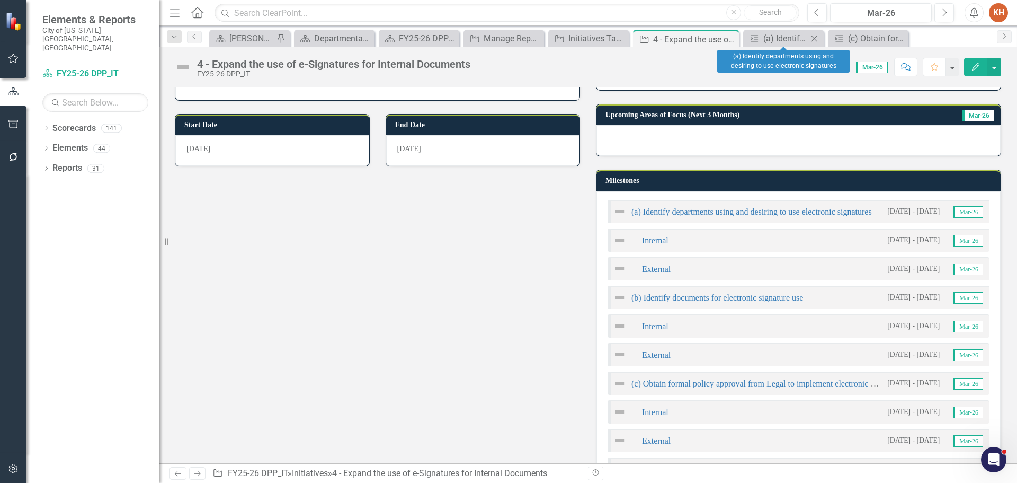
click at [812, 38] on icon "Close" at bounding box center [814, 38] width 11 height 8
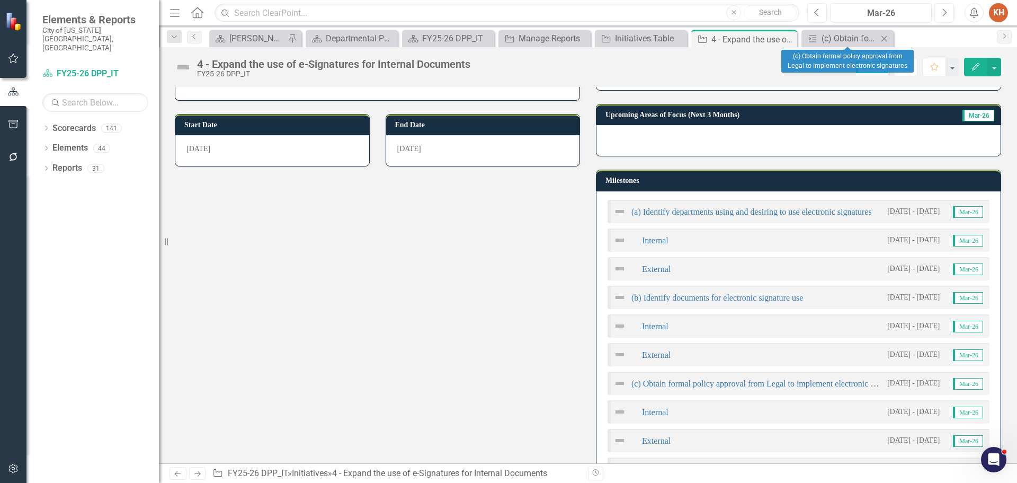
click at [884, 37] on icon "Close" at bounding box center [884, 38] width 11 height 8
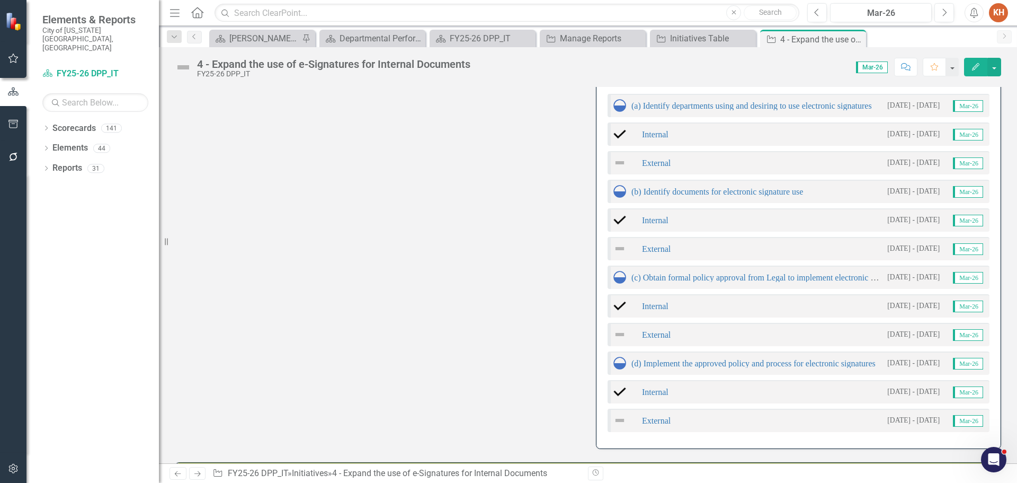
scroll to position [212, 0]
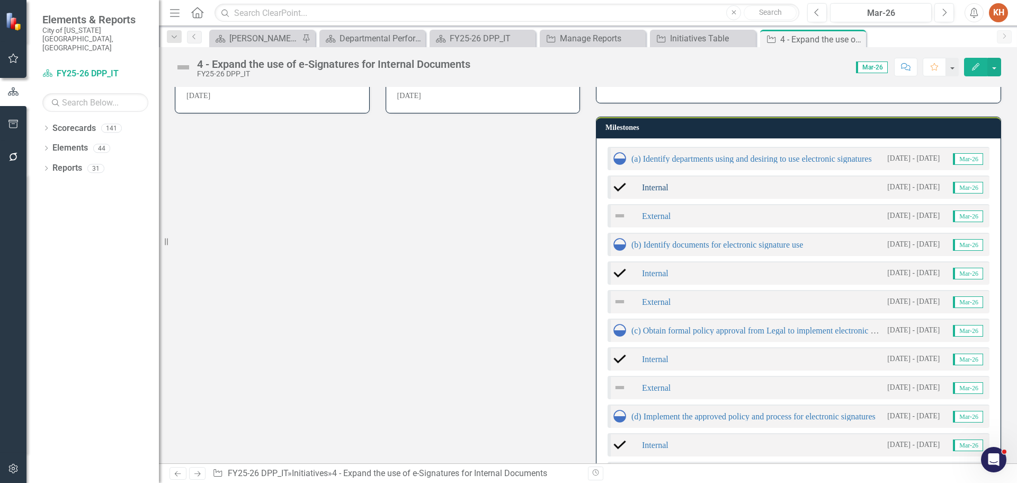
click at [654, 187] on link "Internal" at bounding box center [655, 187] width 26 height 9
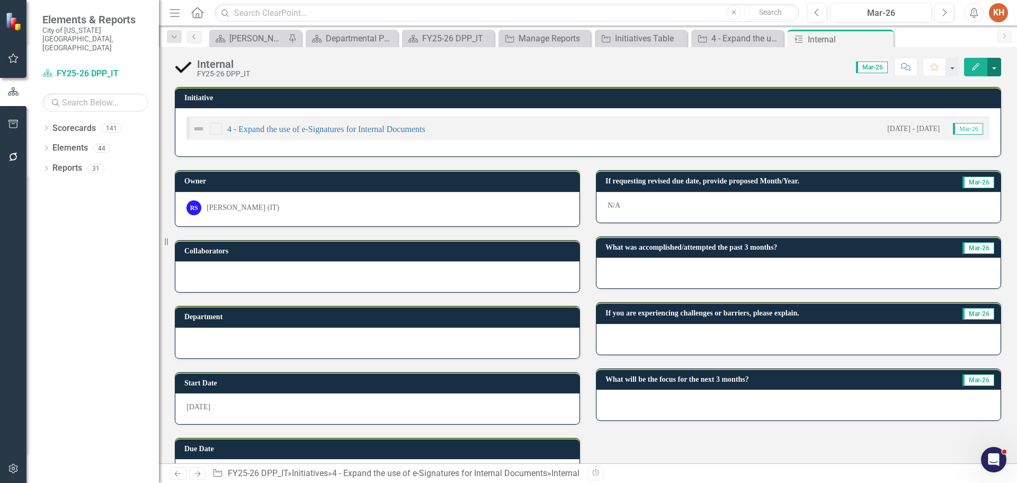
click at [995, 69] on button "button" at bounding box center [995, 67] width 14 height 19
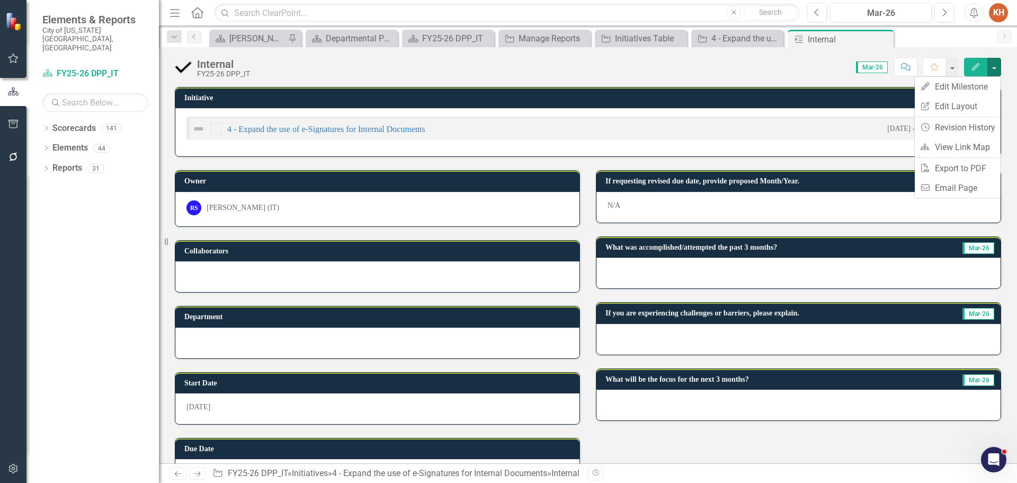
click at [800, 61] on div "Score: N/A Mar-26 Completed Comment Favorite Edit" at bounding box center [628, 67] width 746 height 18
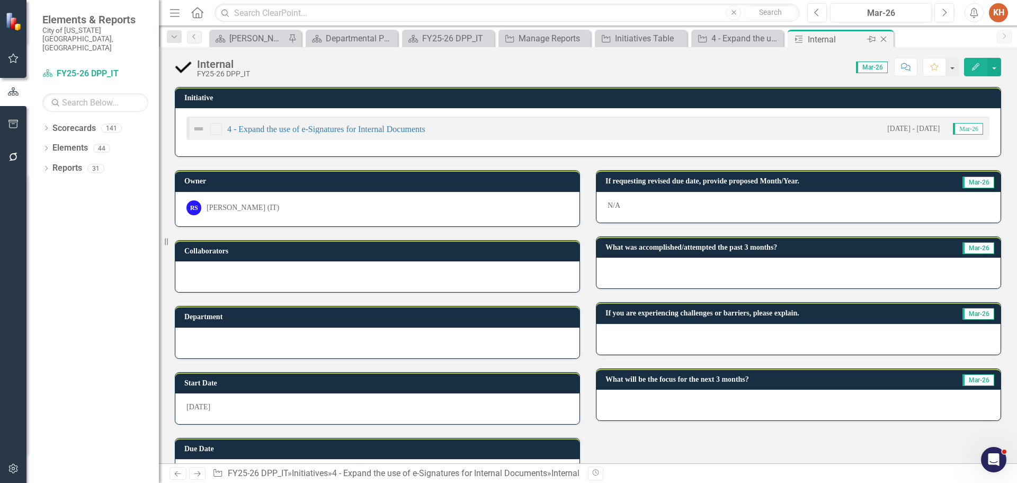
click at [884, 37] on icon "Close" at bounding box center [883, 39] width 11 height 8
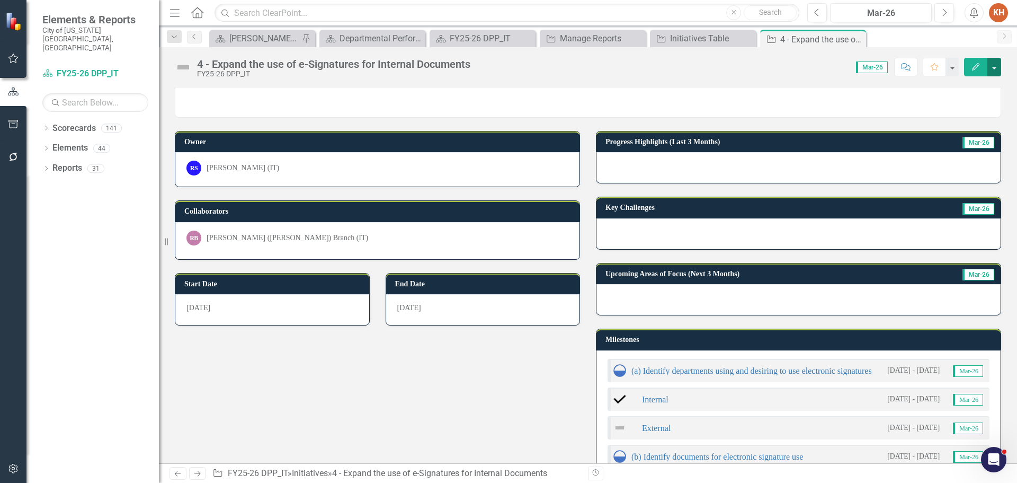
click at [992, 66] on button "button" at bounding box center [995, 67] width 14 height 19
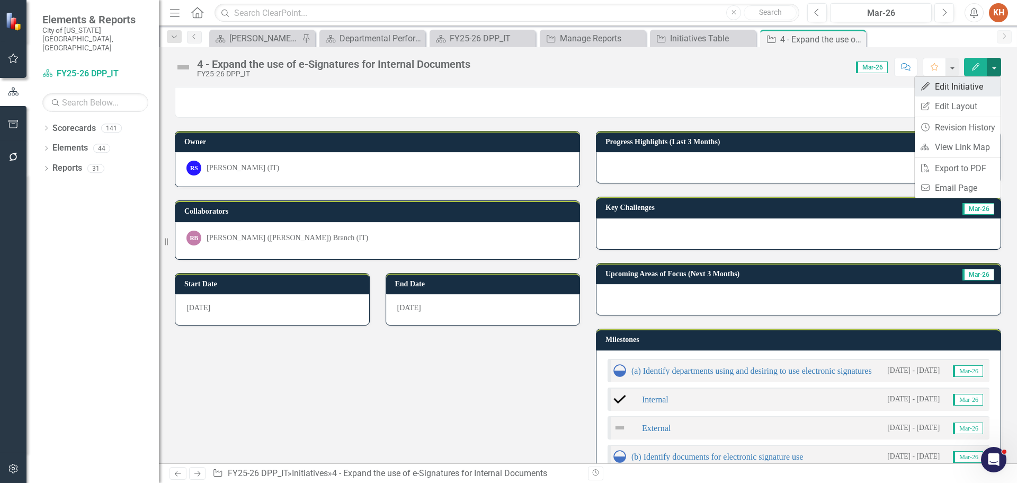
click at [977, 86] on link "Edit Edit Initiative" at bounding box center [958, 87] width 86 height 20
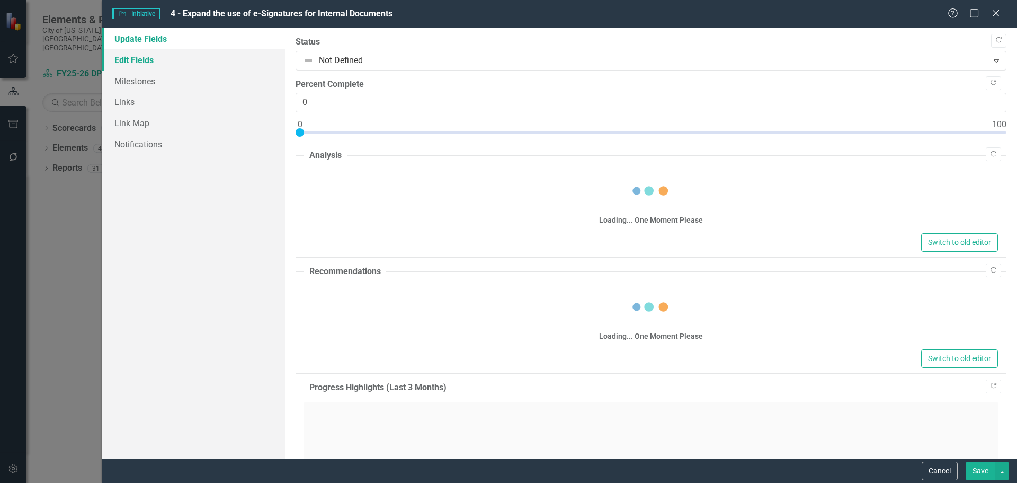
click at [148, 63] on link "Edit Fields" at bounding box center [193, 59] width 183 height 21
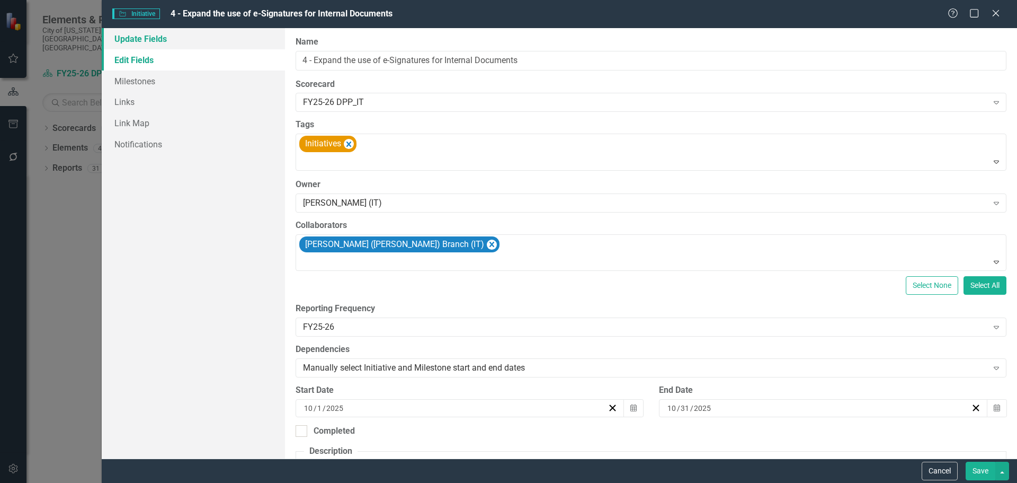
click at [163, 42] on link "Update Fields" at bounding box center [193, 38] width 183 height 21
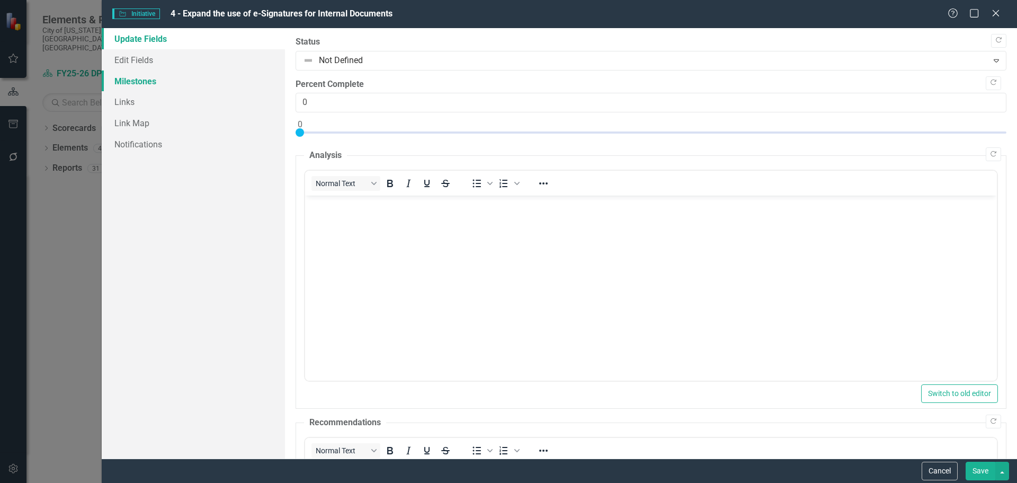
click at [161, 82] on link "Milestones" at bounding box center [193, 80] width 183 height 21
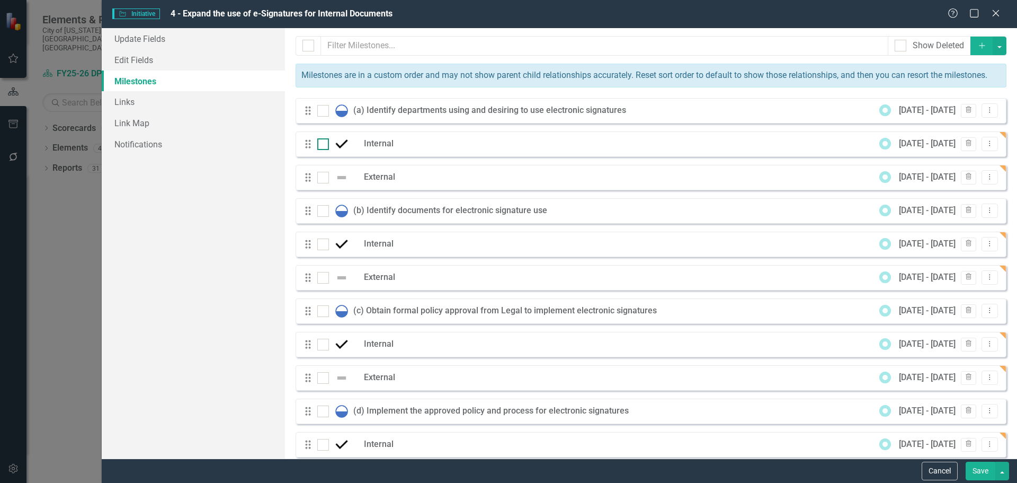
click at [322, 145] on input "checkbox" at bounding box center [320, 141] width 7 height 7
checkbox input "true"
click at [321, 245] on input "checkbox" at bounding box center [320, 241] width 7 height 7
checkbox input "true"
click at [319, 350] on div at bounding box center [323, 345] width 12 height 12
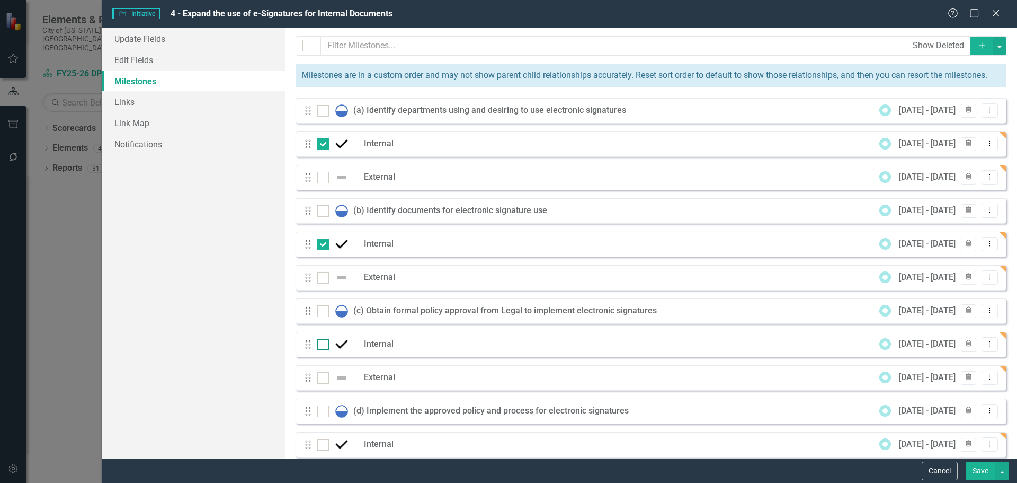
click at [319, 345] on input "checkbox" at bounding box center [320, 342] width 7 height 7
checkbox input "true"
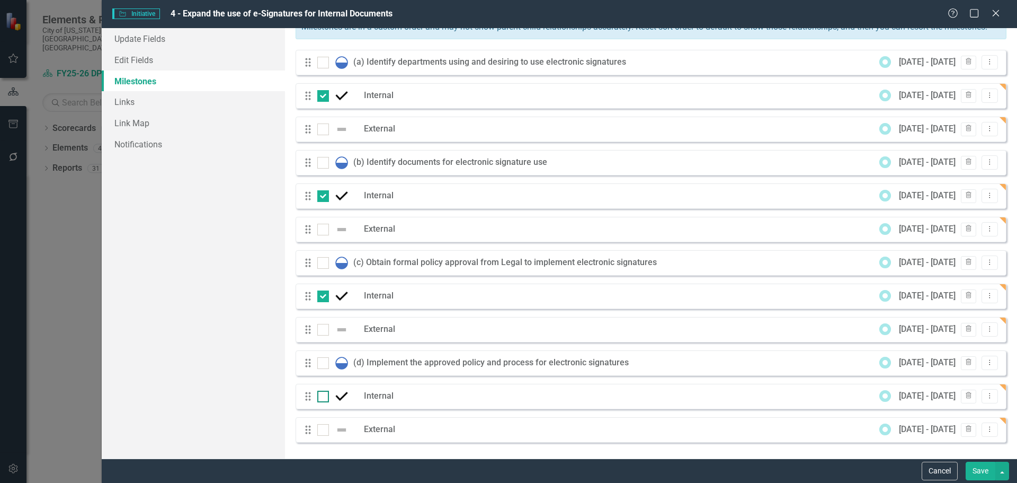
click at [325, 396] on div at bounding box center [323, 396] width 12 height 12
click at [324, 396] on input "checkbox" at bounding box center [320, 393] width 7 height 7
checkbox input "true"
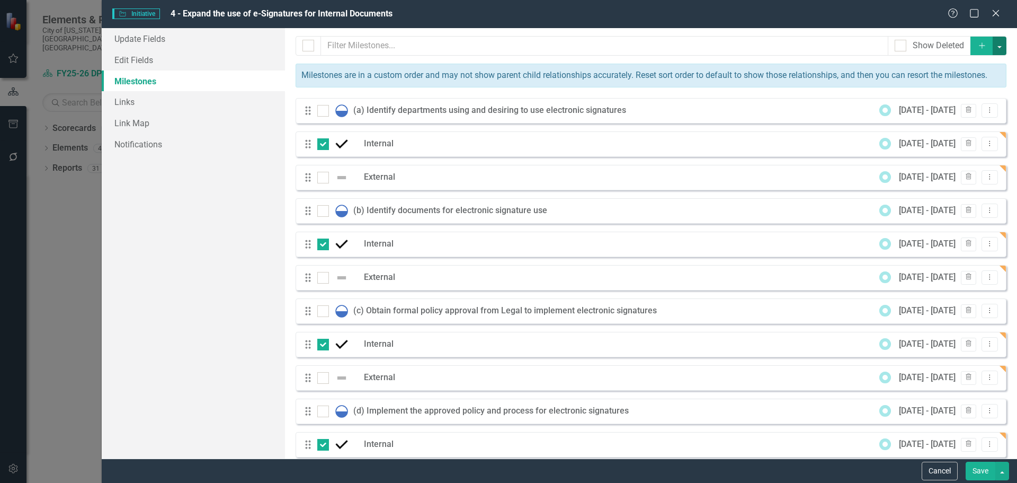
click at [993, 45] on button "button" at bounding box center [1000, 46] width 14 height 19
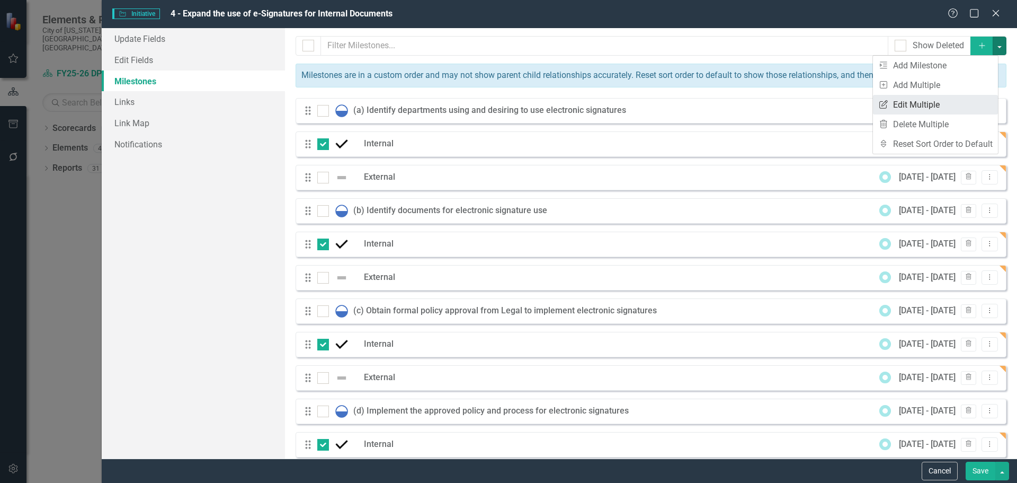
click at [950, 102] on link "Edit Multiple Edit Multiple" at bounding box center [935, 105] width 125 height 20
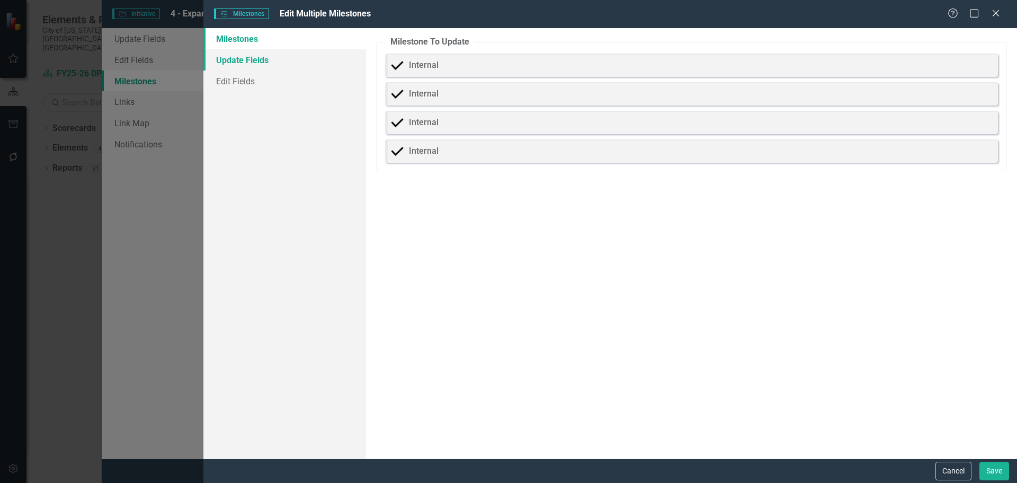
click at [262, 62] on link "Update Fields" at bounding box center [284, 59] width 163 height 21
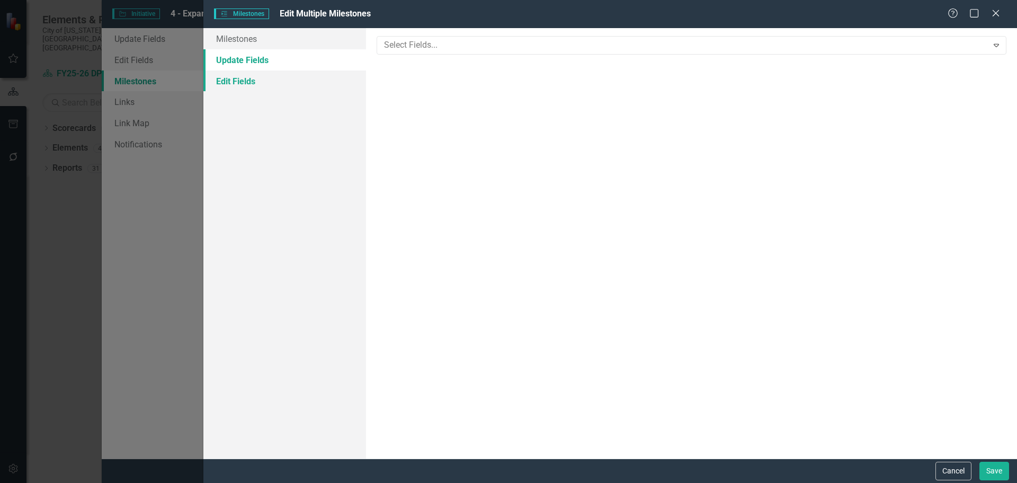
drag, startPoint x: 260, startPoint y: 86, endPoint x: 283, endPoint y: 78, distance: 24.1
click at [260, 86] on link "Edit Fields" at bounding box center [284, 80] width 163 height 21
click at [434, 58] on div at bounding box center [684, 60] width 608 height 14
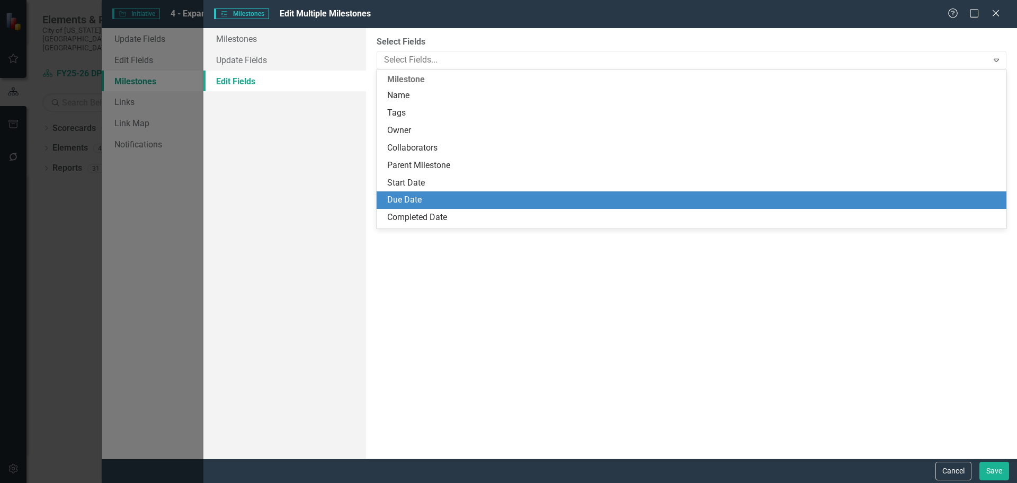
scroll to position [53, 0]
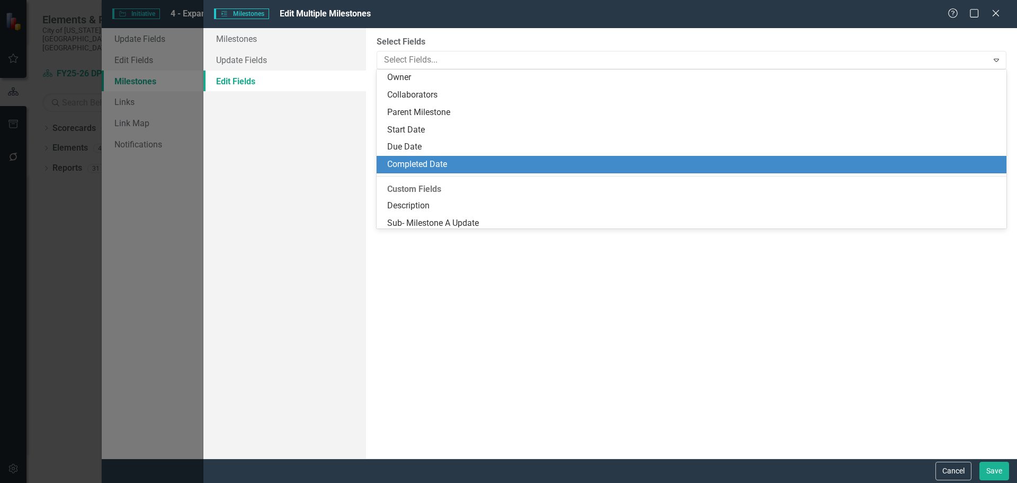
click at [456, 165] on div "Completed Date" at bounding box center [693, 164] width 613 height 12
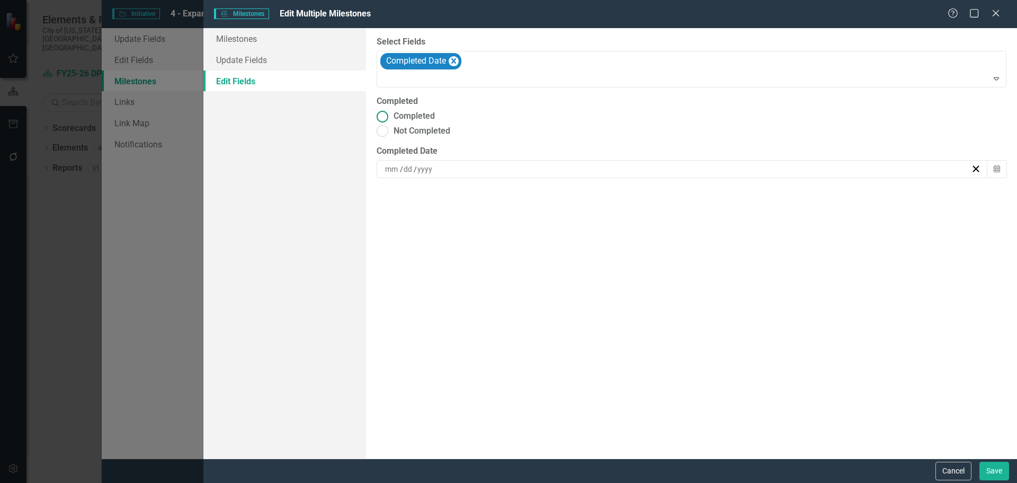
click at [382, 115] on ins at bounding box center [383, 116] width 16 height 16
click at [382, 115] on input "Completed" at bounding box center [383, 116] width 16 height 16
radio input "true"
click at [460, 168] on div "/ /" at bounding box center [678, 169] width 588 height 11
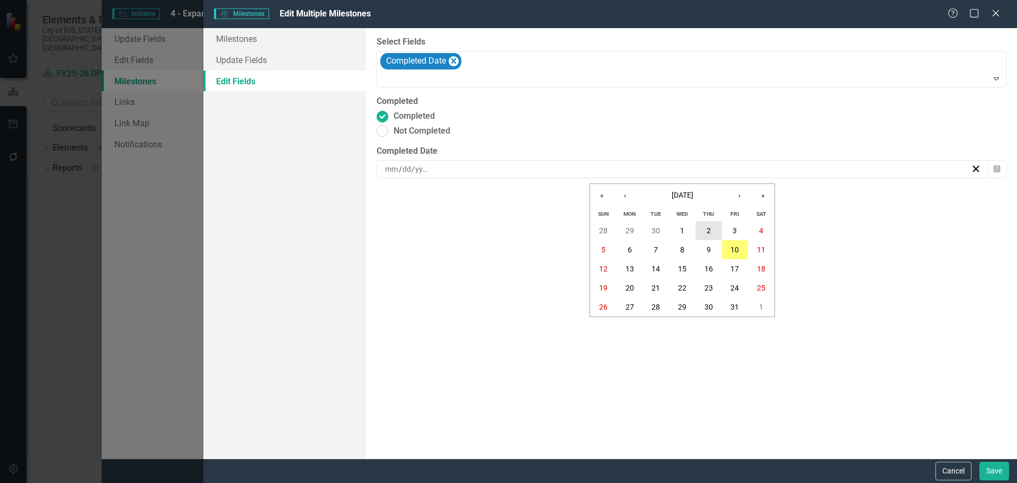
click at [704, 231] on button "2" at bounding box center [709, 230] width 26 height 19
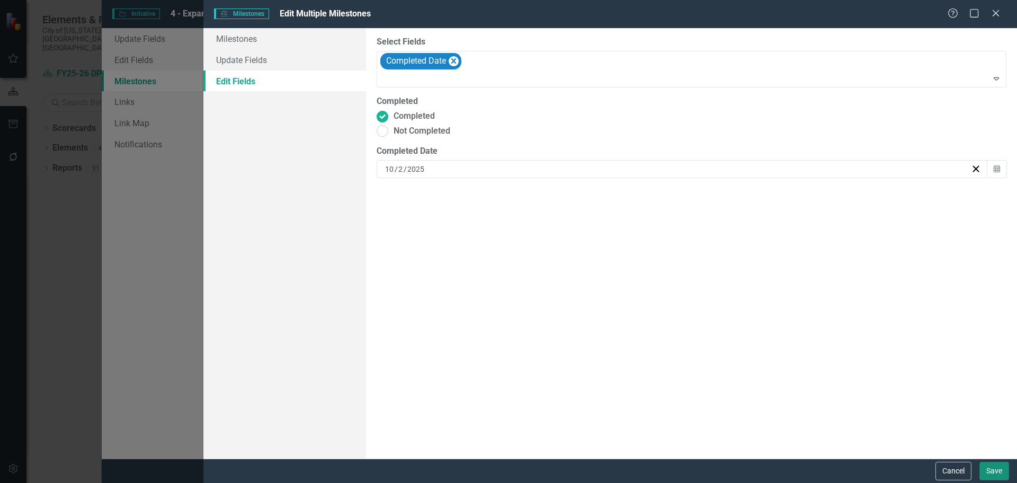
click at [993, 468] on button "Save" at bounding box center [995, 470] width 30 height 19
checkbox input "false"
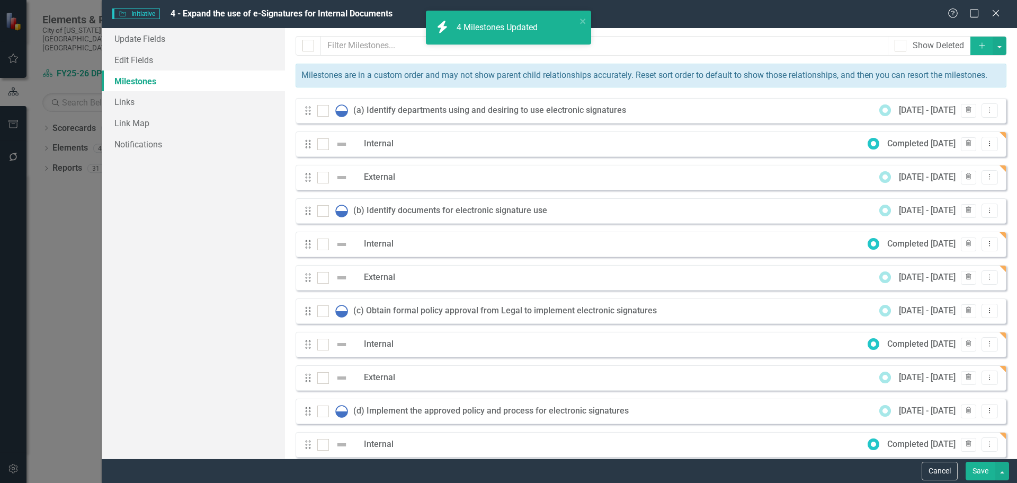
click at [977, 469] on button "Save" at bounding box center [981, 470] width 30 height 19
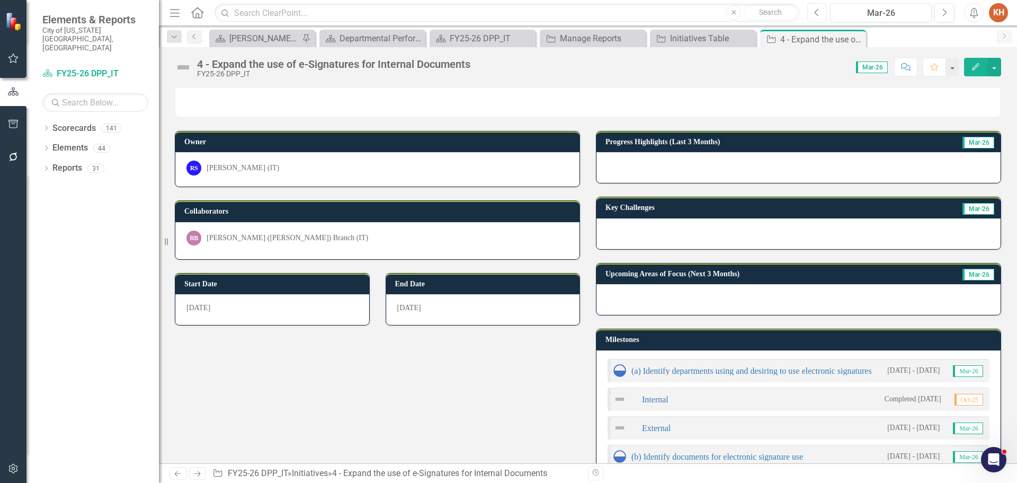
click at [820, 8] on icon "Previous" at bounding box center [817, 13] width 6 height 10
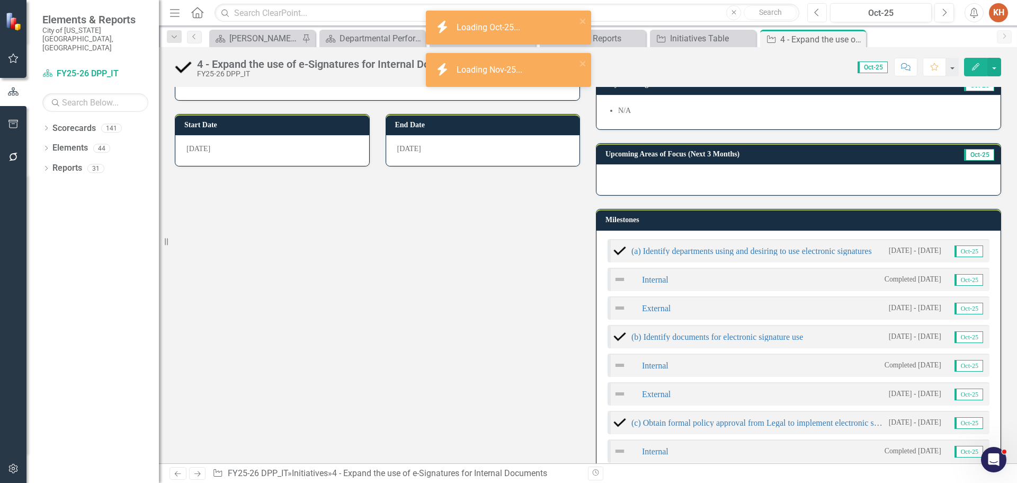
scroll to position [265, 0]
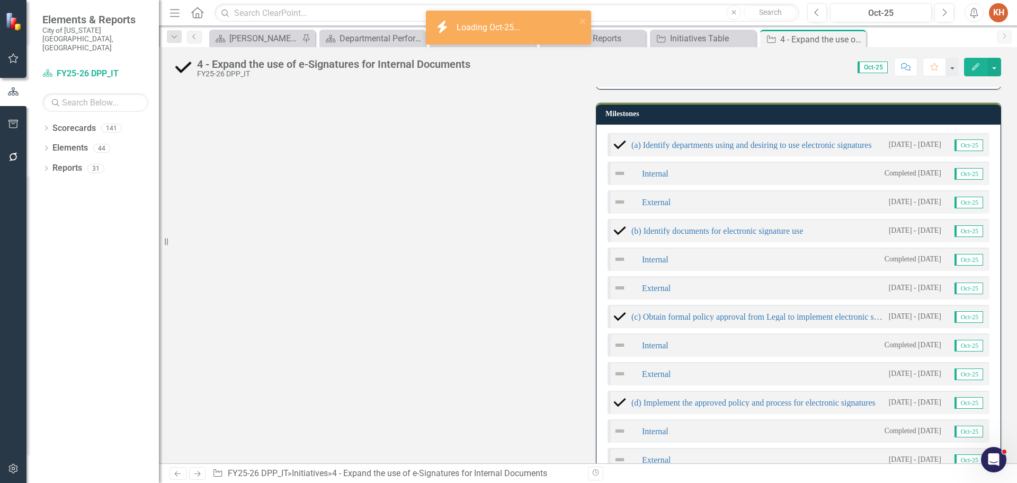
click at [618, 173] on img at bounding box center [620, 173] width 13 height 13
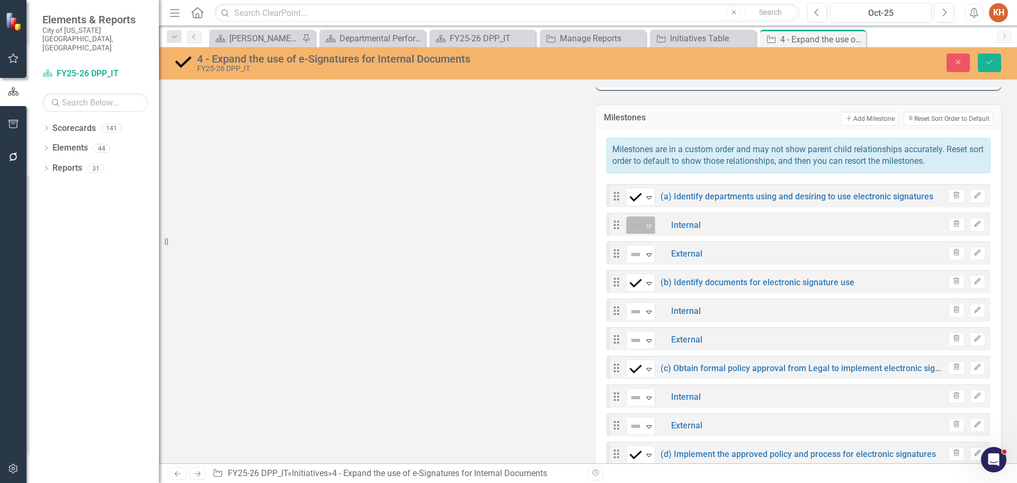
click at [644, 225] on icon "Expand" at bounding box center [649, 225] width 11 height 8
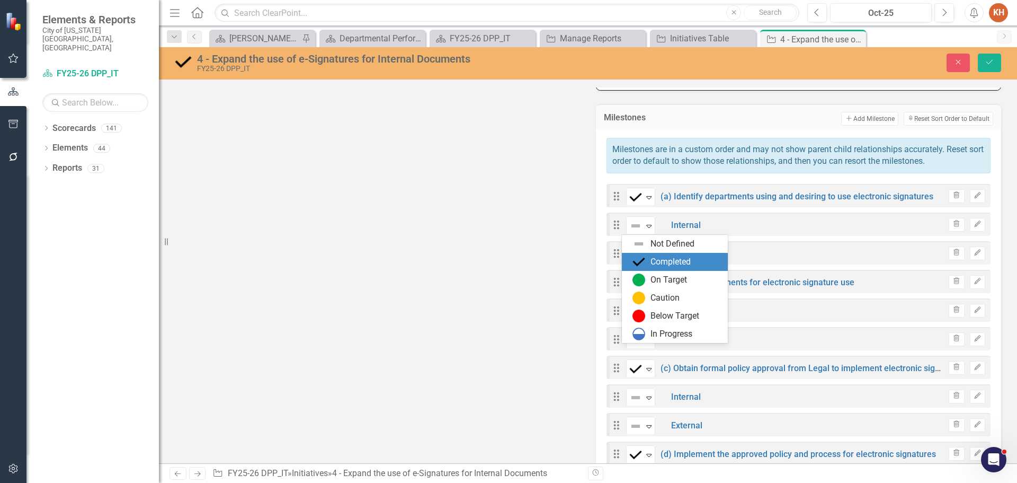
click at [653, 261] on div "Completed" at bounding box center [671, 262] width 40 height 12
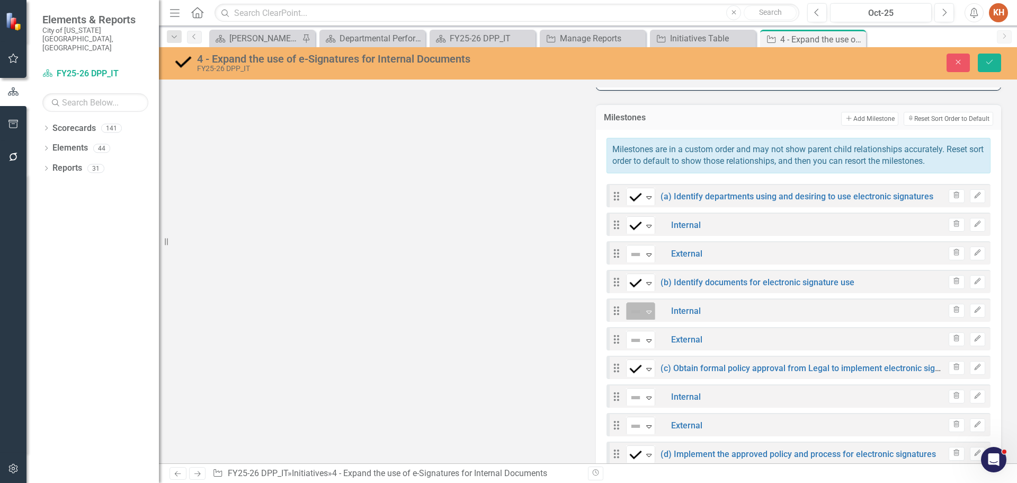
click at [646, 311] on icon at bounding box center [648, 311] width 5 height 3
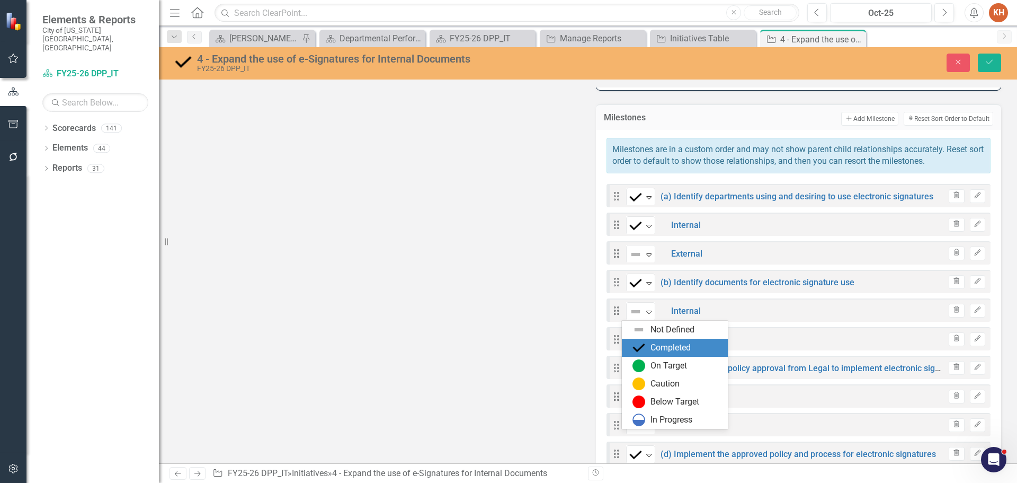
click at [653, 348] on div "Completed" at bounding box center [671, 348] width 40 height 12
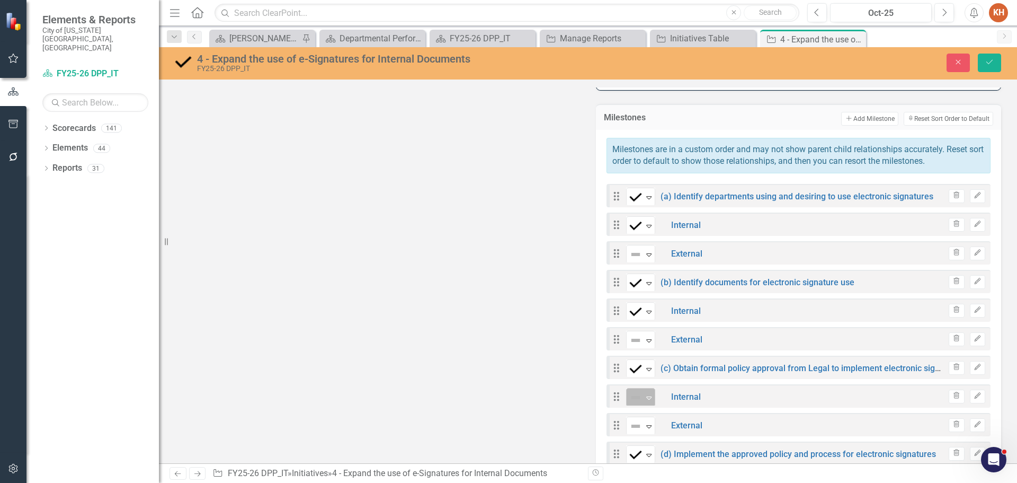
click at [635, 401] on img at bounding box center [635, 397] width 13 height 13
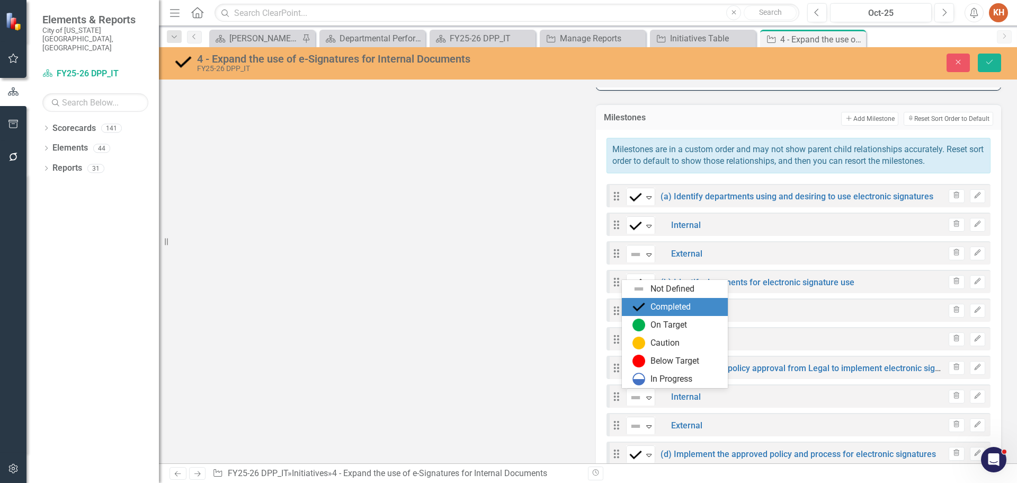
click at [652, 313] on div "Completed" at bounding box center [671, 307] width 40 height 12
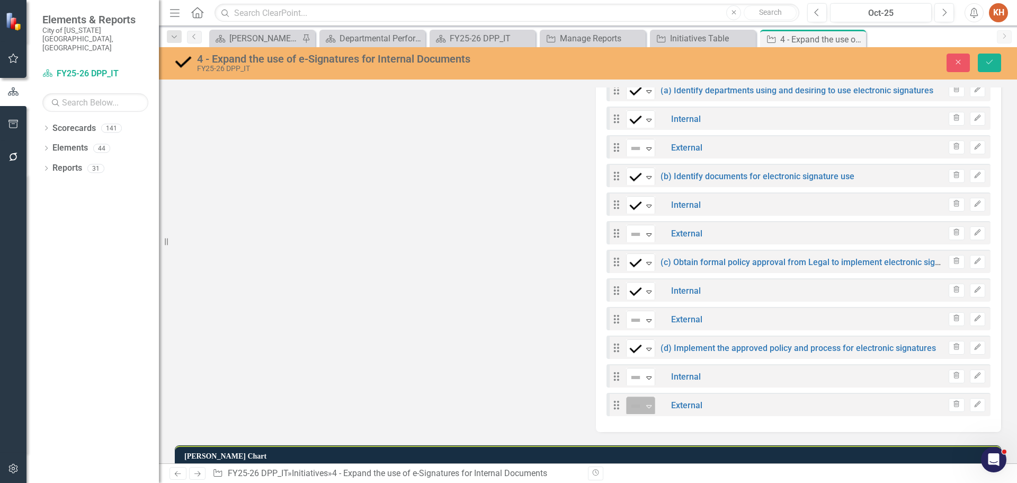
scroll to position [424, 0]
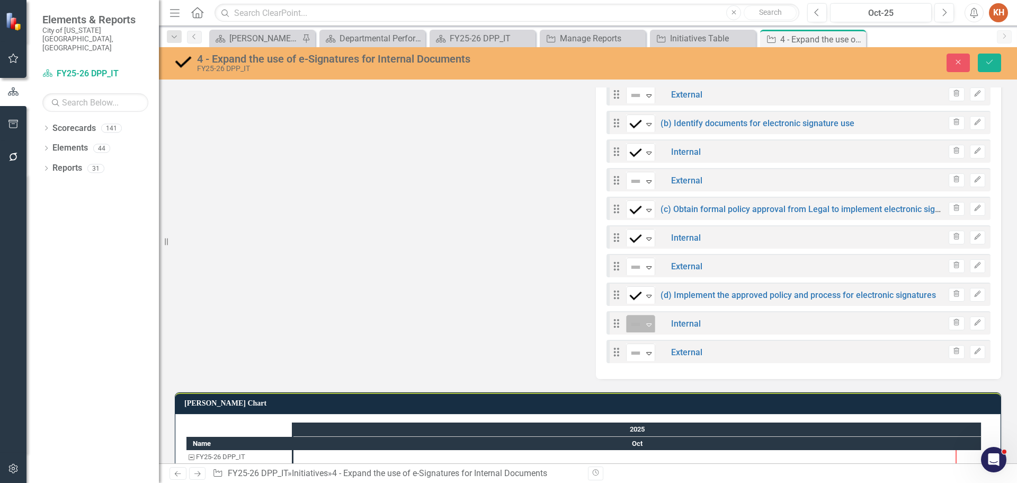
click at [636, 326] on img at bounding box center [635, 324] width 13 height 13
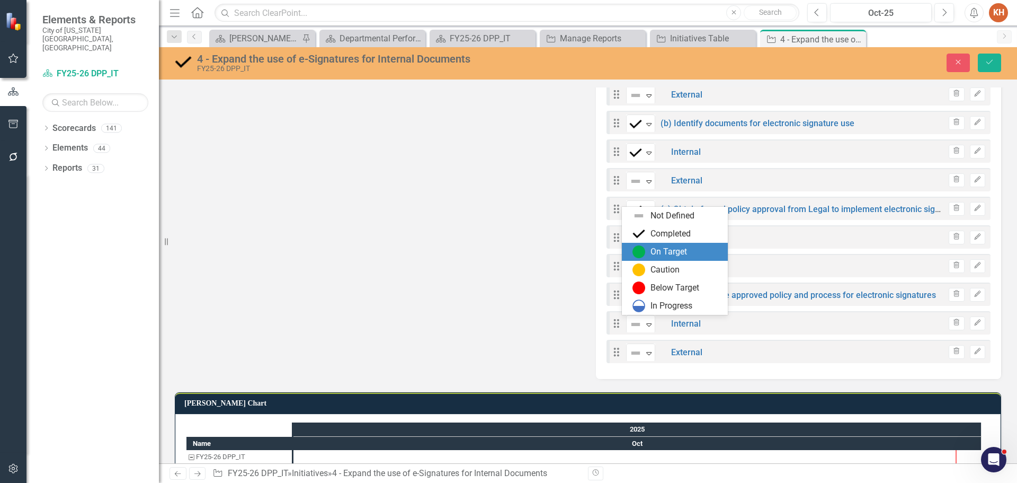
click at [653, 238] on div "Completed" at bounding box center [671, 234] width 40 height 12
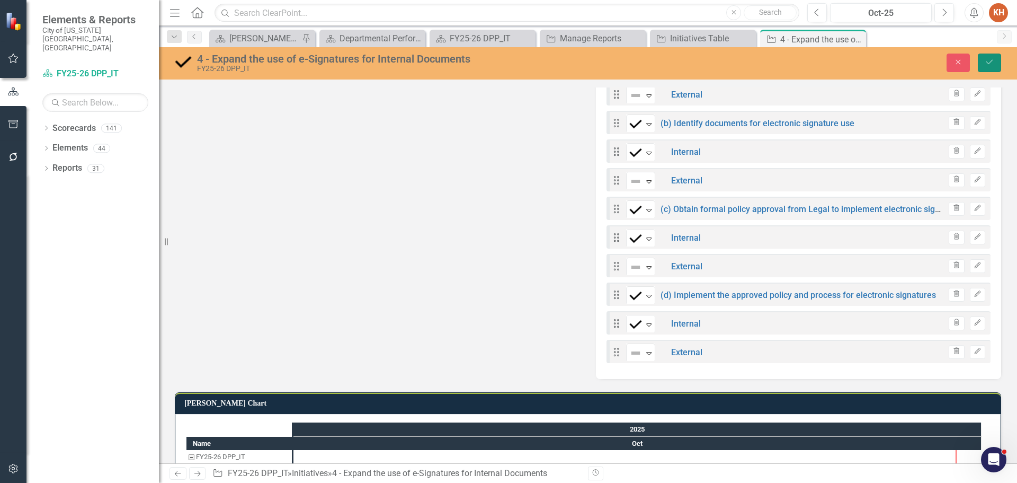
click at [989, 66] on button "Save" at bounding box center [989, 63] width 23 height 19
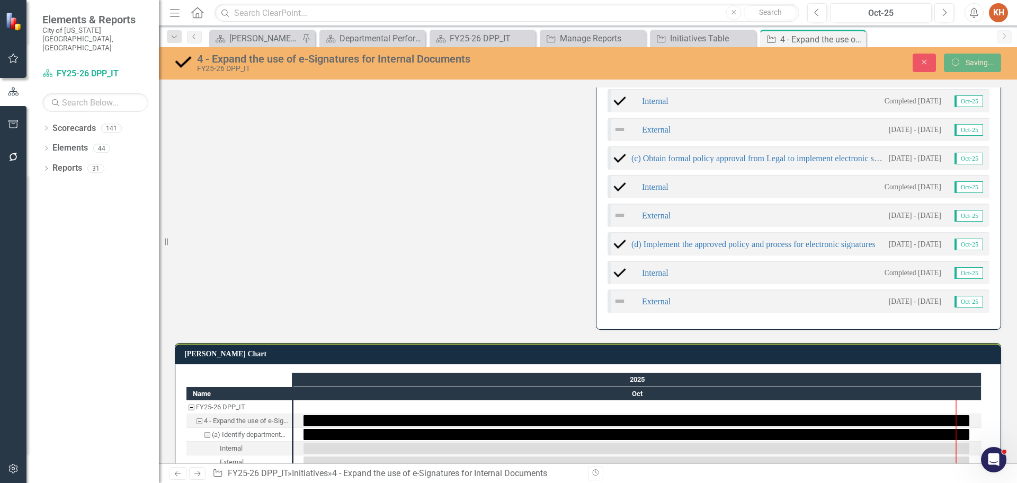
scroll to position [420, 0]
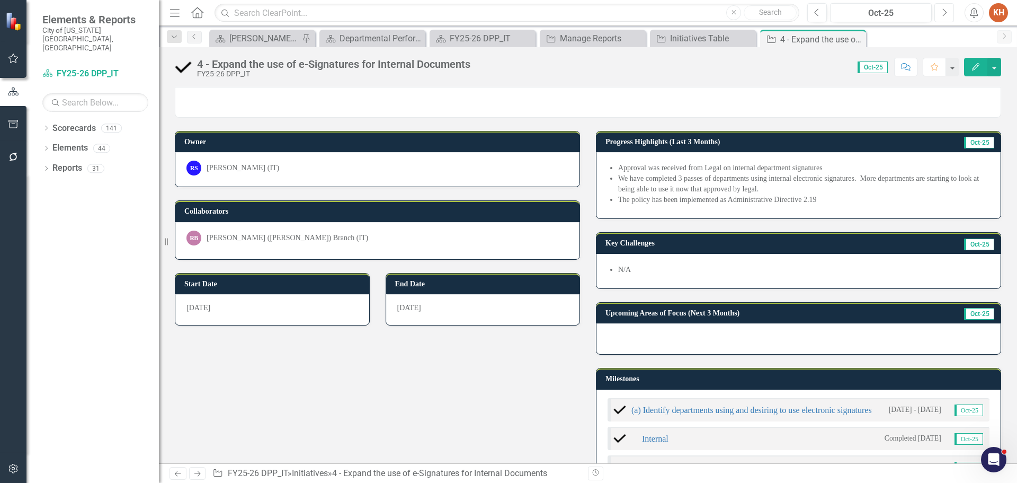
click at [948, 15] on button "Next" at bounding box center [945, 12] width 20 height 19
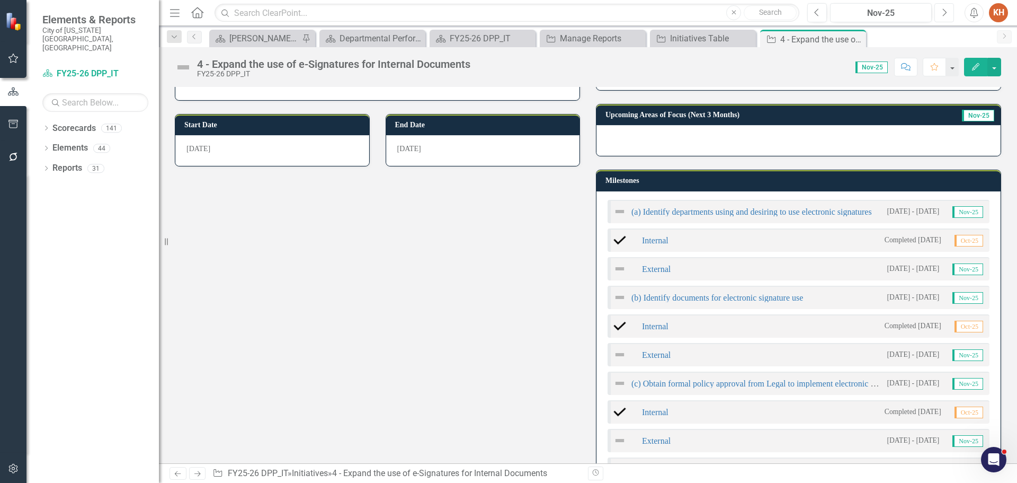
scroll to position [106, 0]
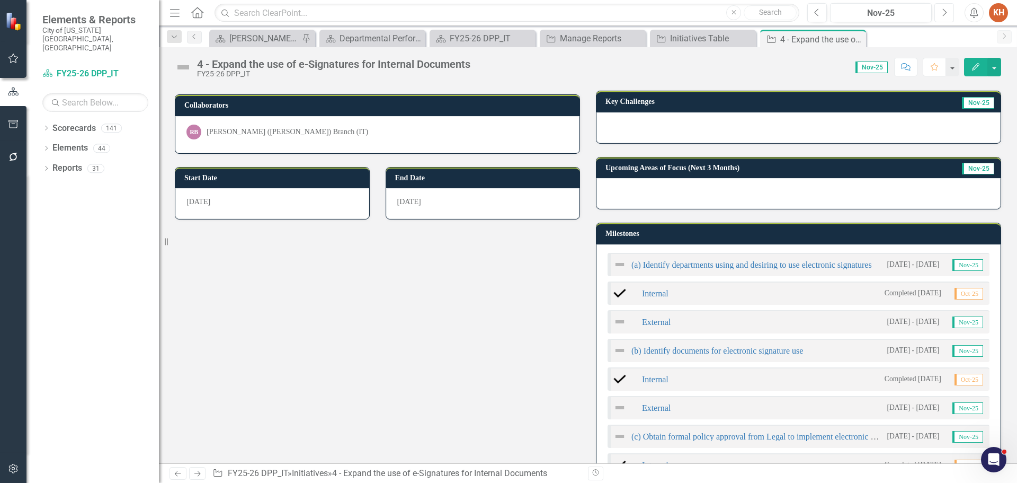
click at [950, 14] on button "Next" at bounding box center [945, 12] width 20 height 19
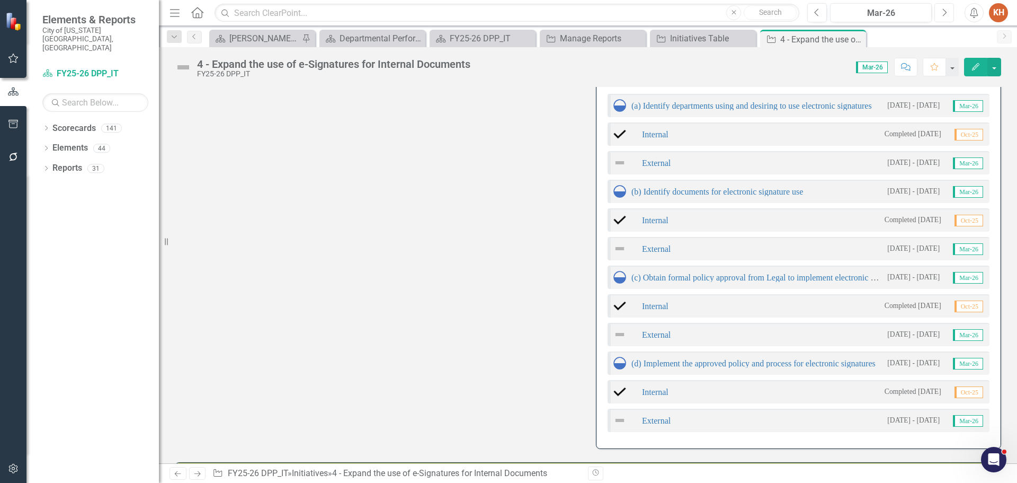
scroll to position [212, 0]
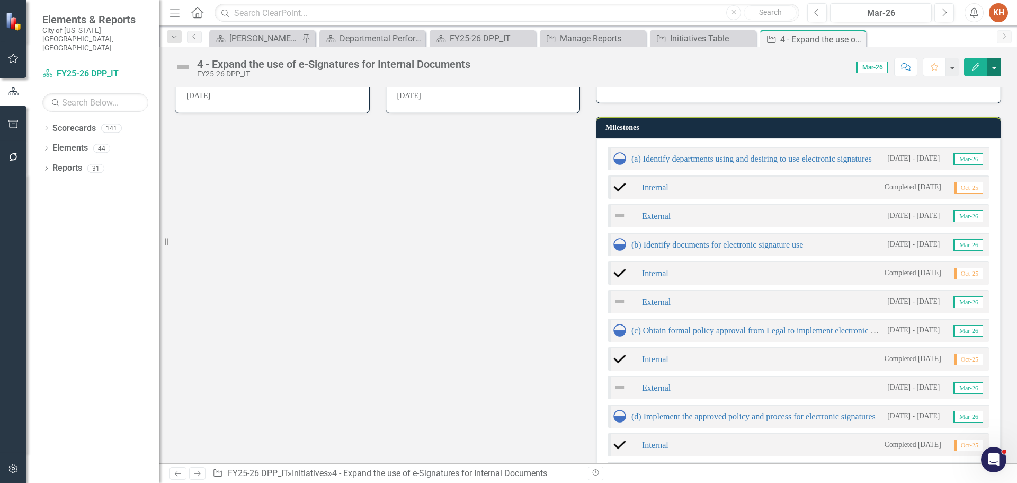
click at [991, 73] on button "button" at bounding box center [995, 67] width 14 height 19
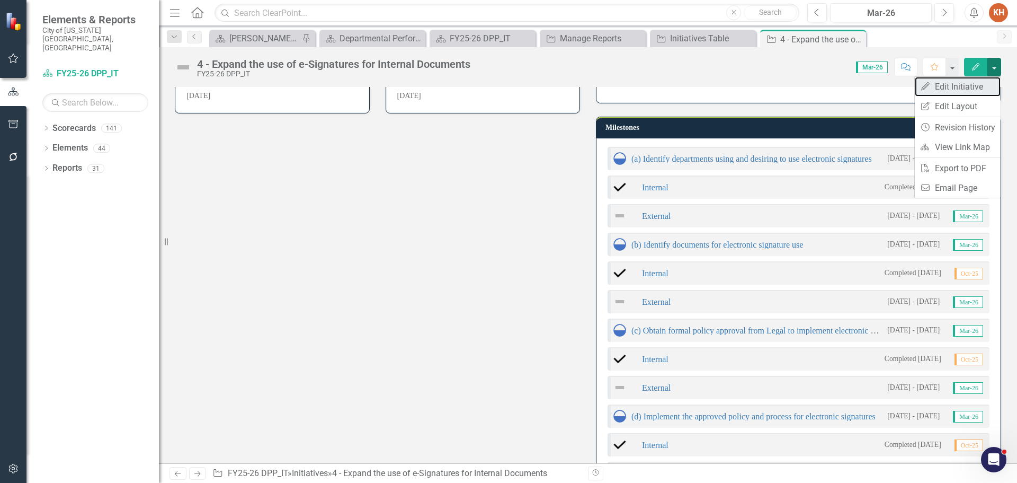
click at [964, 90] on link "Edit Edit Initiative" at bounding box center [958, 87] width 86 height 20
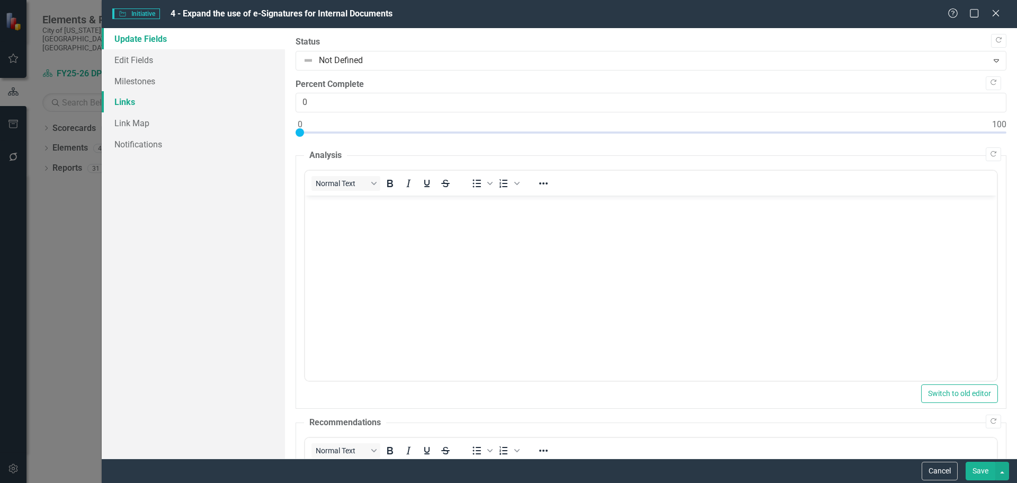
scroll to position [0, 0]
click at [154, 83] on link "Milestones" at bounding box center [193, 80] width 183 height 21
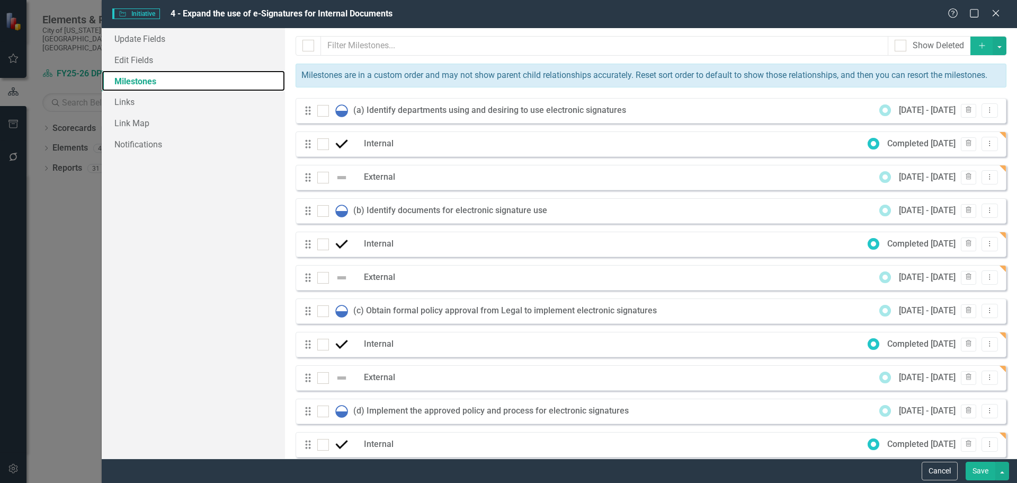
scroll to position [53, 0]
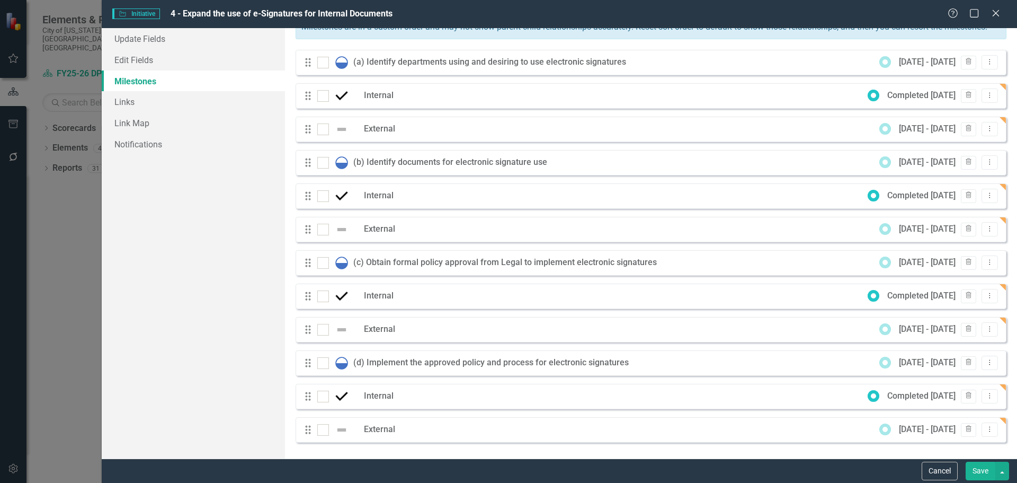
click at [974, 468] on button "Save" at bounding box center [981, 470] width 30 height 19
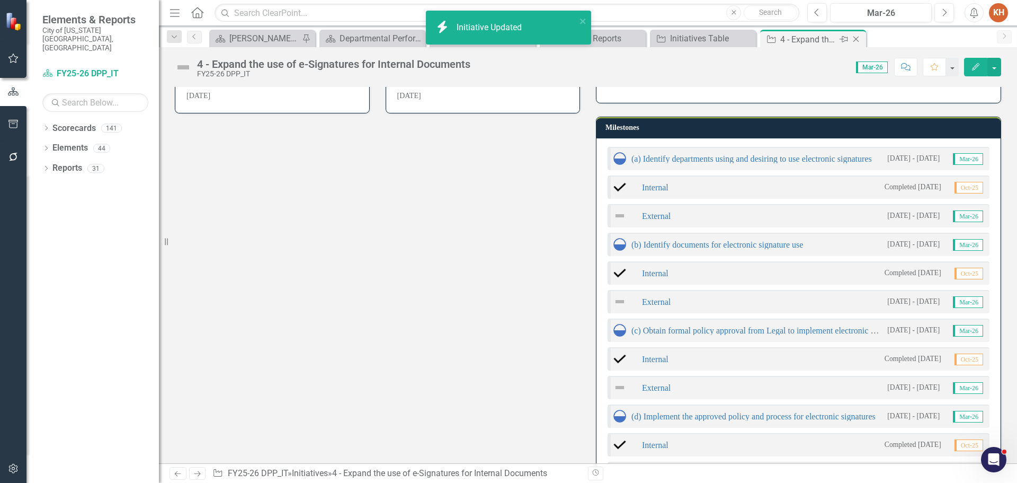
click at [858, 37] on icon at bounding box center [856, 40] width 6 height 6
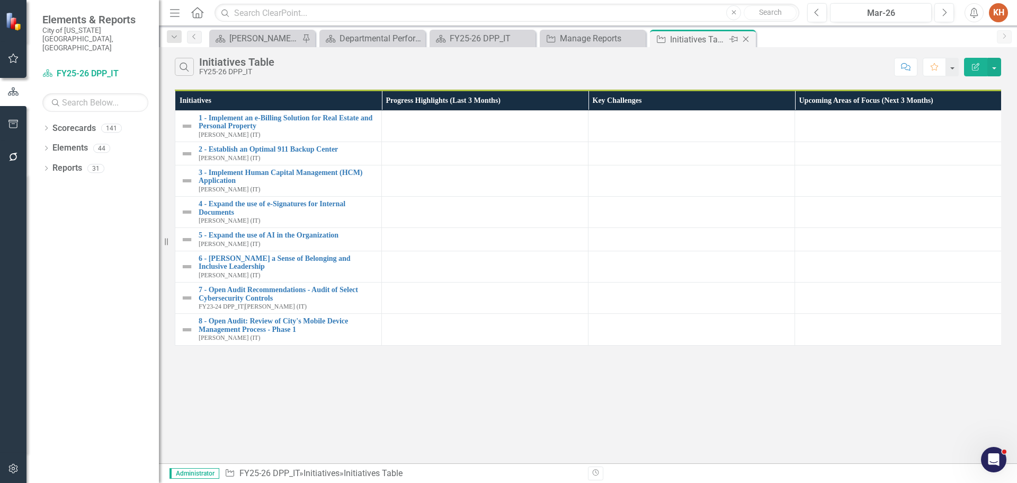
click at [747, 39] on icon "Close" at bounding box center [746, 39] width 11 height 8
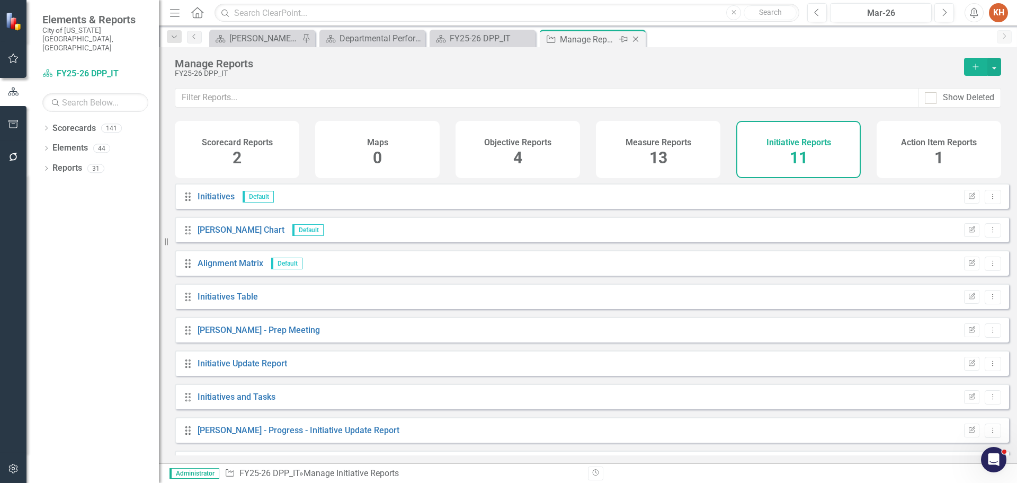
click at [635, 38] on icon at bounding box center [636, 40] width 6 height 6
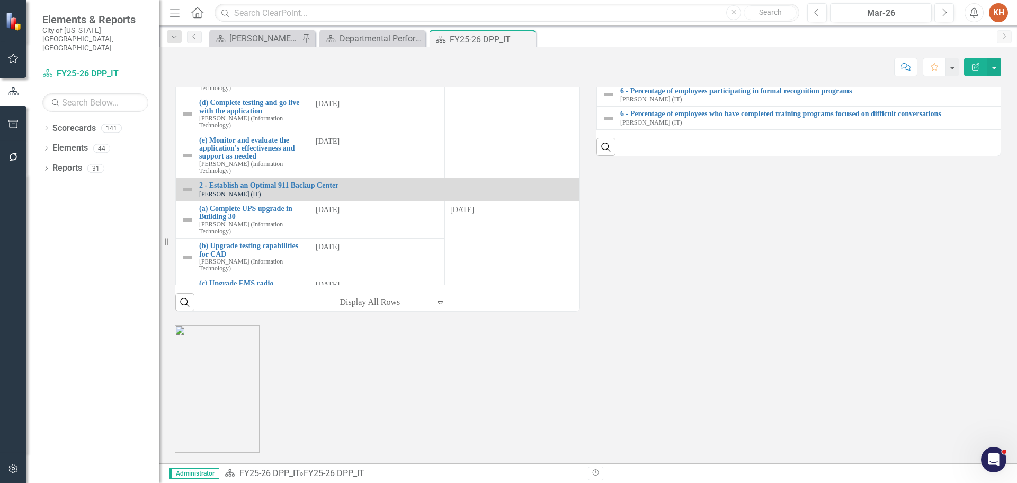
scroll to position [1221, 0]
click at [706, 48] on link "4 - Number of departments using electronic signatures" at bounding box center [808, 44] width 376 height 8
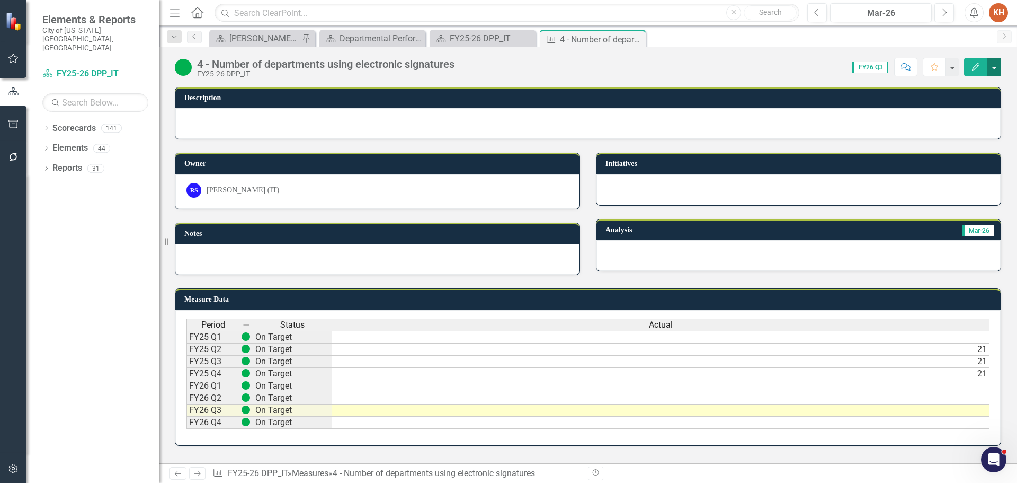
click at [993, 66] on button "button" at bounding box center [995, 67] width 14 height 19
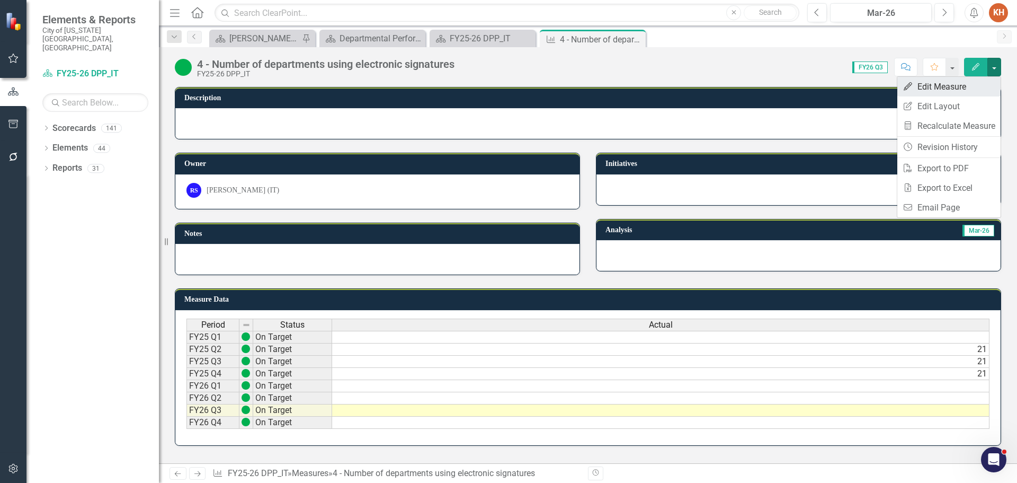
click at [959, 85] on link "Edit Edit Measure" at bounding box center [948, 87] width 103 height 20
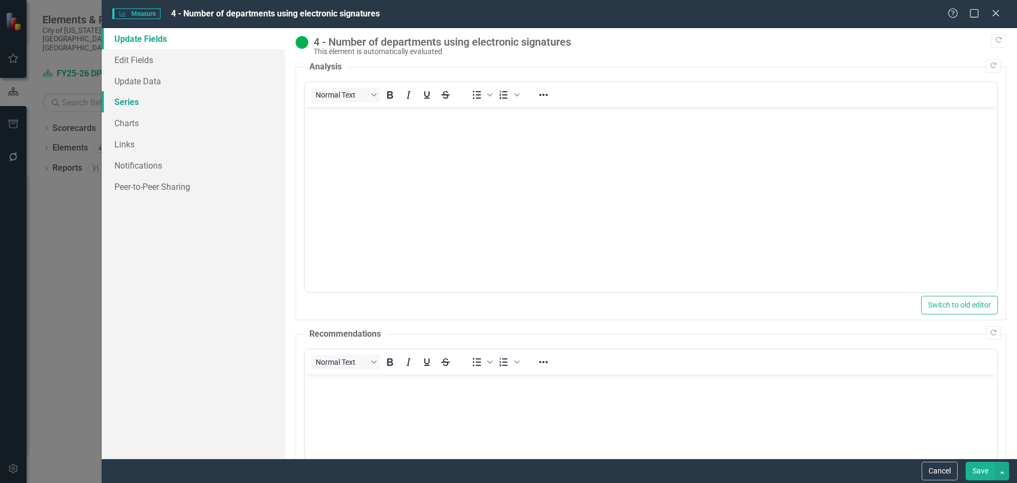
click at [141, 107] on link "Series" at bounding box center [193, 101] width 183 height 21
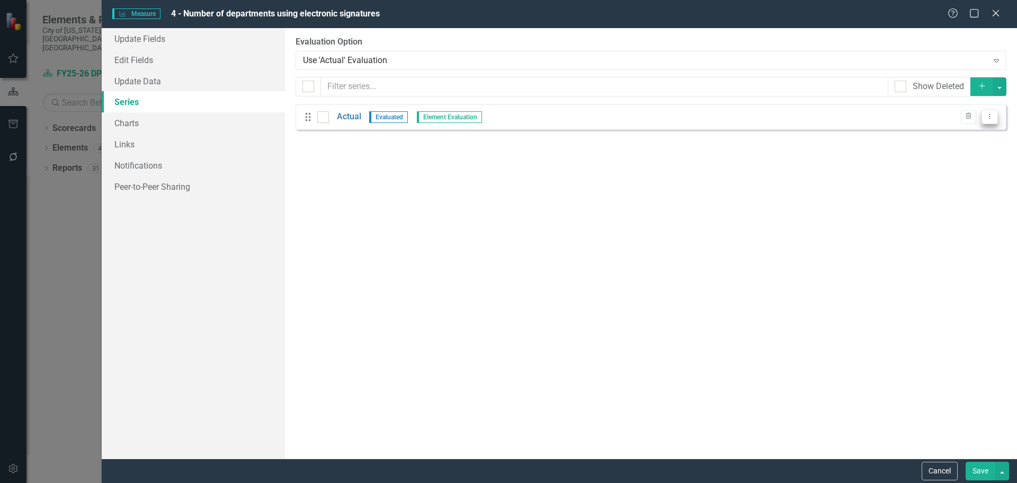
click at [992, 114] on icon "Dropdown Menu" at bounding box center [989, 116] width 9 height 7
click at [939, 136] on link "Edit Edit Measure Series" at bounding box center [937, 135] width 120 height 20
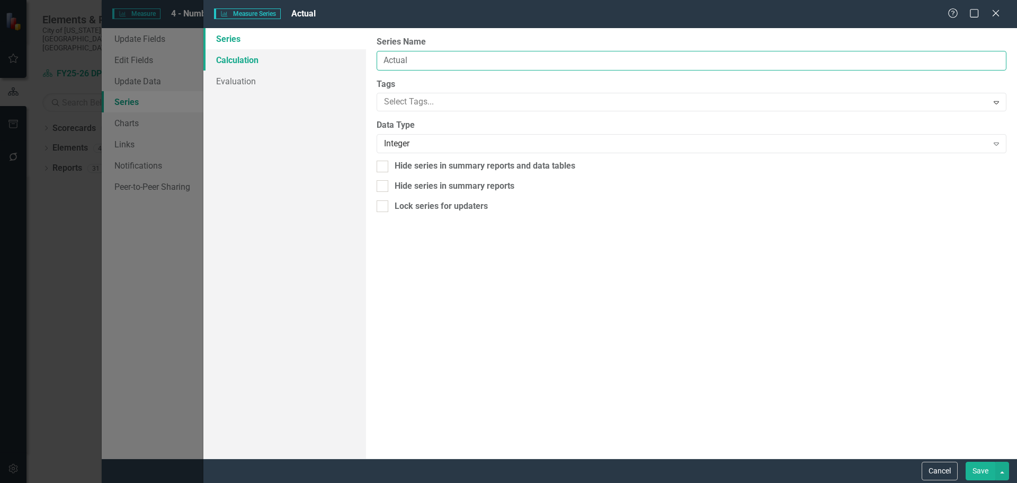
drag, startPoint x: 432, startPoint y: 61, endPoint x: 330, endPoint y: 64, distance: 102.3
click at [330, 61] on div "Series Calculation Evaluation From this page, you can edit the name, type, and …" at bounding box center [610, 243] width 814 height 430
type input "Internal"
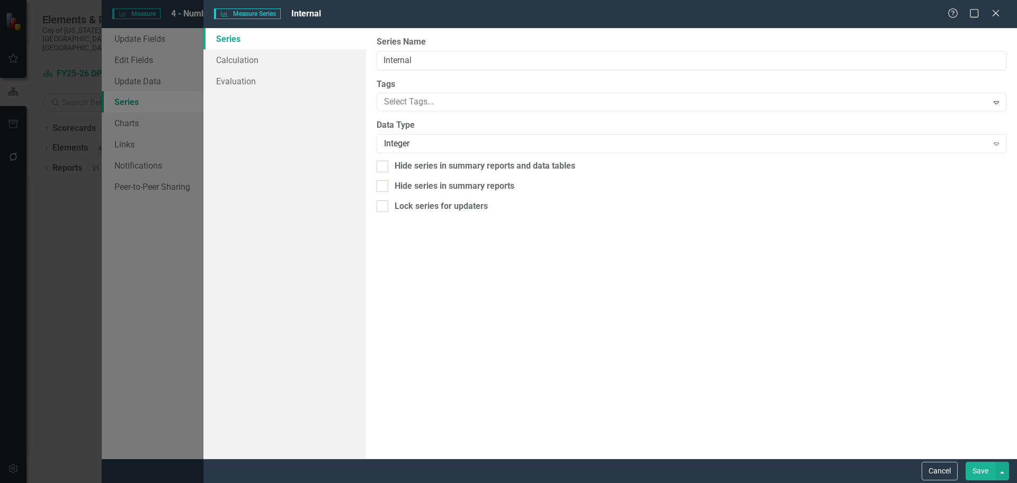
click at [975, 470] on button "Save" at bounding box center [981, 470] width 30 height 19
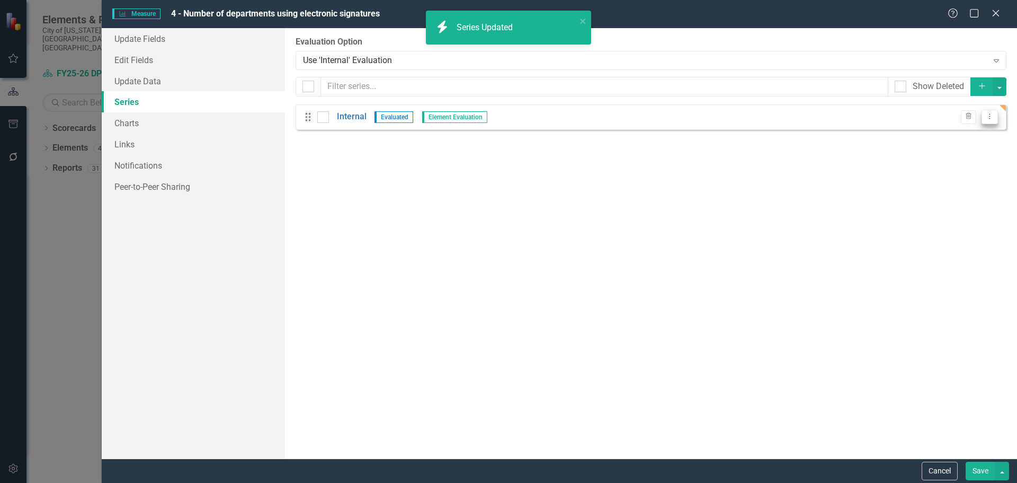
click at [988, 115] on icon "Dropdown Menu" at bounding box center [989, 116] width 9 height 7
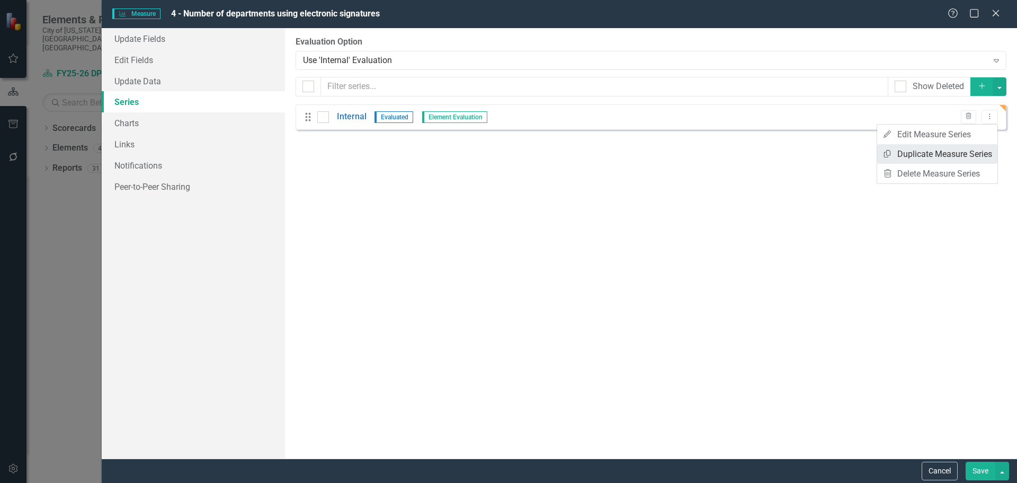
click at [958, 155] on link "Copy Duplicate Measure Series" at bounding box center [937, 154] width 120 height 20
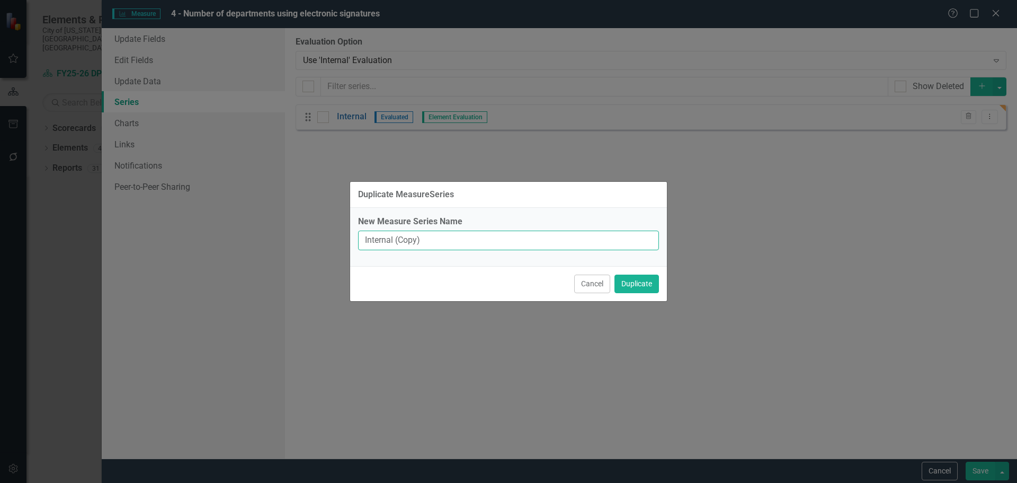
drag, startPoint x: 446, startPoint y: 243, endPoint x: 273, endPoint y: 235, distance: 173.4
click at [279, 234] on div "Duplicate MeasureSeries New Measure Series Name Internal (Copy) Cancel Duplicate" at bounding box center [508, 241] width 1017 height 483
type input "External"
click at [645, 278] on button "Duplicate" at bounding box center [637, 283] width 45 height 19
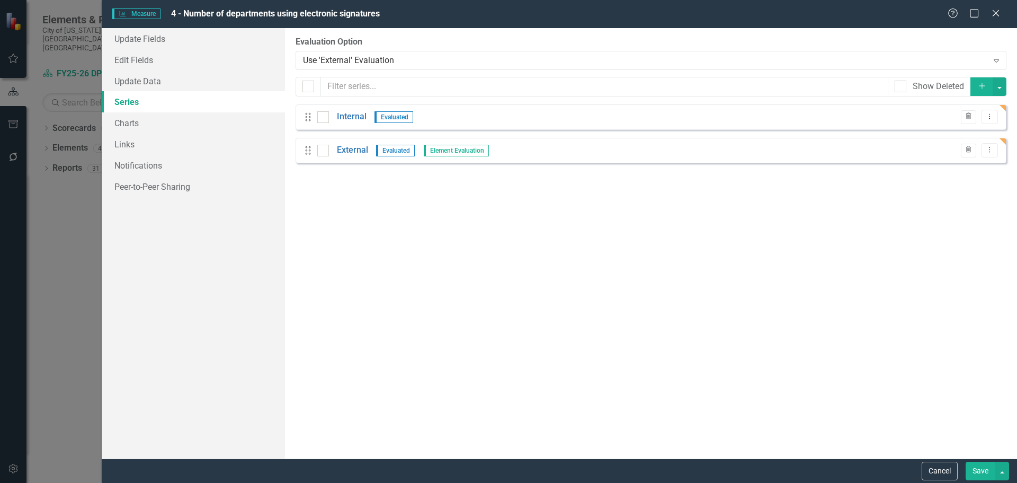
click at [976, 469] on button "Save" at bounding box center [981, 470] width 30 height 19
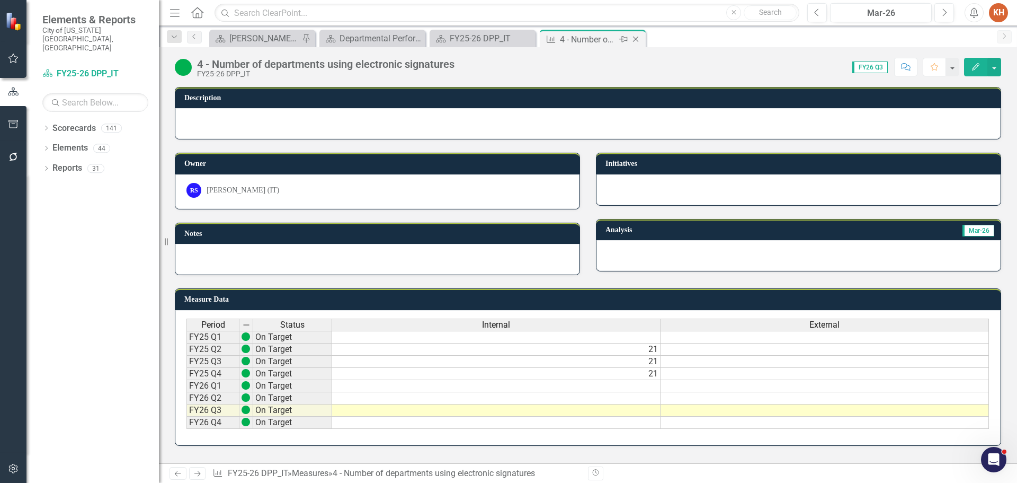
click at [634, 35] on icon "Close" at bounding box center [635, 39] width 11 height 8
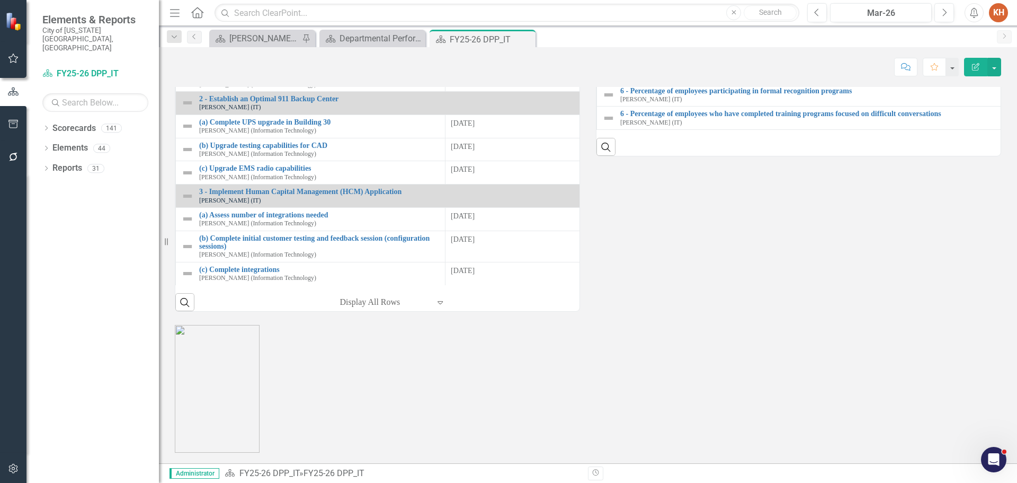
scroll to position [1219, 0]
click at [689, 72] on link "4 - Number of documents using electronic signatures" at bounding box center [1019, 68] width 799 height 8
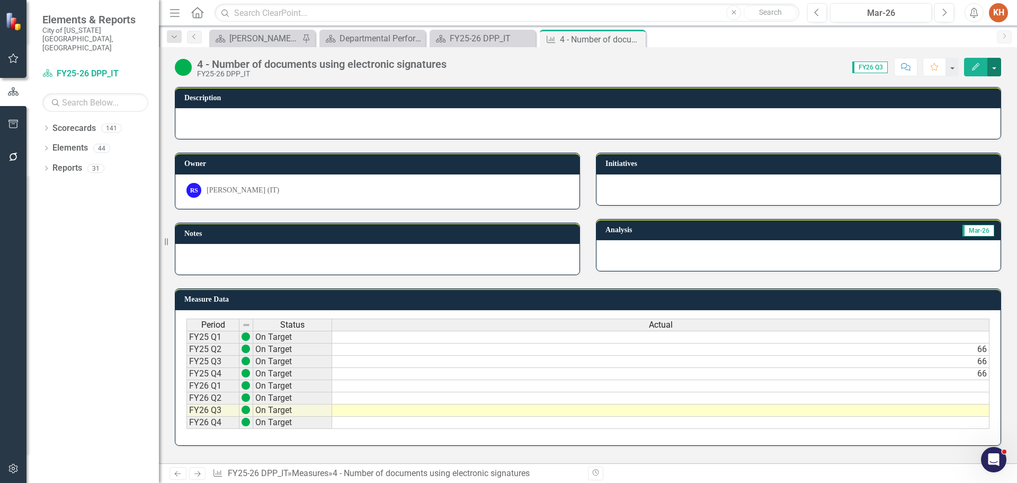
click at [995, 64] on button "button" at bounding box center [995, 67] width 14 height 19
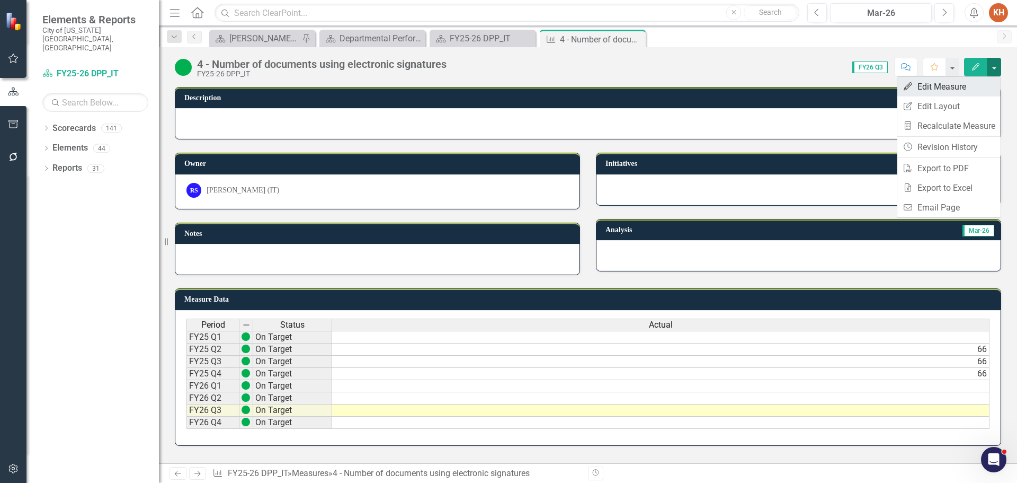
click at [948, 88] on link "Edit Edit Measure" at bounding box center [948, 87] width 103 height 20
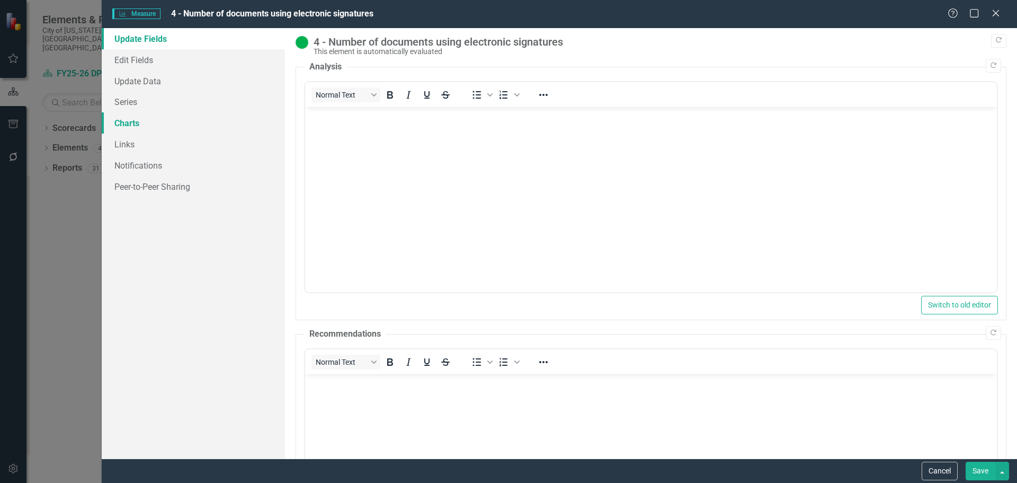
click at [143, 119] on link "Charts" at bounding box center [193, 122] width 183 height 21
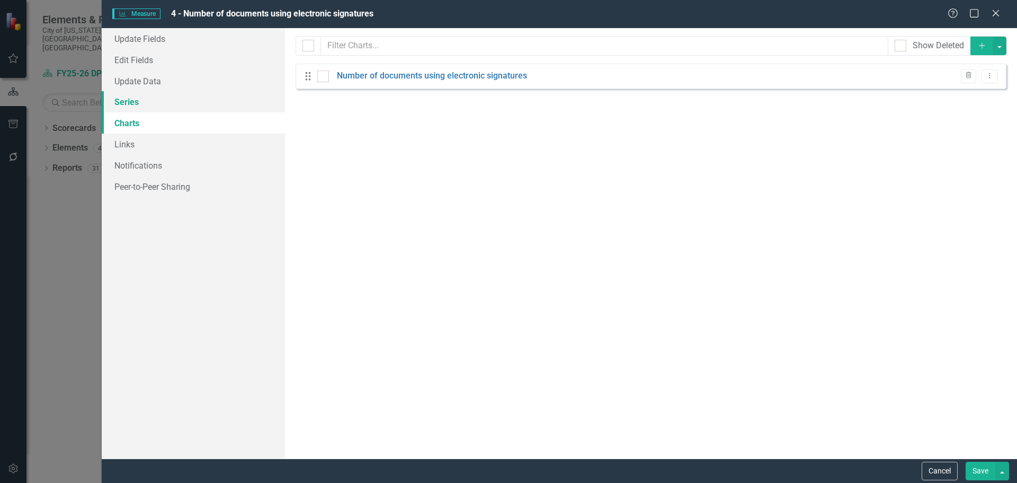
click at [150, 103] on link "Series" at bounding box center [193, 101] width 183 height 21
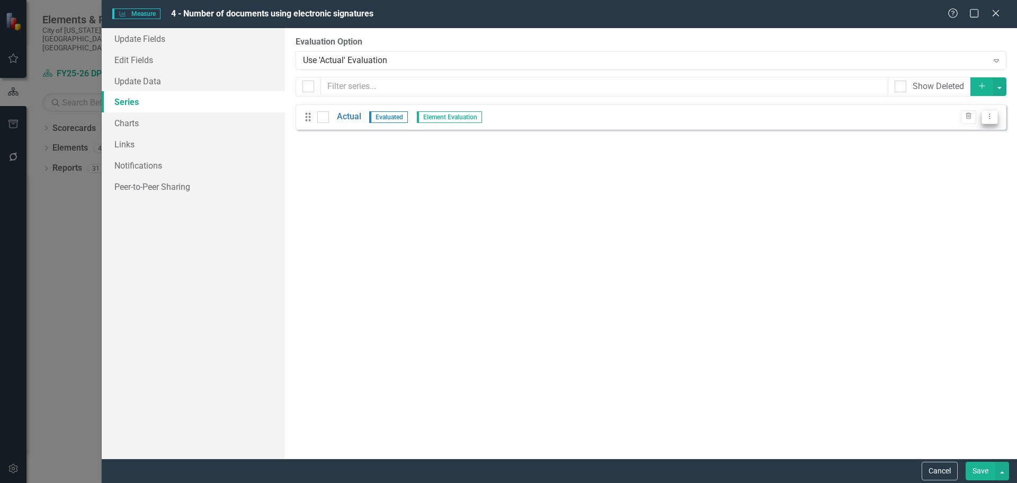
click at [997, 118] on button "Dropdown Menu" at bounding box center [990, 117] width 16 height 14
click at [935, 139] on link "Edit Edit Measure Series" at bounding box center [937, 135] width 120 height 20
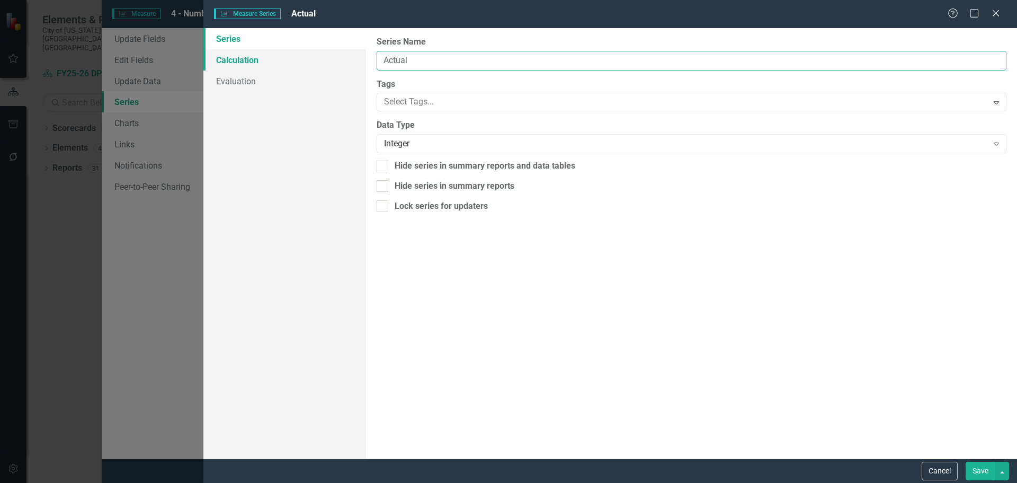
drag, startPoint x: 431, startPoint y: 58, endPoint x: 303, endPoint y: 60, distance: 128.2
click at [303, 60] on div "Series Calculation Evaluation From this page, you can edit the name, type, and …" at bounding box center [610, 243] width 814 height 430
type input "Internal"
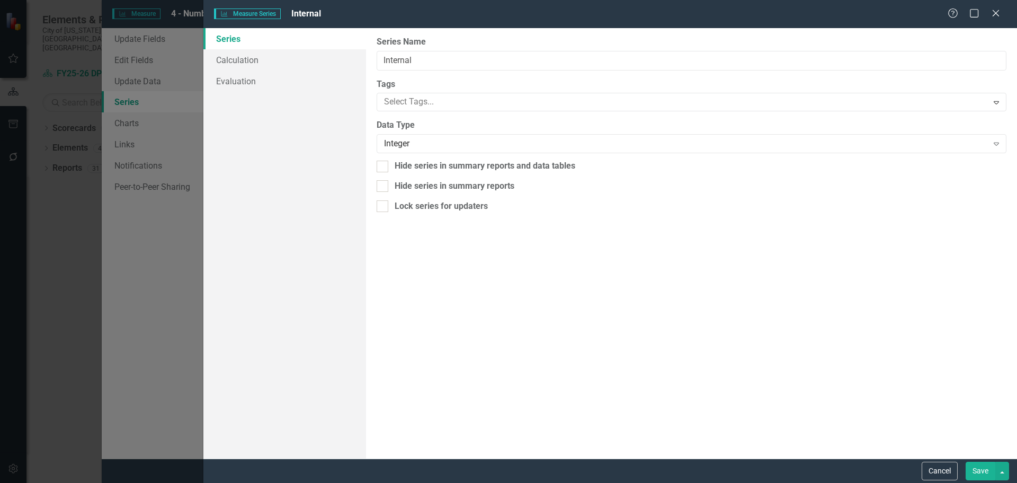
click at [973, 470] on button "Save" at bounding box center [981, 470] width 30 height 19
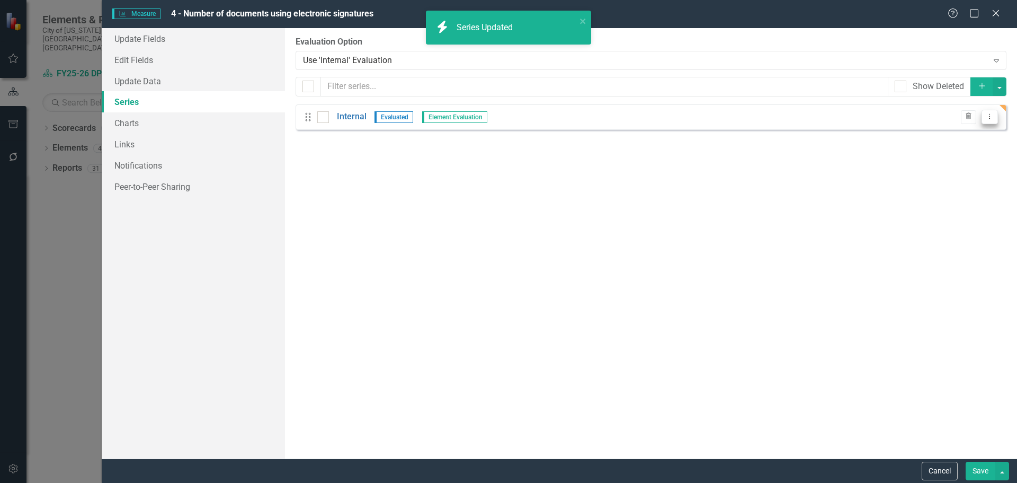
click at [992, 116] on icon "Dropdown Menu" at bounding box center [989, 116] width 9 height 7
click at [969, 150] on link "Copy Duplicate Measure Series" at bounding box center [937, 154] width 120 height 20
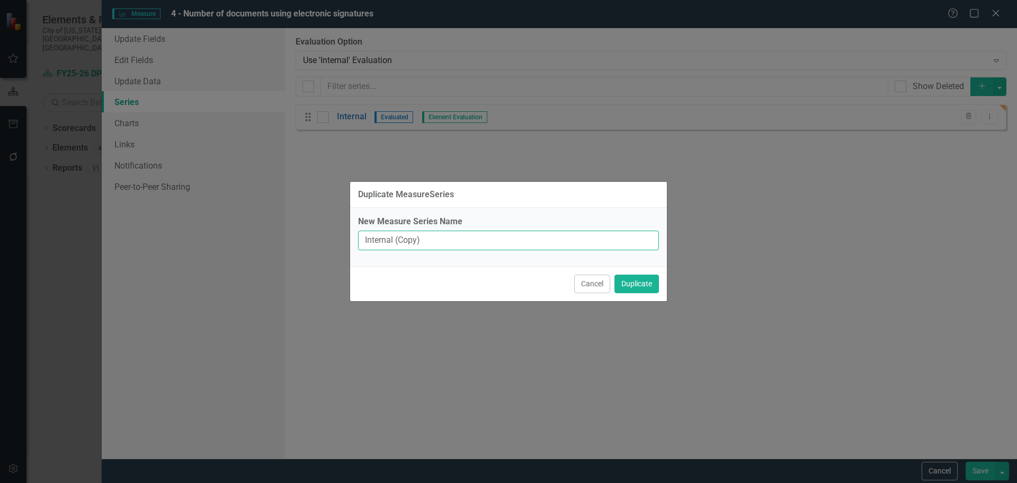
drag, startPoint x: 452, startPoint y: 245, endPoint x: 247, endPoint y: 244, distance: 204.5
click at [247, 244] on div "Duplicate MeasureSeries New Measure Series Name Internal (Copy) Cancel Duplicate" at bounding box center [508, 241] width 1017 height 483
type input "External"
click at [615, 274] on button "Duplicate" at bounding box center [637, 283] width 45 height 19
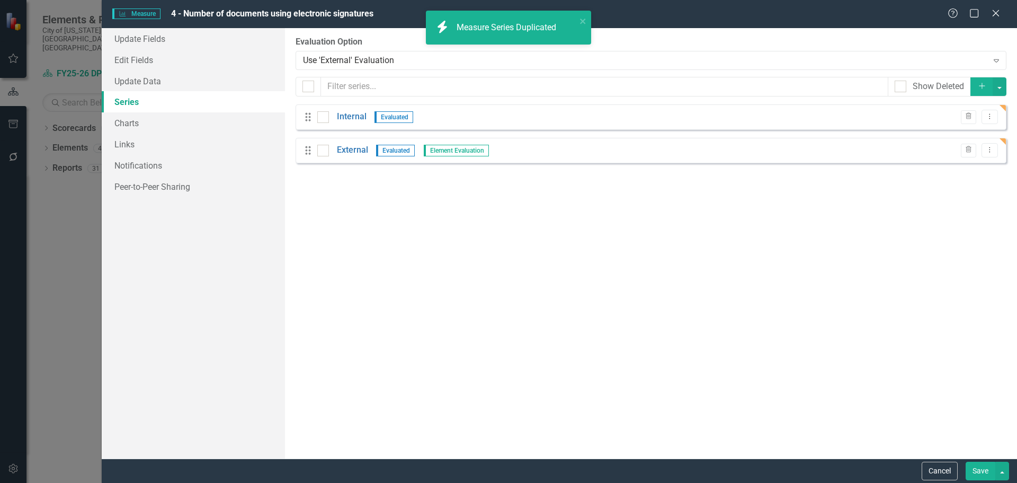
drag, startPoint x: 984, startPoint y: 474, endPoint x: 870, endPoint y: 482, distance: 114.2
click at [983, 474] on button "Save" at bounding box center [981, 470] width 30 height 19
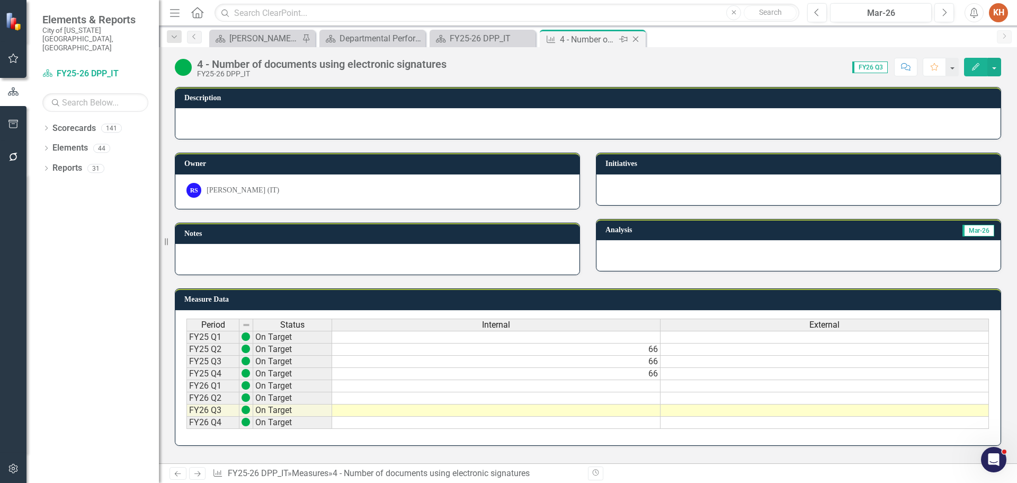
click at [635, 37] on icon "Close" at bounding box center [635, 39] width 11 height 8
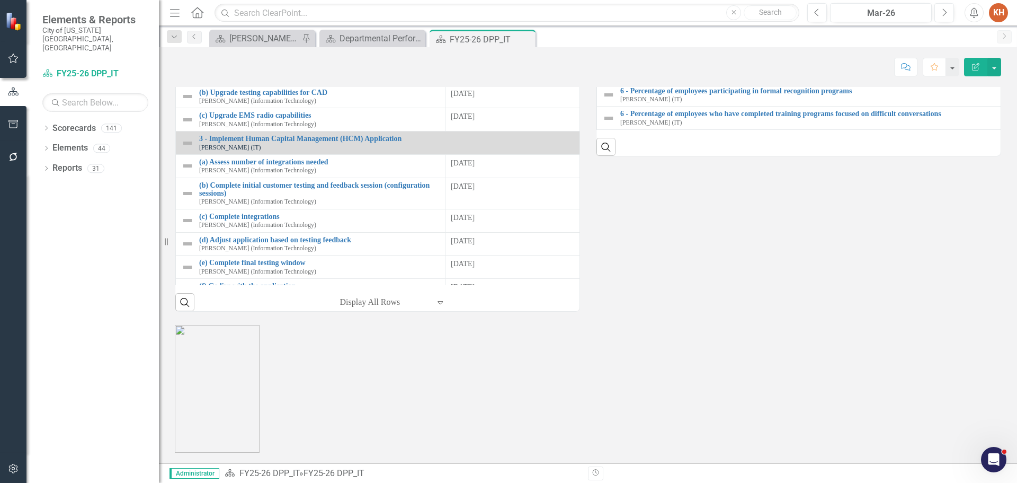
scroll to position [1168, 0]
click at [65, 142] on link "Elements" at bounding box center [69, 148] width 35 height 12
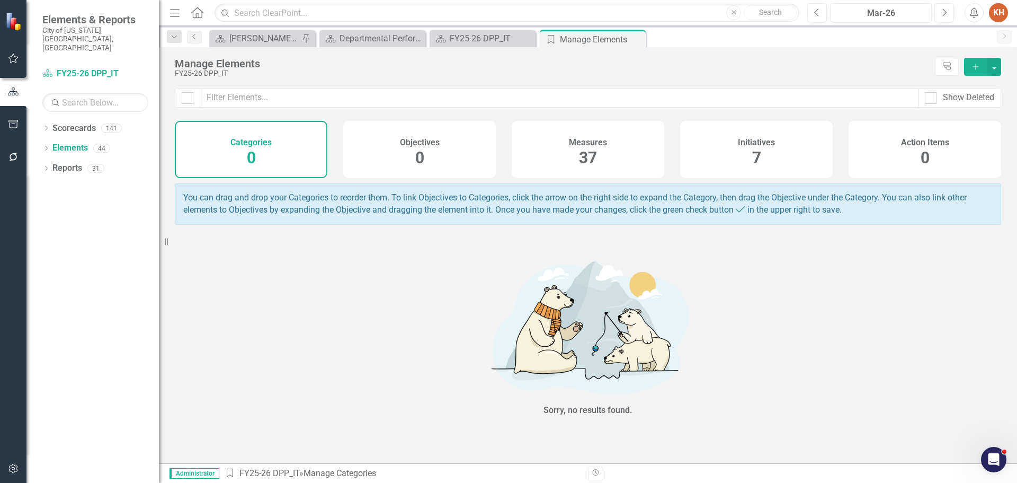
click at [602, 146] on h4 "Measures" at bounding box center [588, 143] width 38 height 10
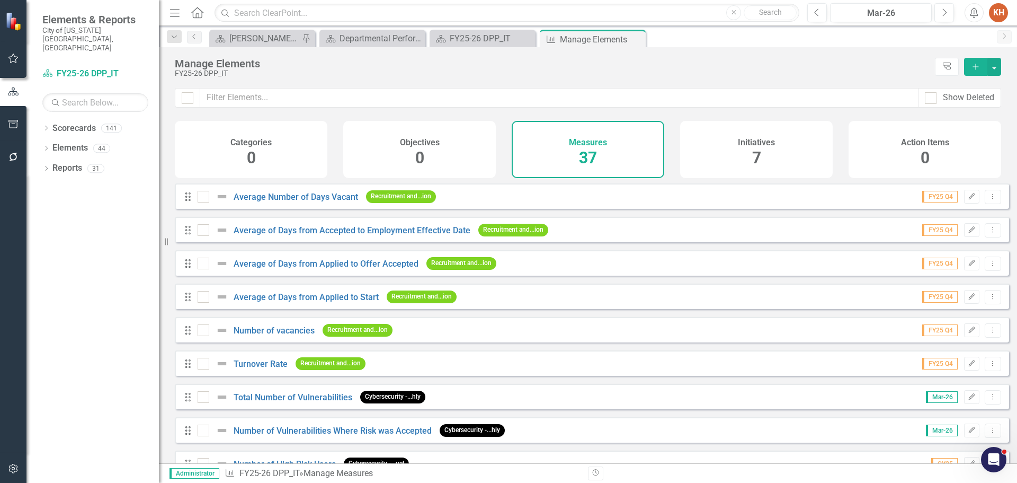
checkbox input "false"
click at [974, 64] on icon "Add" at bounding box center [976, 66] width 10 height 7
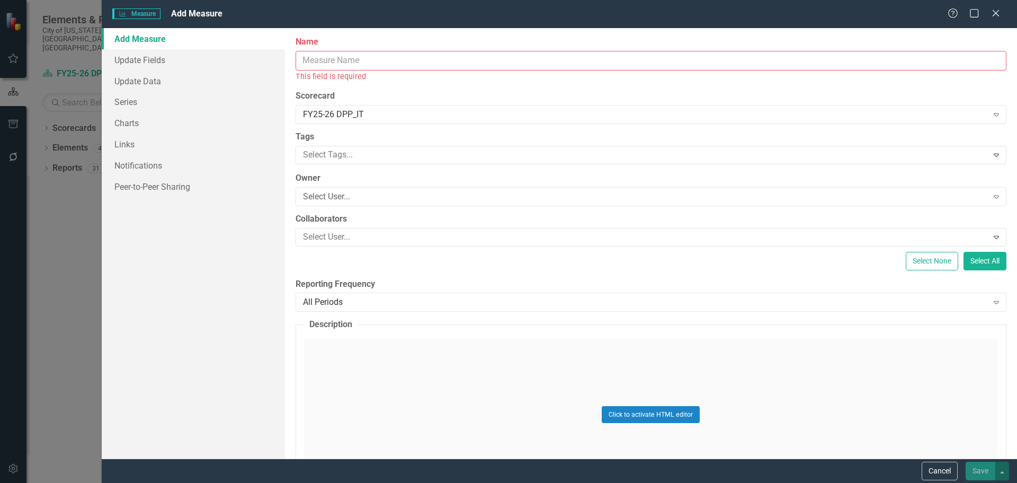
click at [562, 64] on input "Name" at bounding box center [651, 61] width 711 height 20
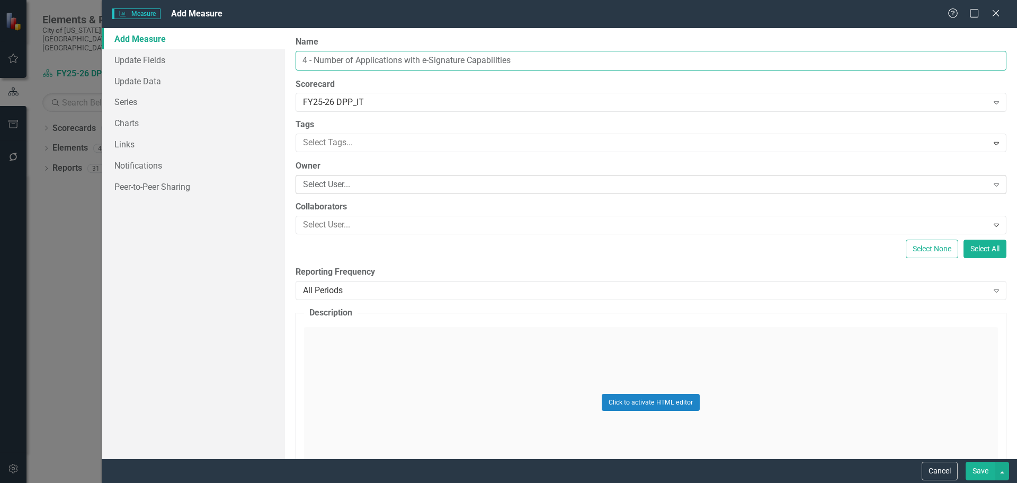
type input "4 - Number of Applications with e-Signature Capabilities"
click at [416, 182] on div "Select User..." at bounding box center [645, 185] width 685 height 12
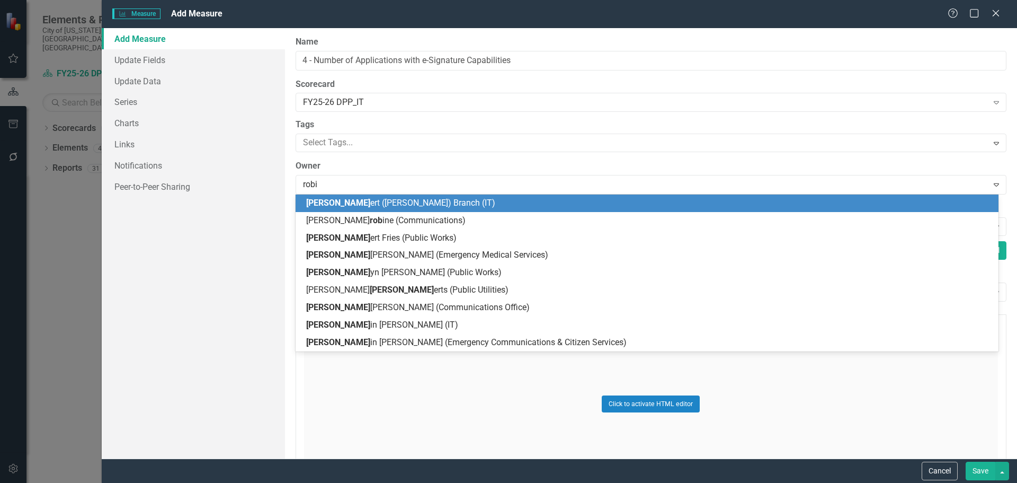
type input "[PERSON_NAME]"
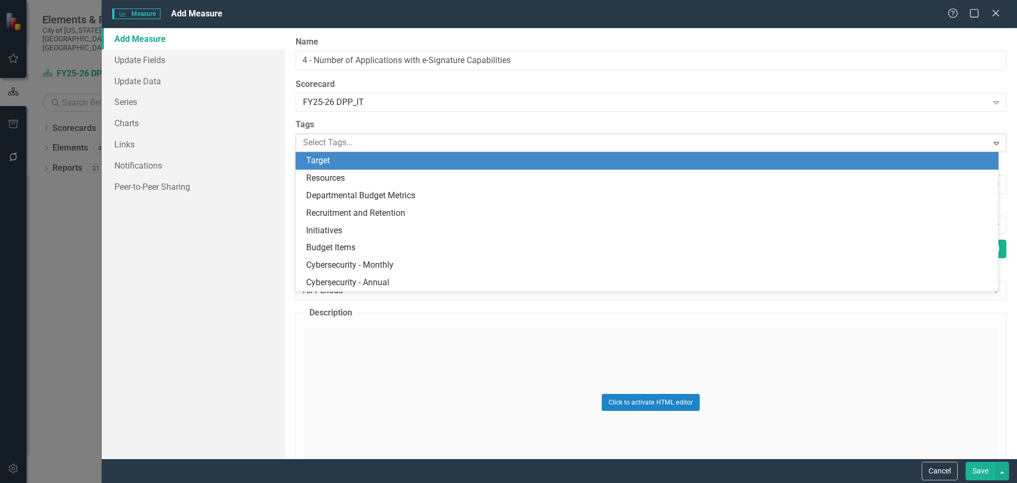
click at [432, 141] on div at bounding box center [643, 143] width 689 height 14
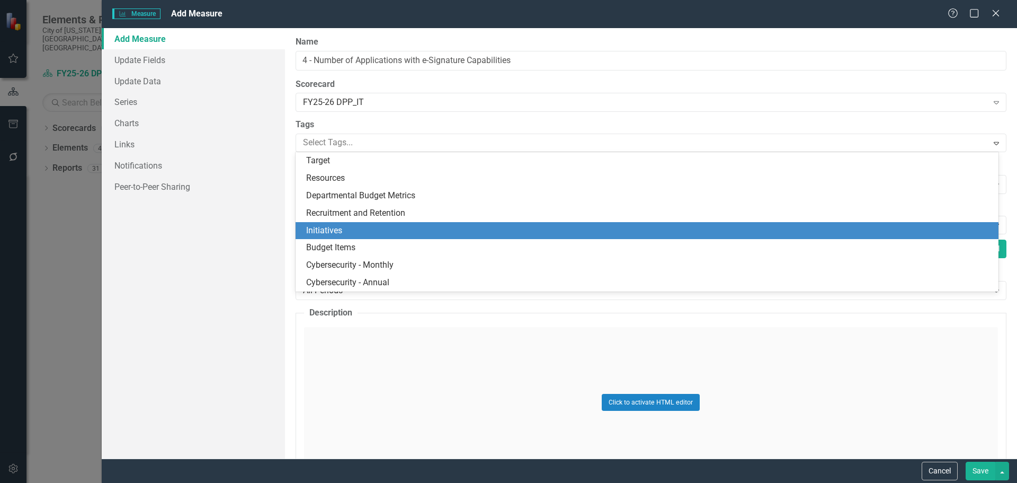
click at [405, 226] on div "Initiatives" at bounding box center [649, 231] width 686 height 12
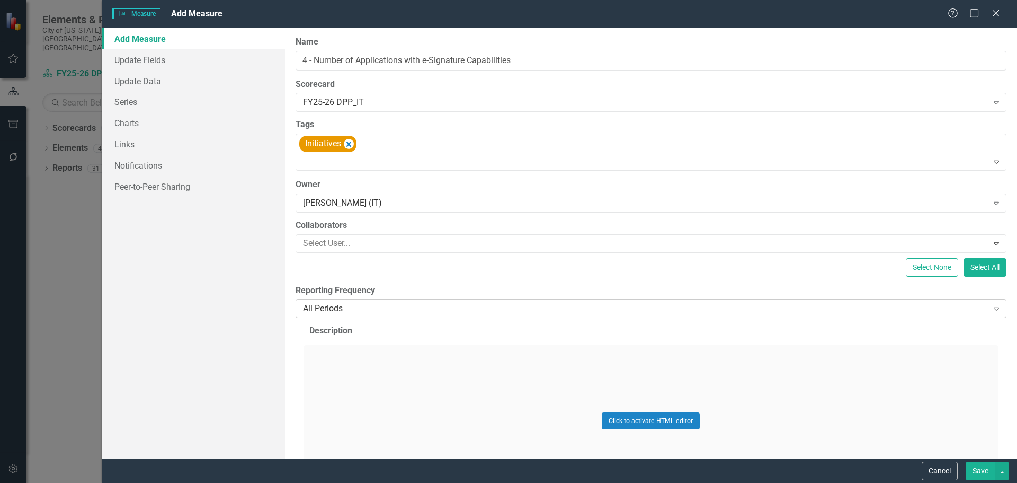
click at [388, 310] on div "All Periods" at bounding box center [645, 309] width 685 height 12
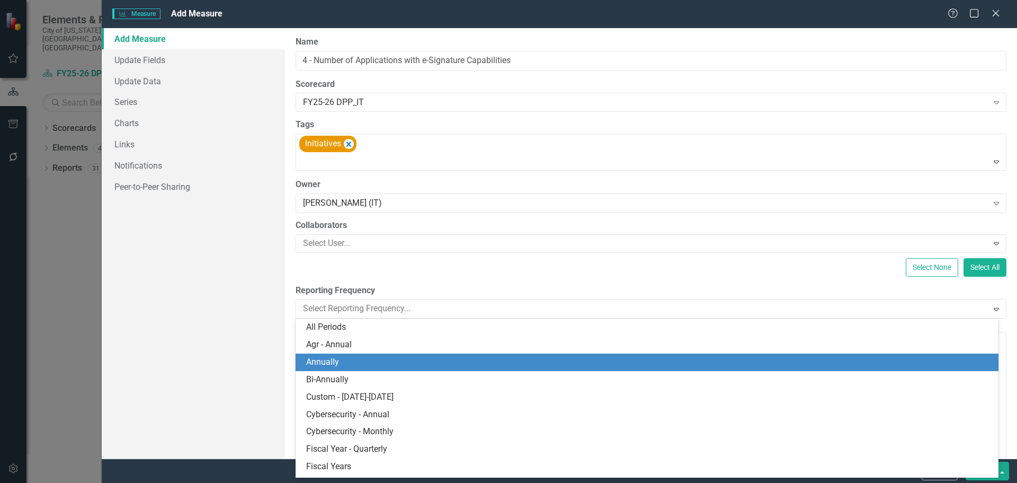
click at [386, 360] on div "Annually" at bounding box center [649, 362] width 686 height 12
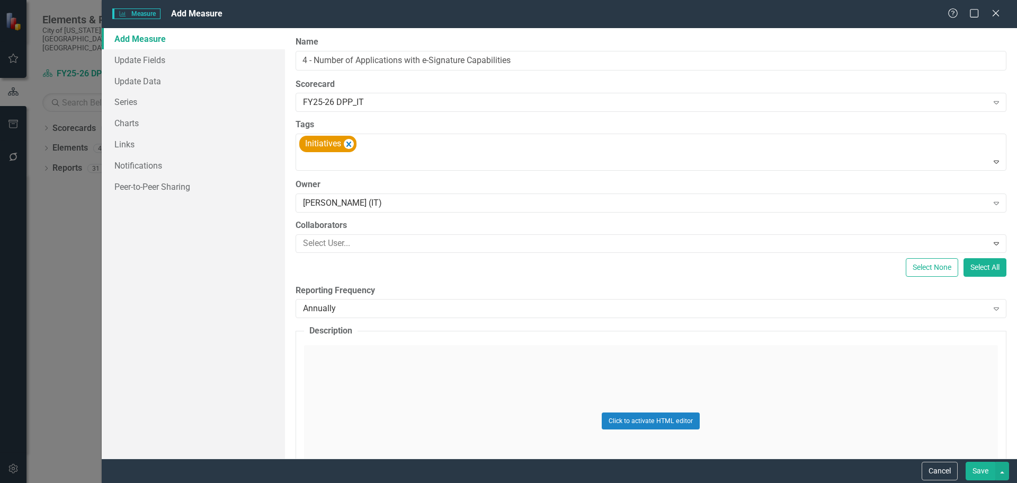
click at [981, 466] on button "Save" at bounding box center [981, 470] width 30 height 19
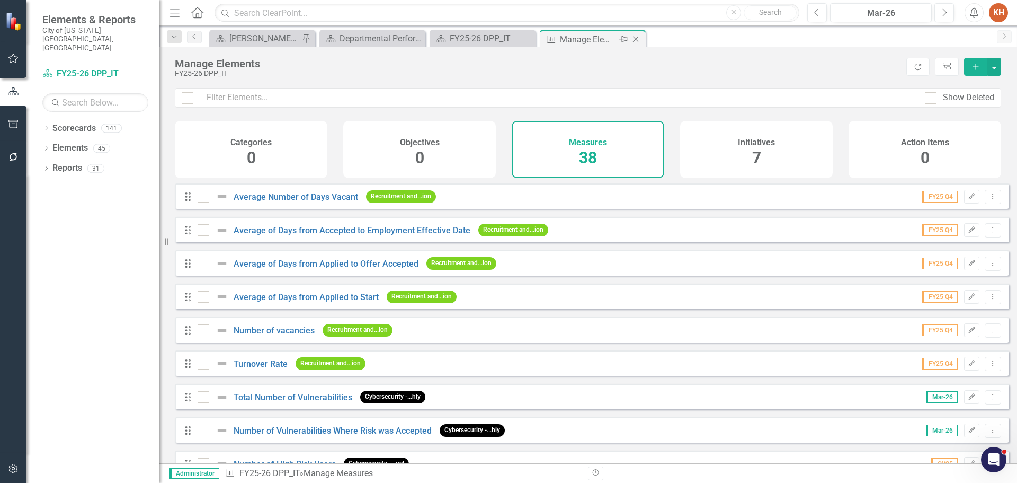
click at [634, 41] on icon "Close" at bounding box center [635, 39] width 11 height 8
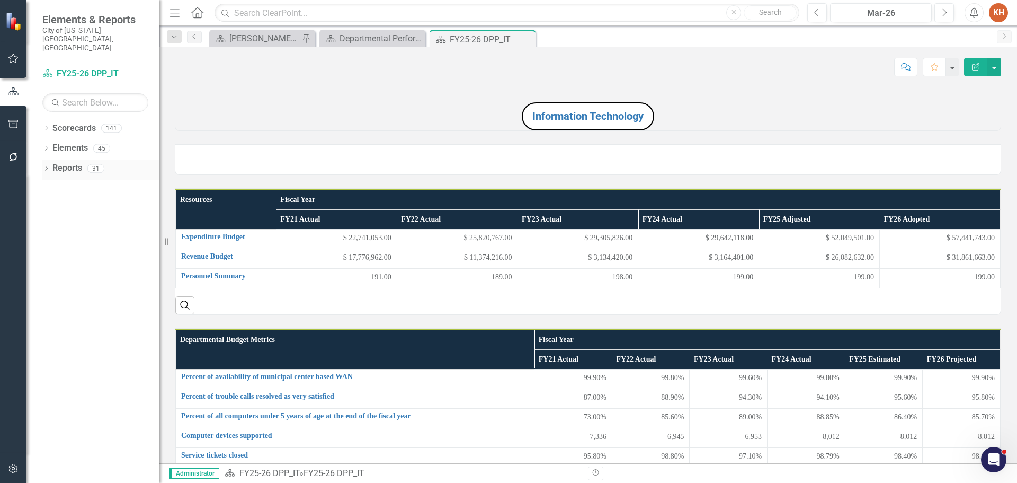
click at [61, 162] on link "Reports" at bounding box center [67, 168] width 30 height 12
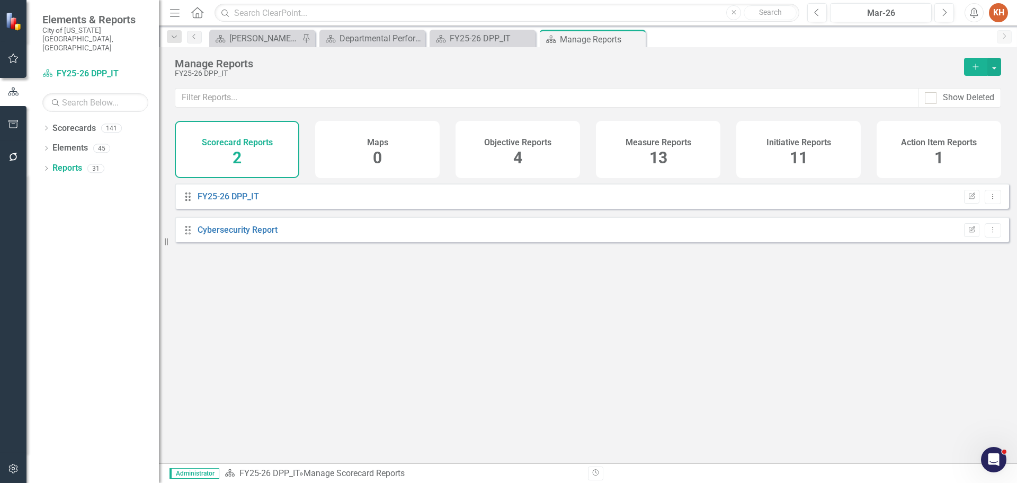
click at [672, 147] on h4 "Measure Reports" at bounding box center [659, 143] width 66 height 10
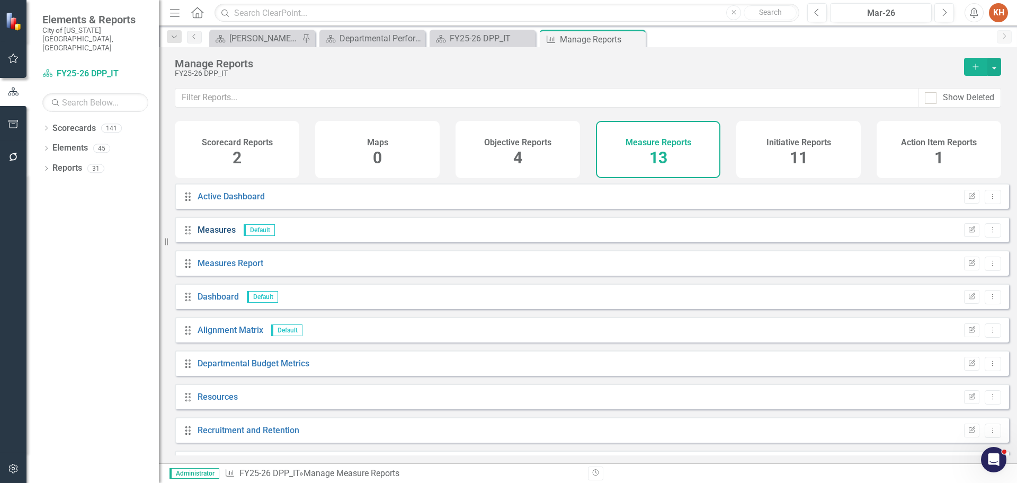
click at [223, 235] on link "Measures" at bounding box center [217, 230] width 38 height 10
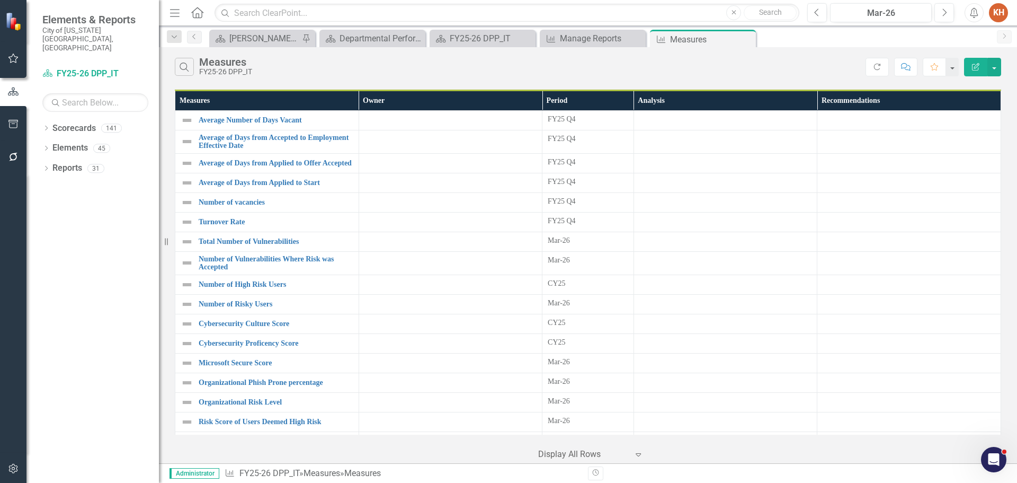
click at [0, 0] on icon "Close" at bounding box center [0, 0] width 0 height 0
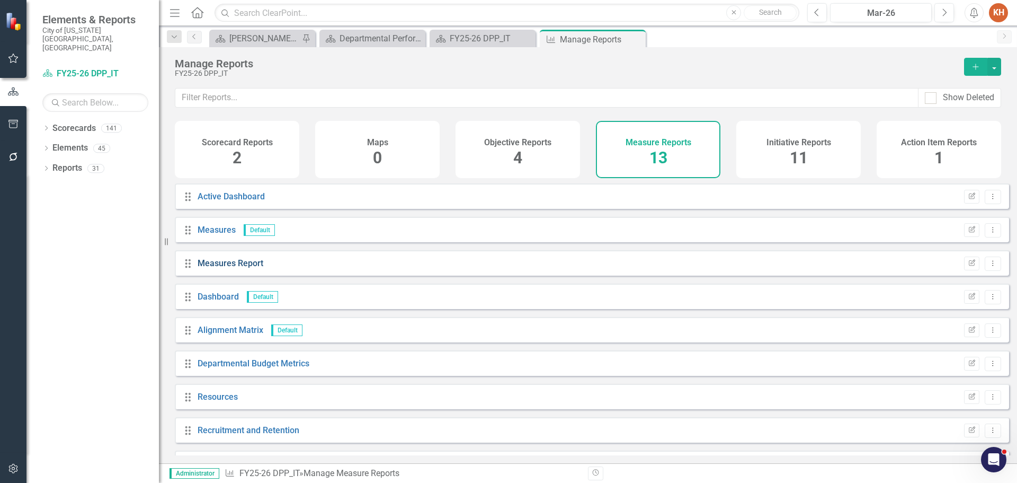
click at [234, 268] on link "Measures Report" at bounding box center [231, 263] width 66 height 10
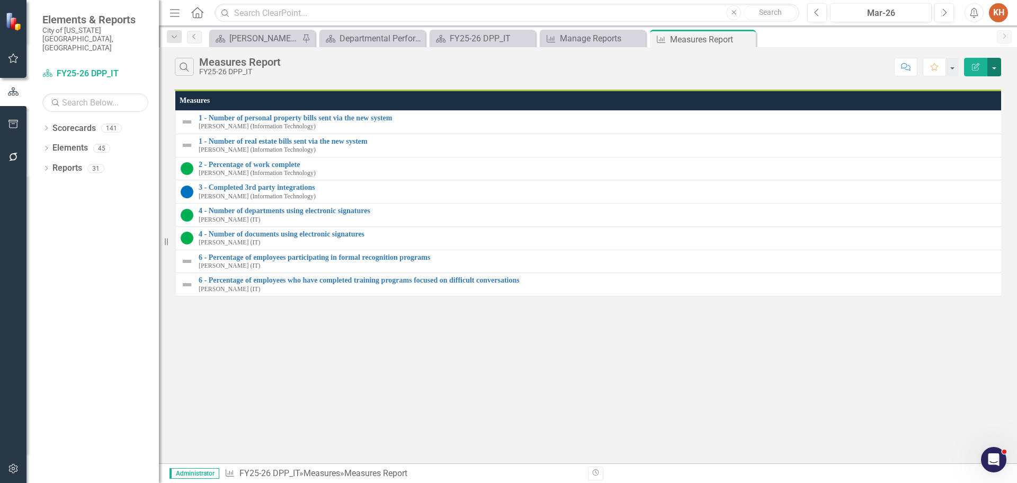
click at [992, 67] on button "button" at bounding box center [995, 67] width 14 height 19
click at [978, 90] on link "Edit Report Edit Report" at bounding box center [959, 87] width 84 height 20
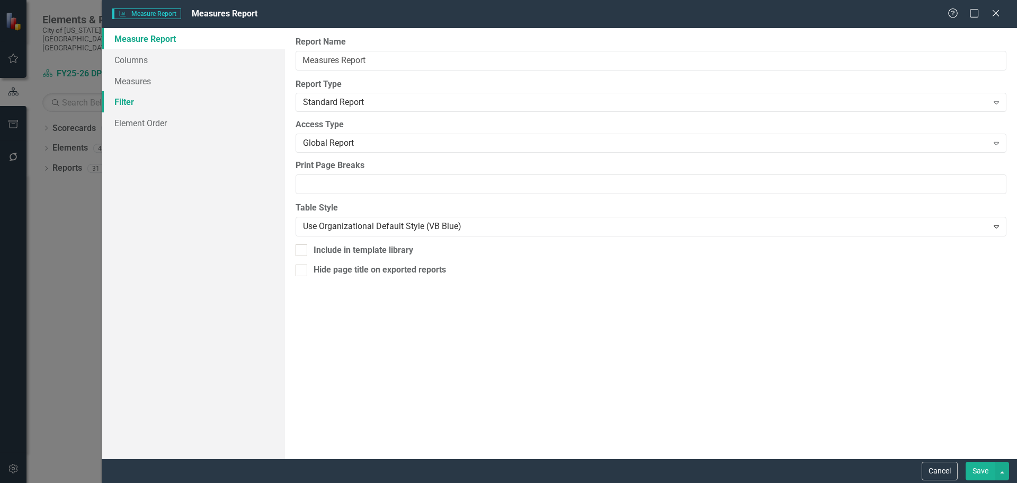
click at [137, 104] on link "Filter" at bounding box center [193, 101] width 183 height 21
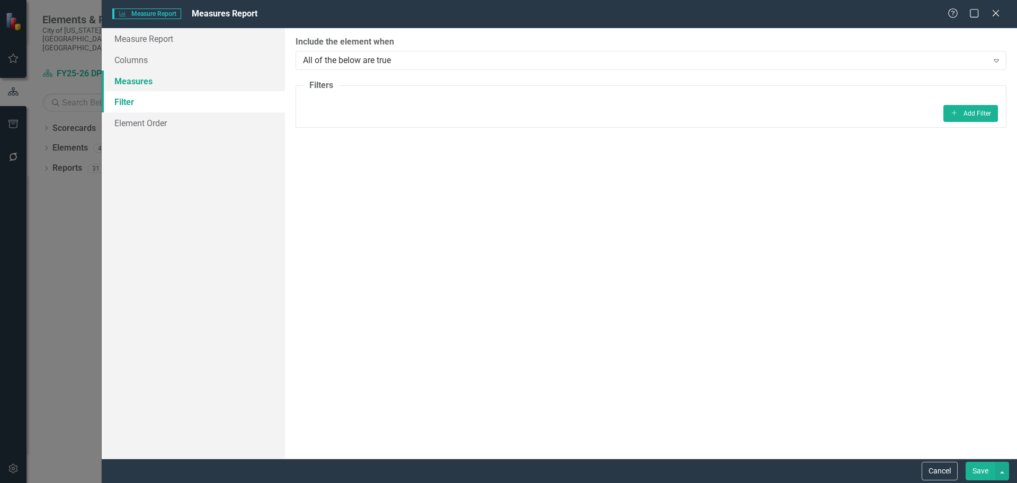
click at [142, 79] on link "Measures" at bounding box center [193, 80] width 183 height 21
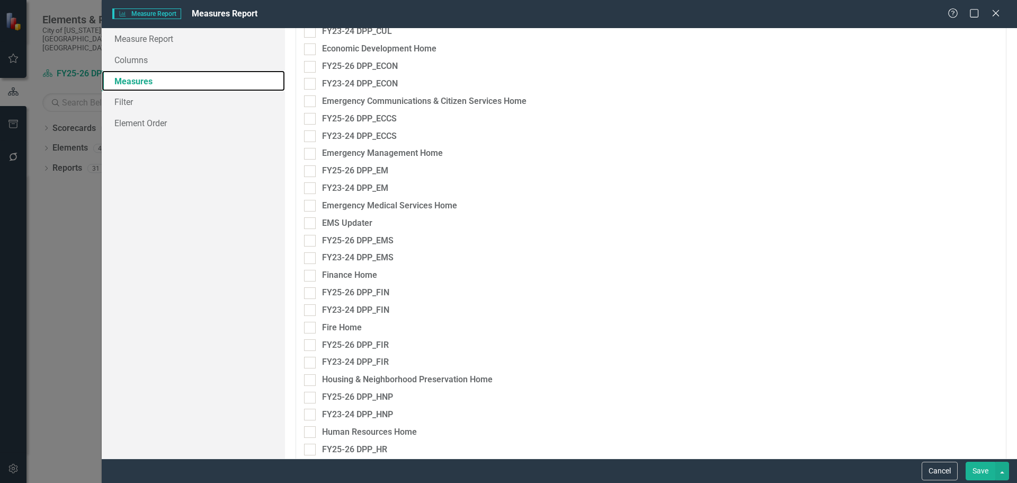
scroll to position [1007, 0]
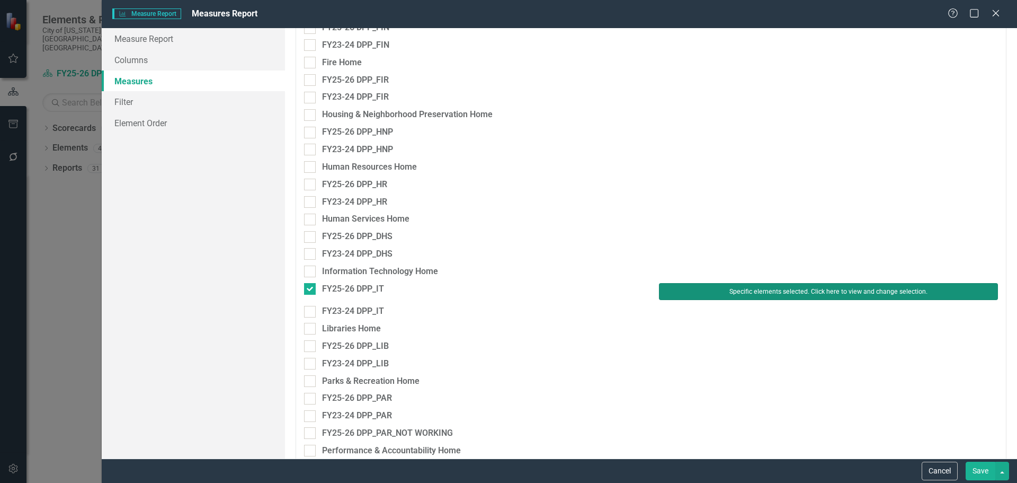
click at [700, 288] on button "Specific elements selected. Click here to view and change selection." at bounding box center [828, 291] width 339 height 17
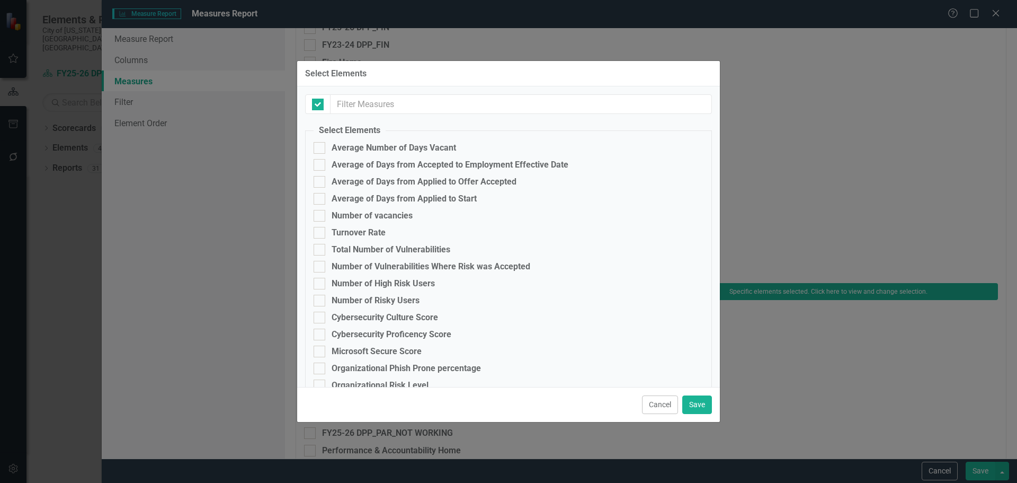
checkbox input "false"
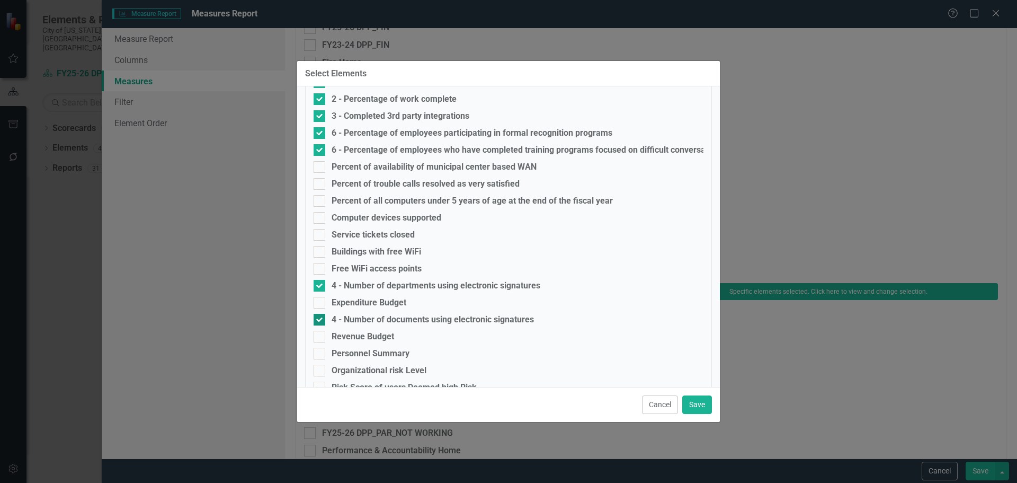
scroll to position [408, 0]
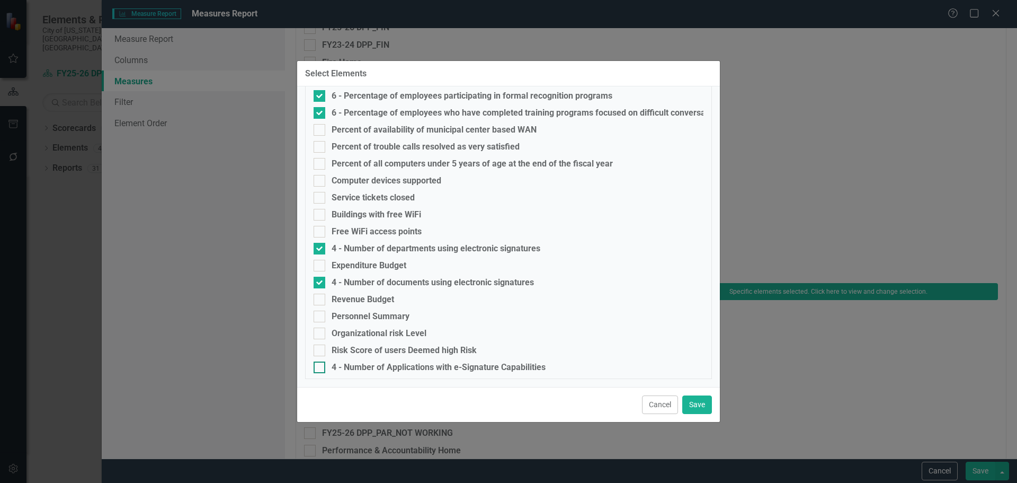
click at [316, 368] on input "4 - Number of Applications with e-Signature Capabilities" at bounding box center [317, 364] width 7 height 7
checkbox input "true"
click at [696, 406] on button "Save" at bounding box center [697, 404] width 30 height 19
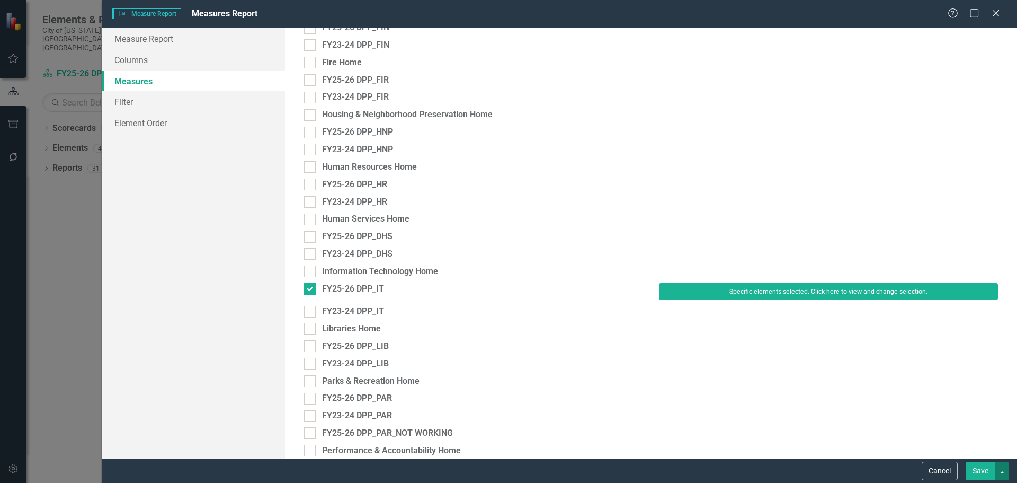
click at [1003, 472] on button "button" at bounding box center [1002, 470] width 14 height 19
click at [983, 449] on link "Save and Continue" at bounding box center [967, 451] width 84 height 20
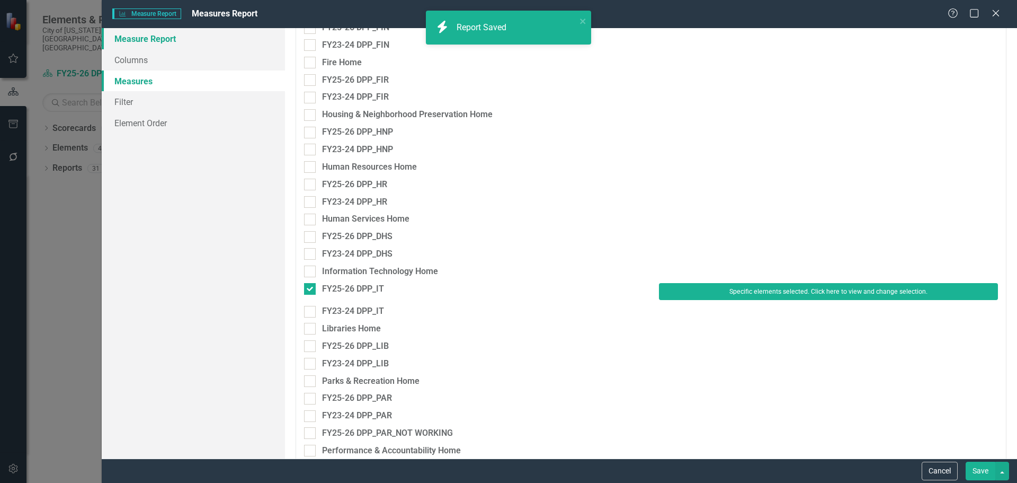
click at [158, 39] on link "Measure Report" at bounding box center [193, 38] width 183 height 21
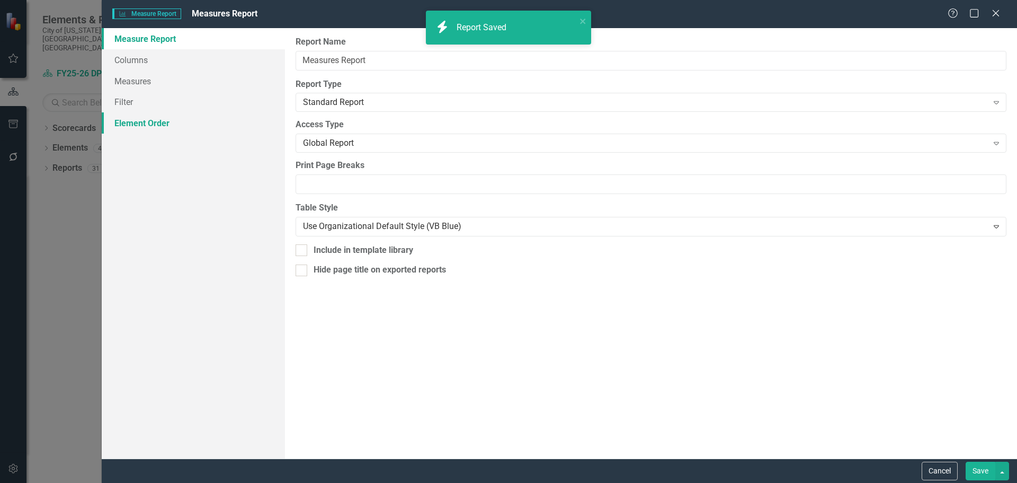
click at [156, 125] on link "Element Order" at bounding box center [193, 122] width 183 height 21
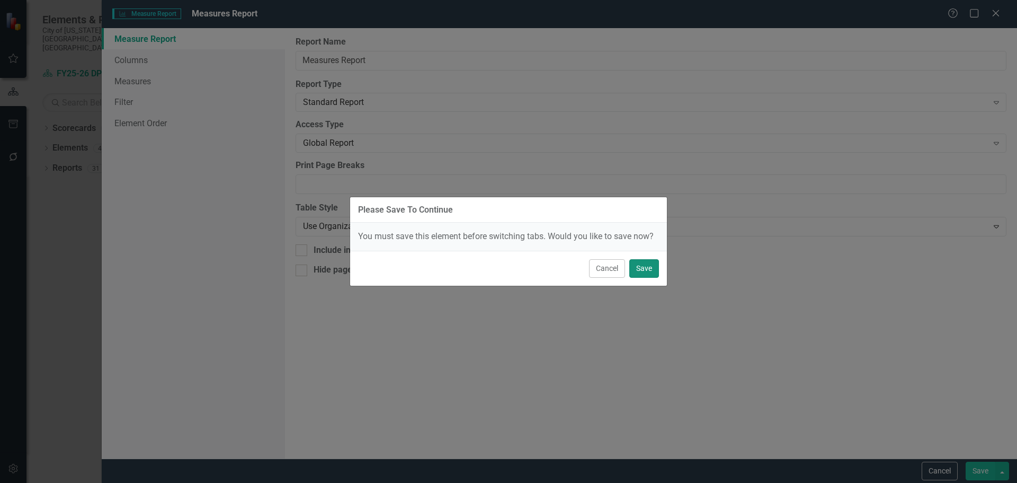
click at [646, 263] on button "Save" at bounding box center [644, 268] width 30 height 19
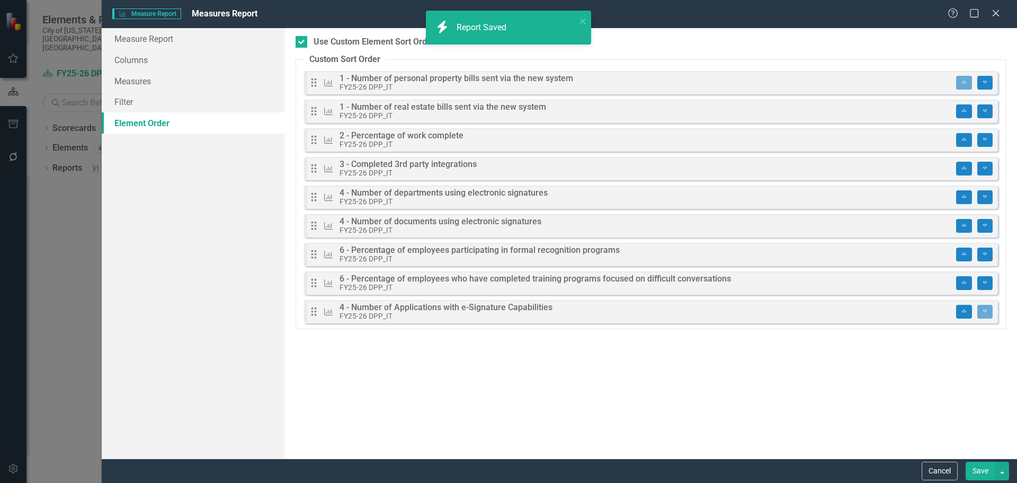
drag, startPoint x: 312, startPoint y: 310, endPoint x: 312, endPoint y: 254, distance: 56.2
click at [312, 254] on div "Please Save To Continue You must save this element before switching tabs. Would…" at bounding box center [508, 241] width 1017 height 483
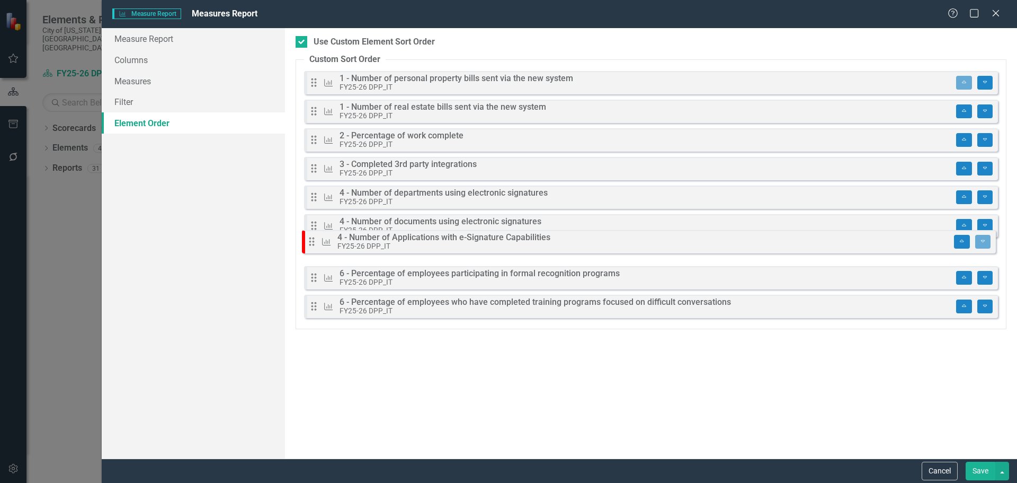
drag, startPoint x: 316, startPoint y: 315, endPoint x: 314, endPoint y: 245, distance: 70.0
click at [314, 245] on div "Drag Measure 1 - Number of personal property bills sent via the new system FY25…" at bounding box center [651, 197] width 694 height 252
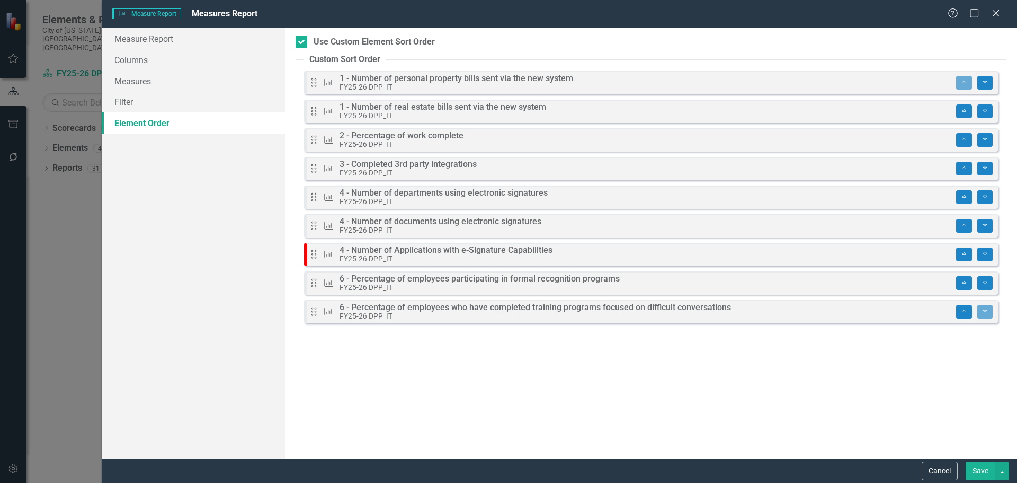
click at [983, 469] on button "Save" at bounding box center [981, 470] width 30 height 19
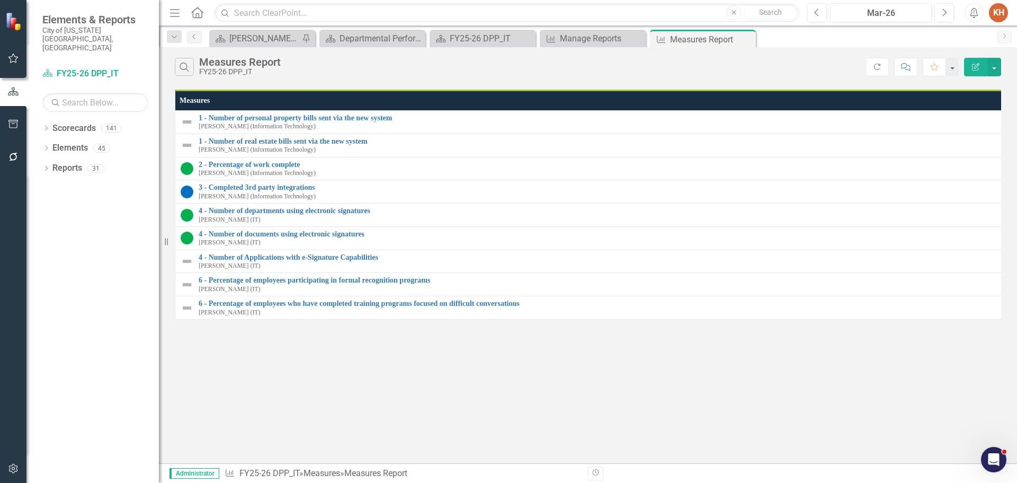
click at [0, 0] on icon "Close" at bounding box center [0, 0] width 0 height 0
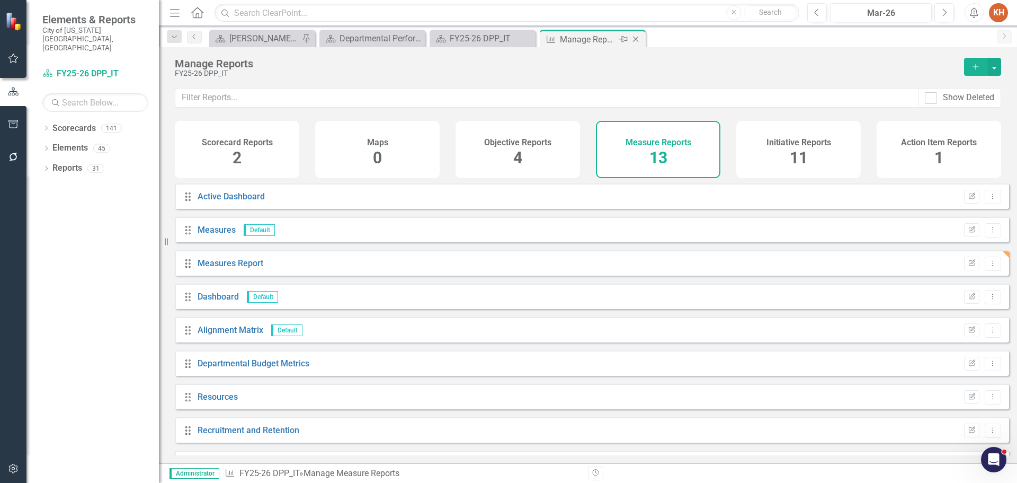
click at [637, 37] on icon "Close" at bounding box center [635, 39] width 11 height 8
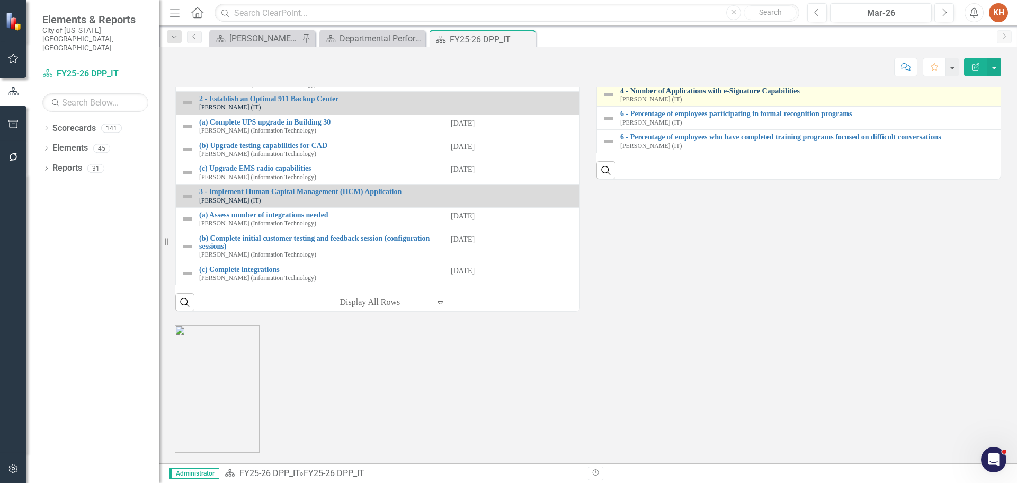
scroll to position [1219, 0]
click at [681, 95] on link "4 - Number of Applications with e-Signature Capabilities" at bounding box center [1018, 91] width 797 height 8
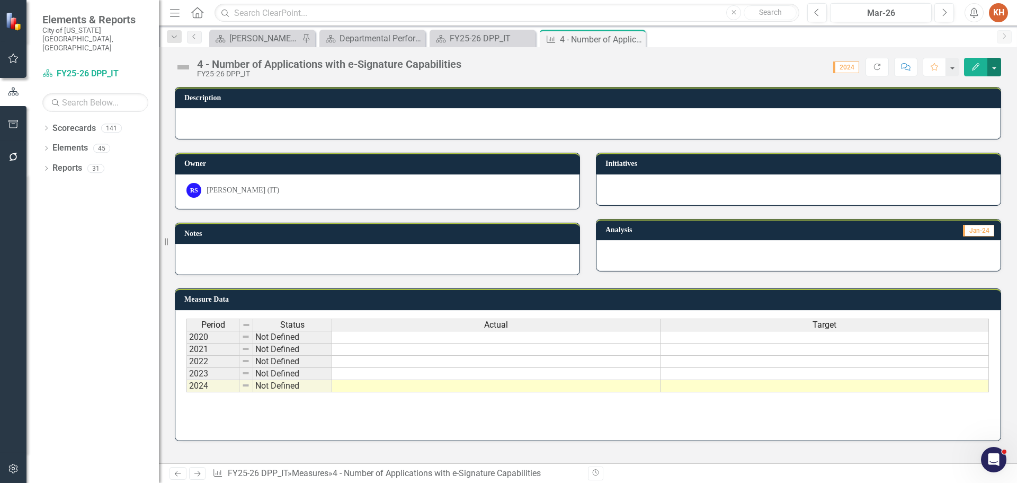
click at [994, 66] on button "button" at bounding box center [995, 67] width 14 height 19
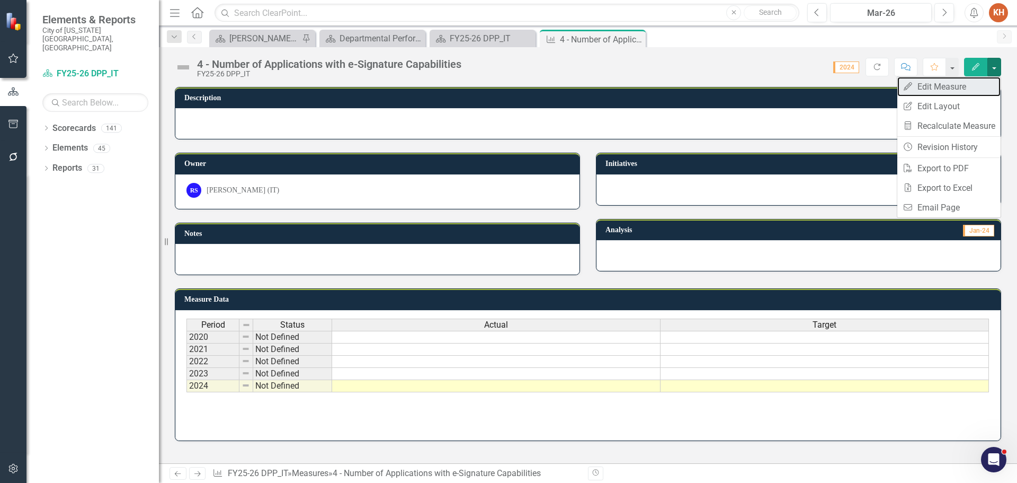
click at [983, 86] on link "Edit Edit Measure" at bounding box center [948, 87] width 103 height 20
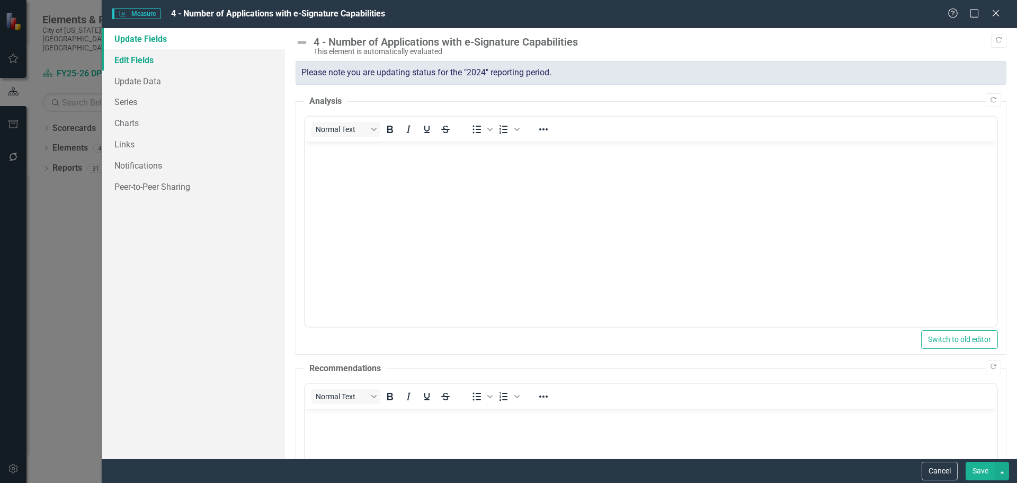
click at [178, 60] on link "Edit Fields" at bounding box center [193, 59] width 183 height 21
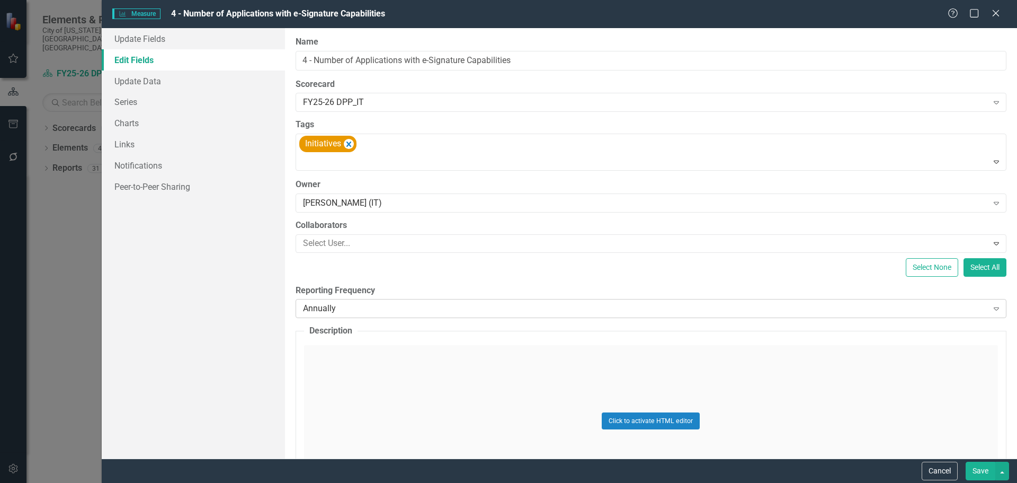
click at [402, 314] on div "Annually" at bounding box center [645, 309] width 685 height 12
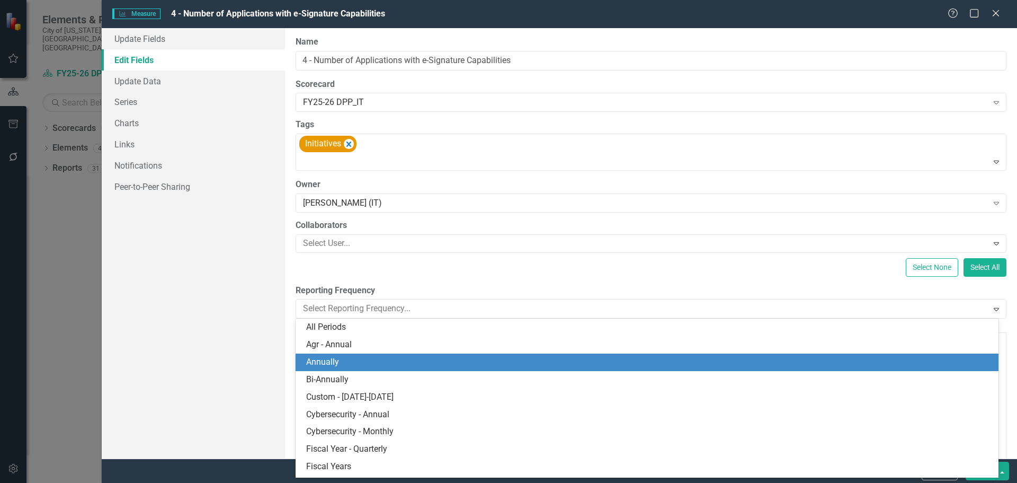
scroll to position [35, 0]
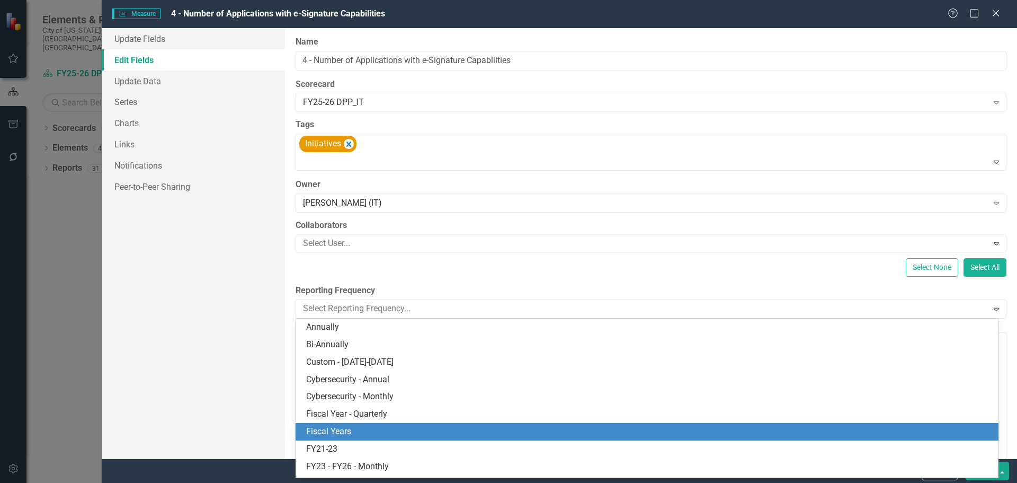
click at [407, 428] on div "Fiscal Years" at bounding box center [649, 431] width 686 height 12
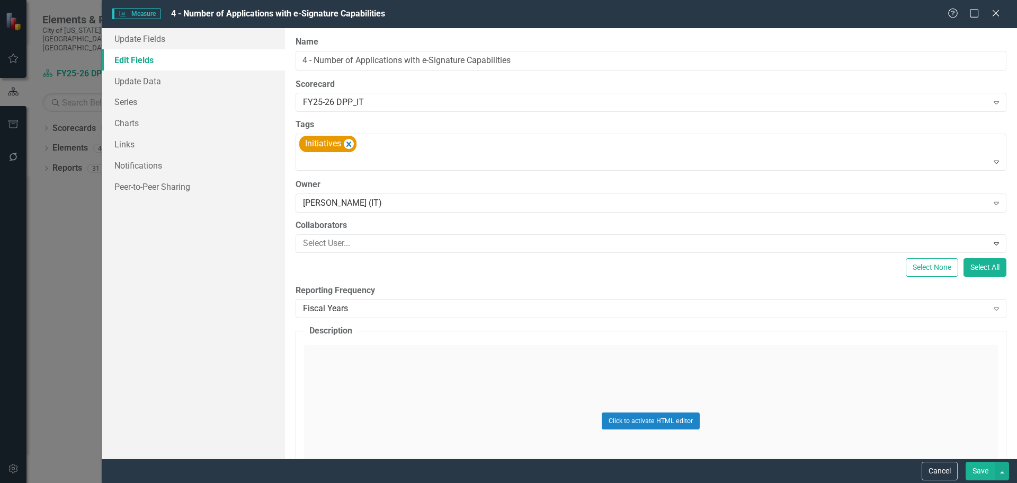
click at [976, 468] on button "Save" at bounding box center [981, 470] width 30 height 19
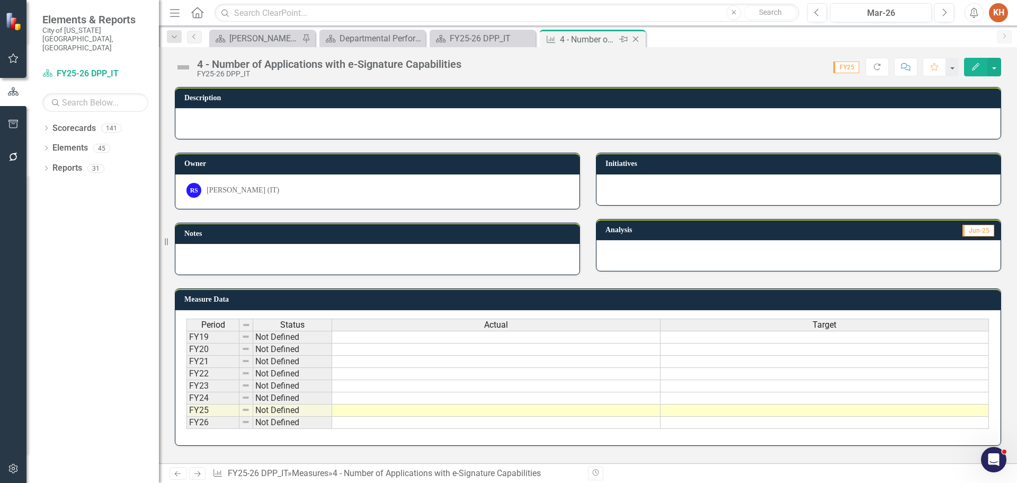
click at [634, 38] on icon "Close" at bounding box center [635, 39] width 11 height 8
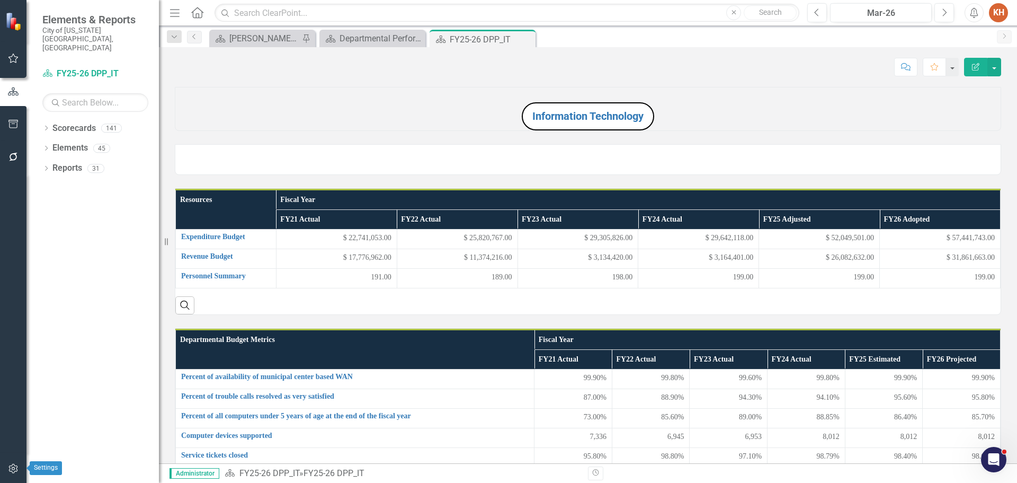
click at [16, 465] on icon "button" at bounding box center [13, 468] width 11 height 8
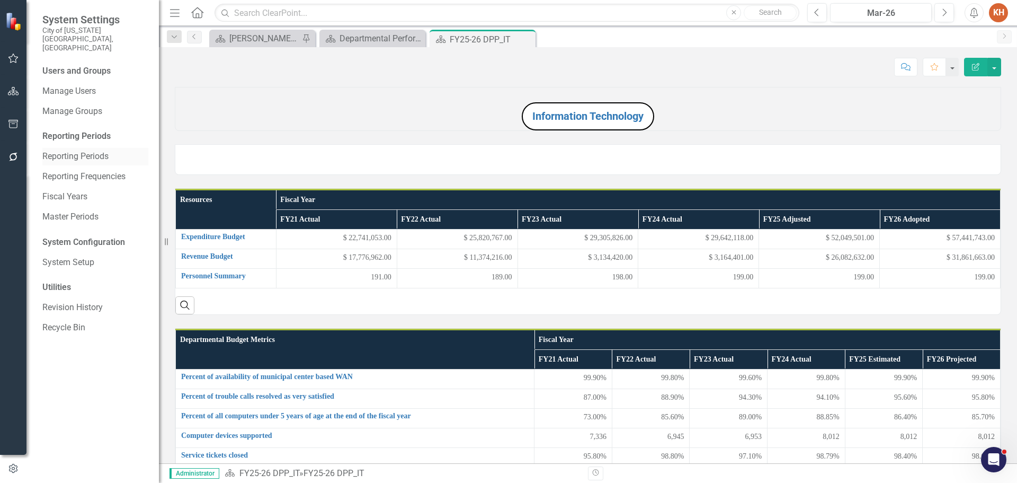
click at [94, 150] on link "Reporting Periods" at bounding box center [95, 156] width 106 height 12
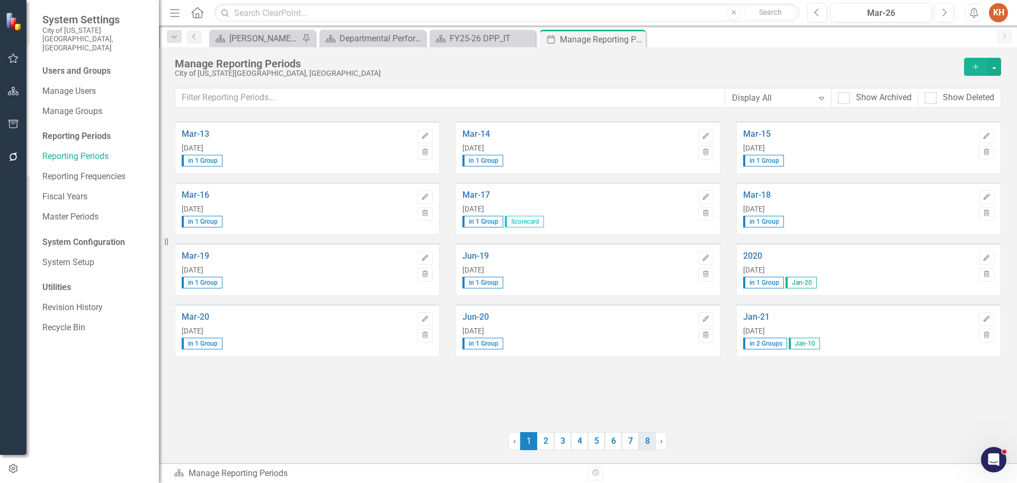
click at [642, 440] on link "8" at bounding box center [647, 441] width 17 height 18
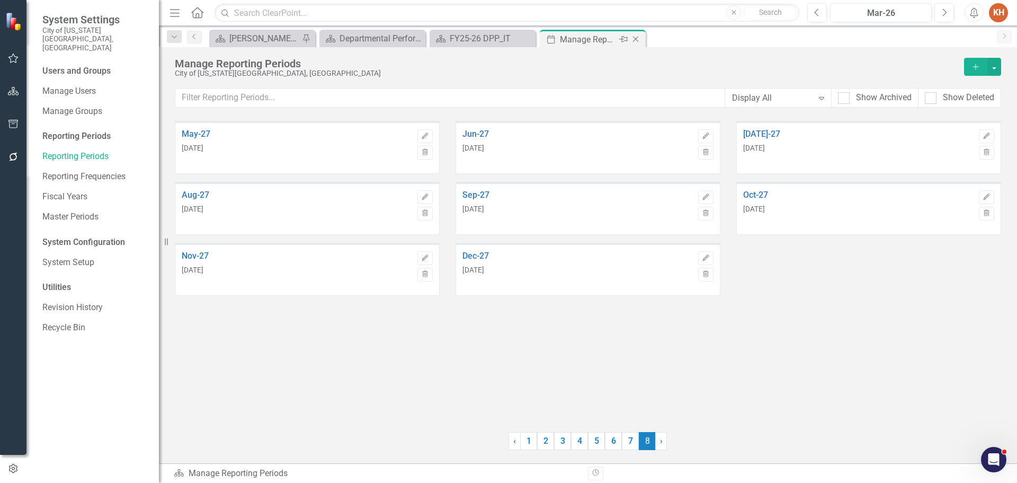
click at [637, 38] on icon "Close" at bounding box center [635, 39] width 11 height 8
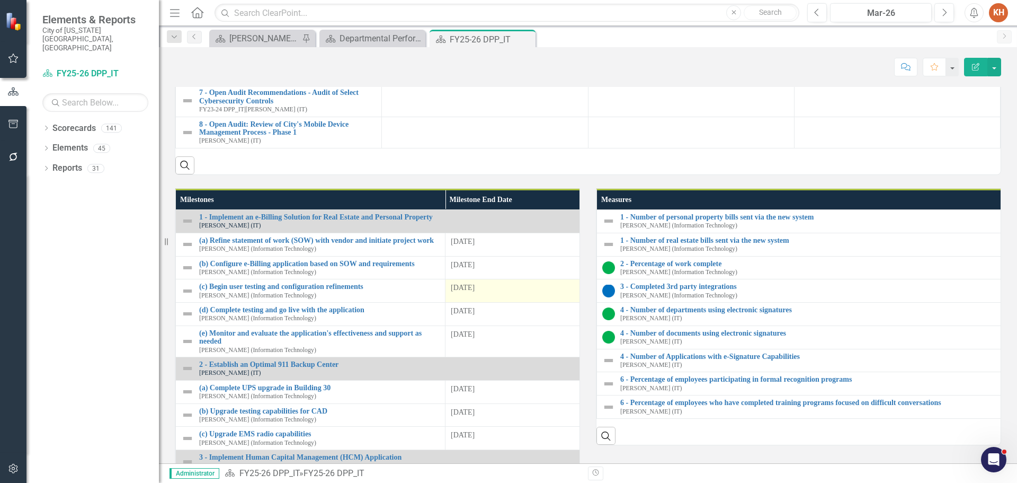
scroll to position [1166, 0]
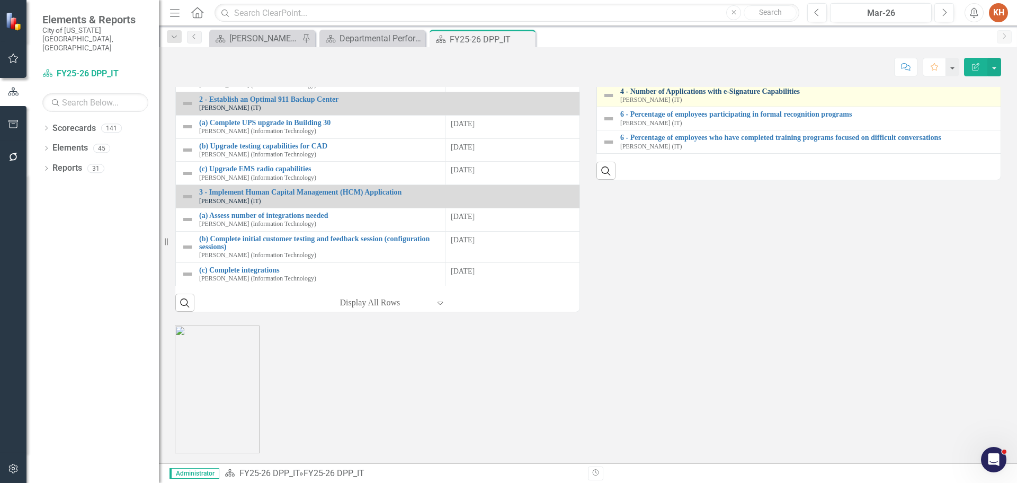
click at [670, 95] on link "4 - Number of Applications with e-Signature Capabilities" at bounding box center [1015, 91] width 790 height 8
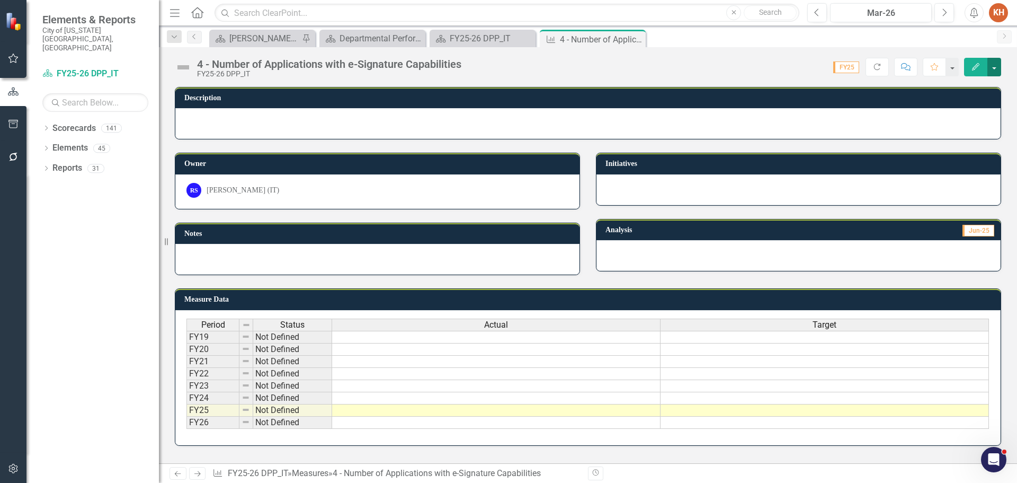
click at [993, 70] on button "button" at bounding box center [995, 67] width 14 height 19
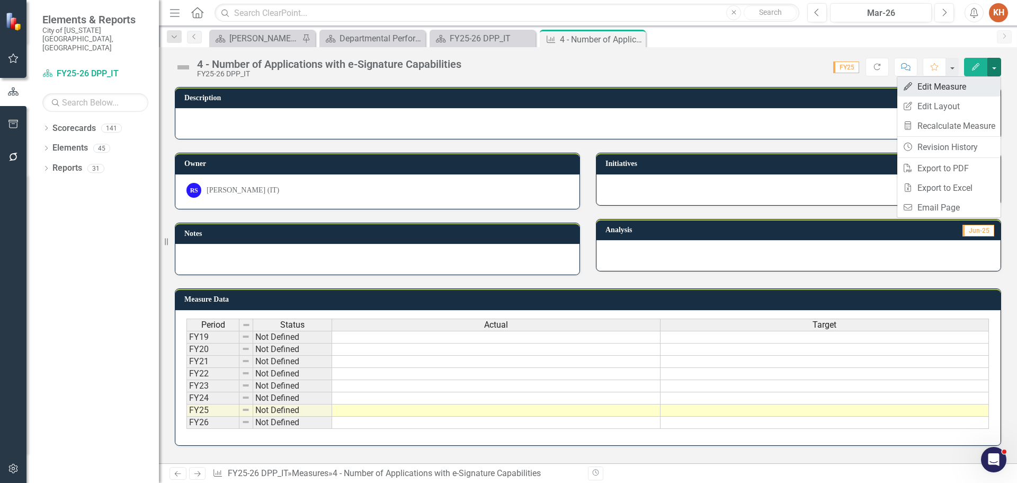
click at [967, 91] on link "Edit Edit Measure" at bounding box center [948, 87] width 103 height 20
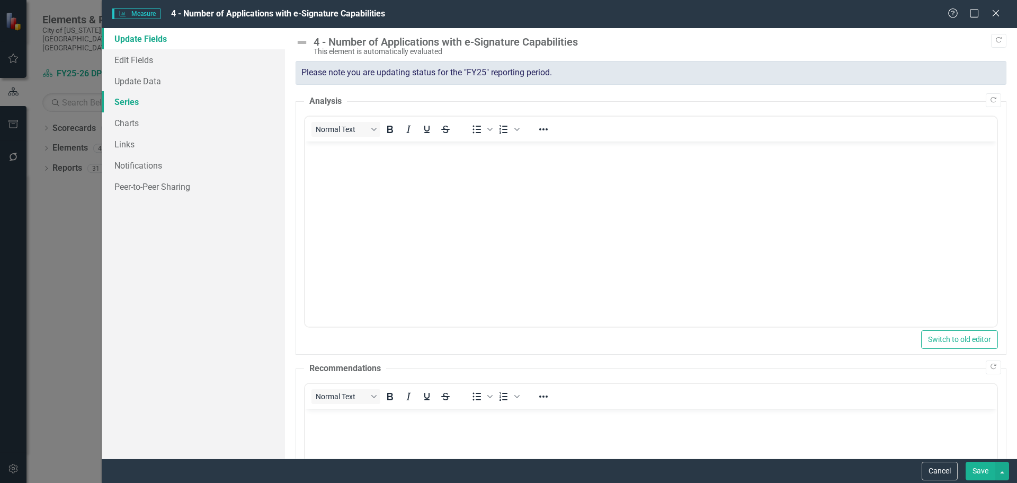
click at [135, 108] on link "Series" at bounding box center [193, 101] width 183 height 21
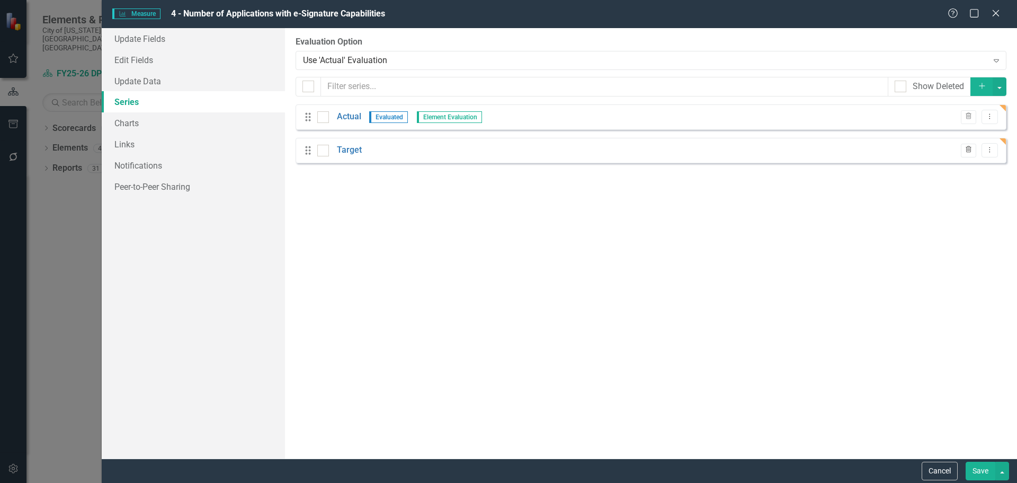
click at [965, 149] on icon "Trash" at bounding box center [969, 150] width 8 height 6
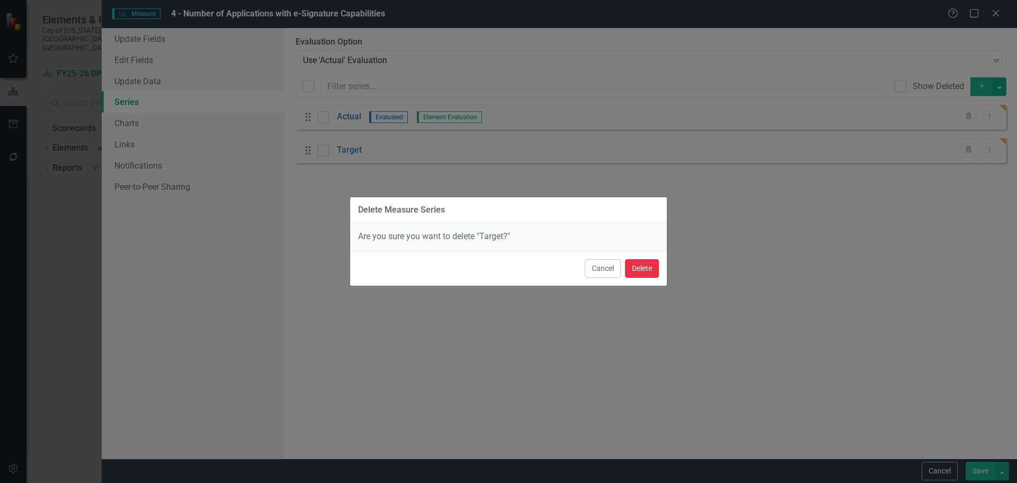
click at [647, 269] on button "Delete" at bounding box center [642, 268] width 34 height 19
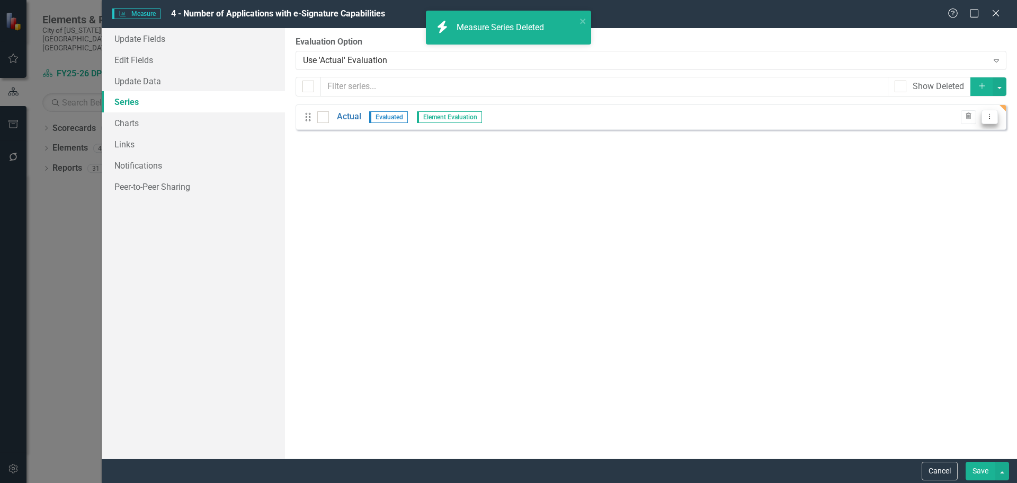
click at [990, 114] on icon "Dropdown Menu" at bounding box center [989, 116] width 9 height 7
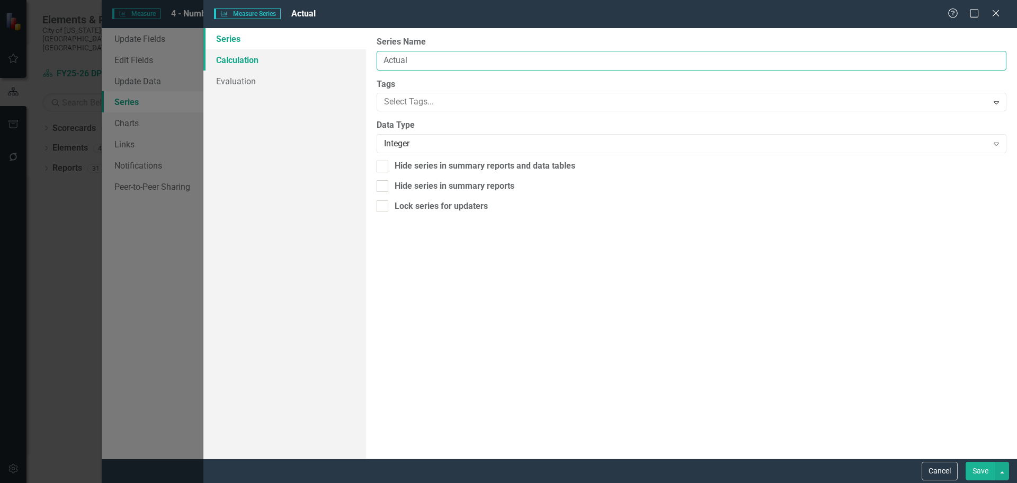
drag, startPoint x: 420, startPoint y: 63, endPoint x: 301, endPoint y: 64, distance: 119.2
click at [302, 63] on div "Series Calculation Evaluation From this page, you can edit the name, type, and …" at bounding box center [610, 243] width 814 height 430
type input "Internal"
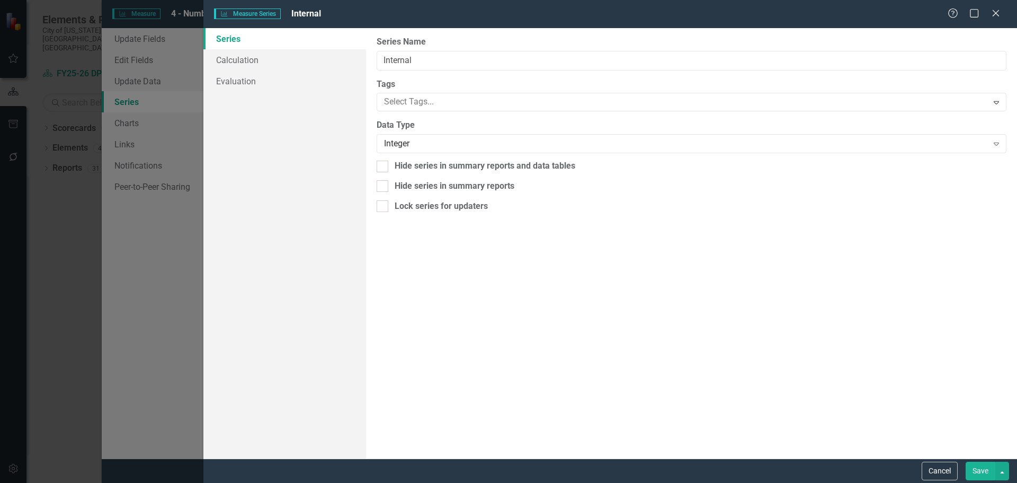
click at [975, 468] on button "Save" at bounding box center [981, 470] width 30 height 19
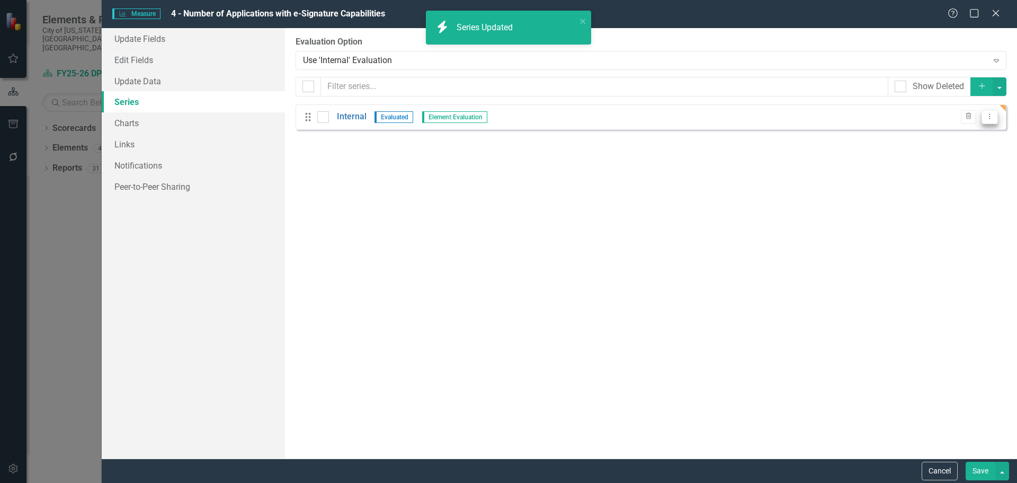
click at [990, 120] on icon "Dropdown Menu" at bounding box center [989, 116] width 9 height 7
click at [971, 158] on link "Copy Duplicate Measure Series" at bounding box center [937, 154] width 120 height 20
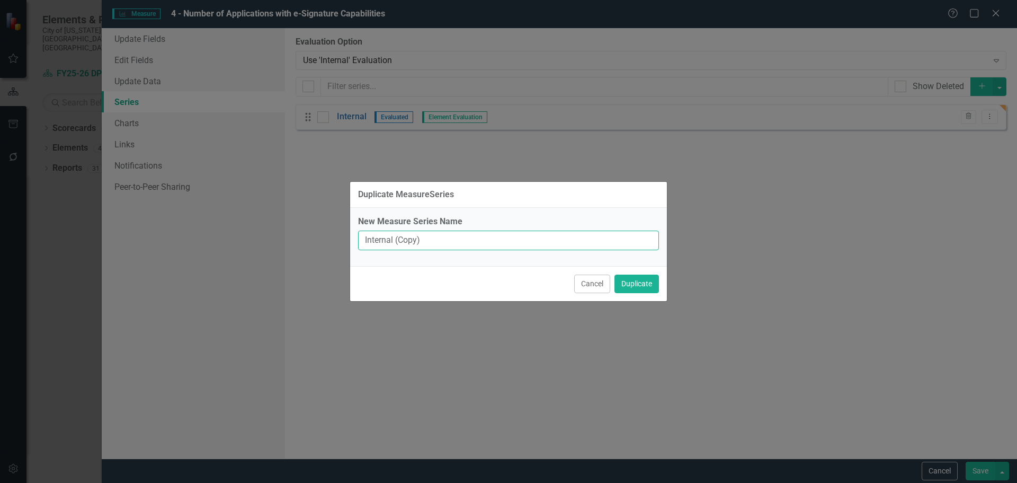
drag, startPoint x: 422, startPoint y: 243, endPoint x: 280, endPoint y: 239, distance: 141.5
click at [284, 241] on div "Duplicate MeasureSeries New Measure Series Name Internal (Copy) Cancel Duplicate" at bounding box center [508, 241] width 1017 height 483
type input "External"
click at [632, 275] on button "Duplicate" at bounding box center [637, 283] width 45 height 19
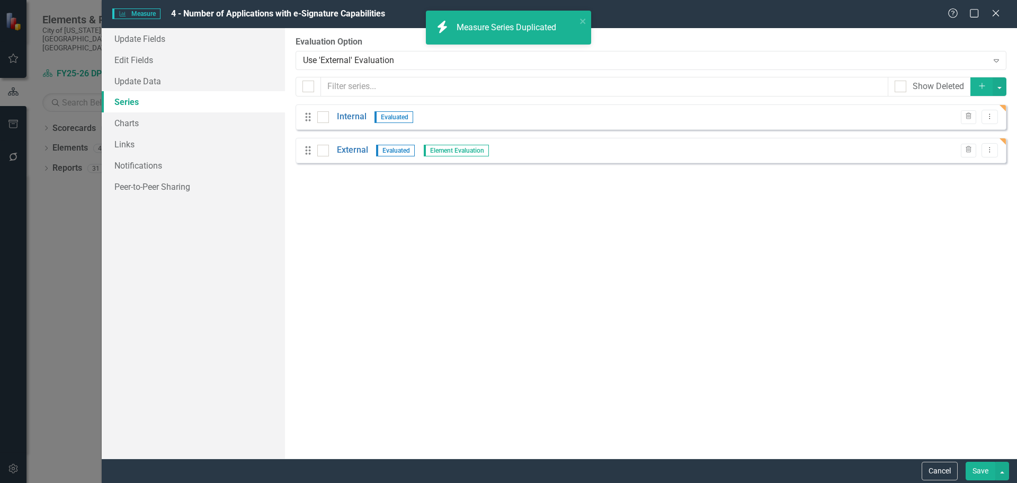
click at [973, 467] on button "Save" at bounding box center [981, 470] width 30 height 19
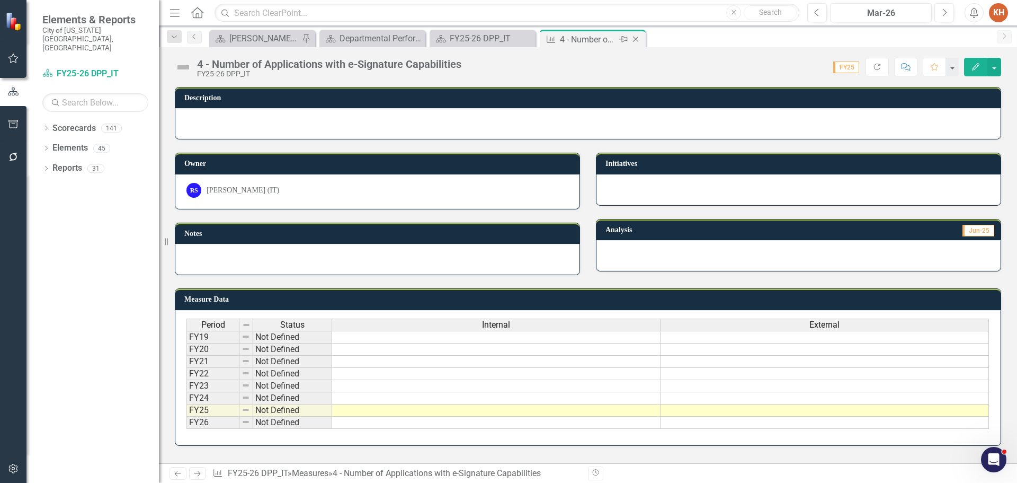
click at [636, 39] on icon "Close" at bounding box center [635, 39] width 11 height 8
